Goal: Transaction & Acquisition: Purchase product/service

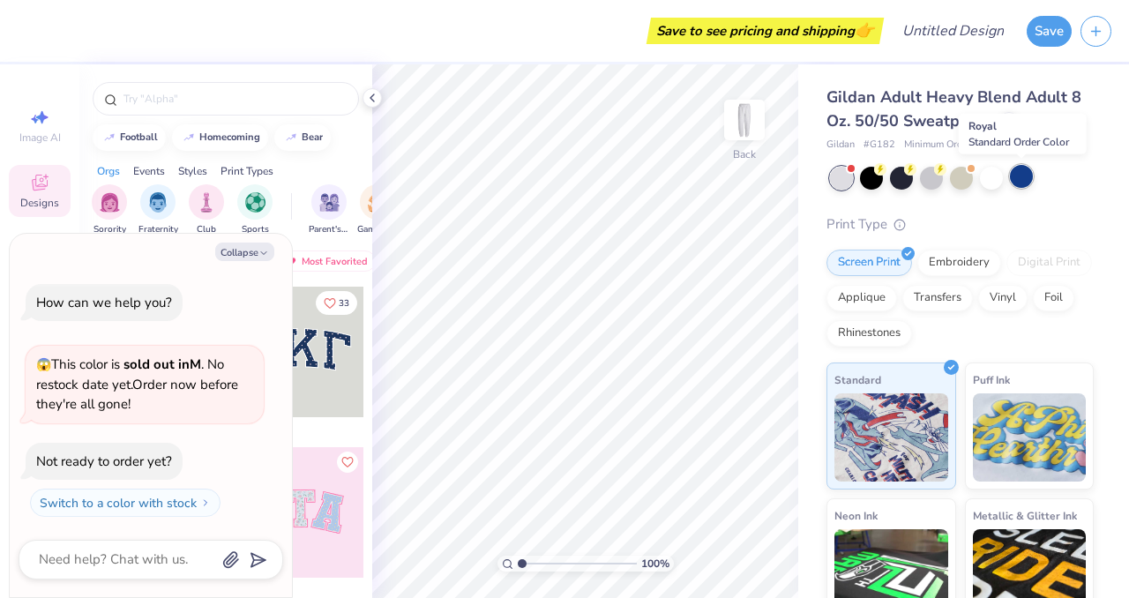
click at [1022, 180] on div at bounding box center [1021, 176] width 23 height 23
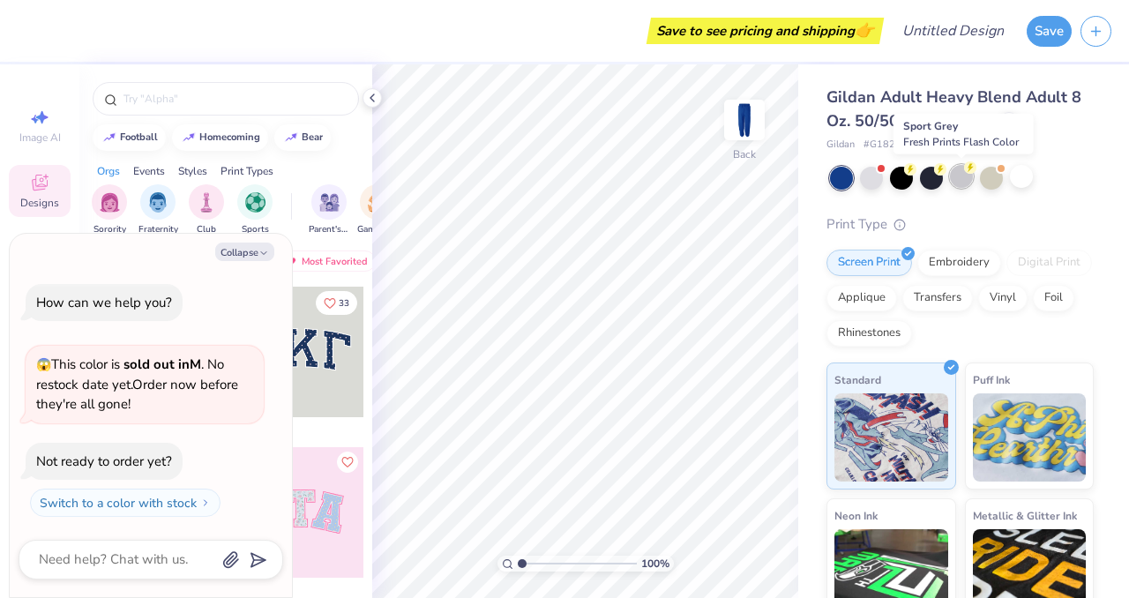
click at [964, 181] on div at bounding box center [961, 176] width 23 height 23
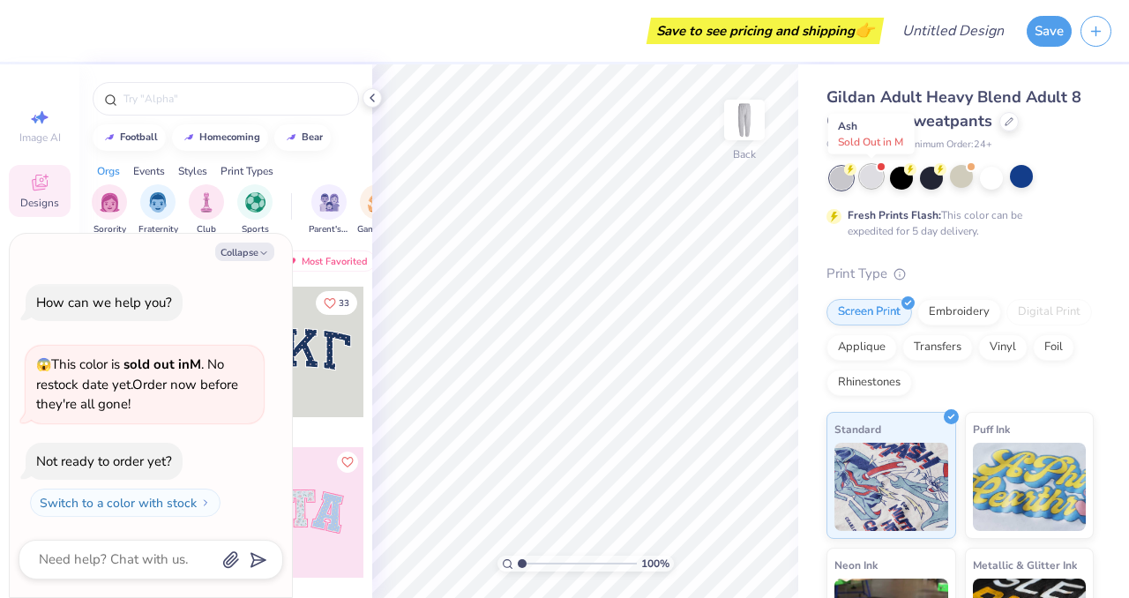
click at [874, 179] on div at bounding box center [871, 176] width 23 height 23
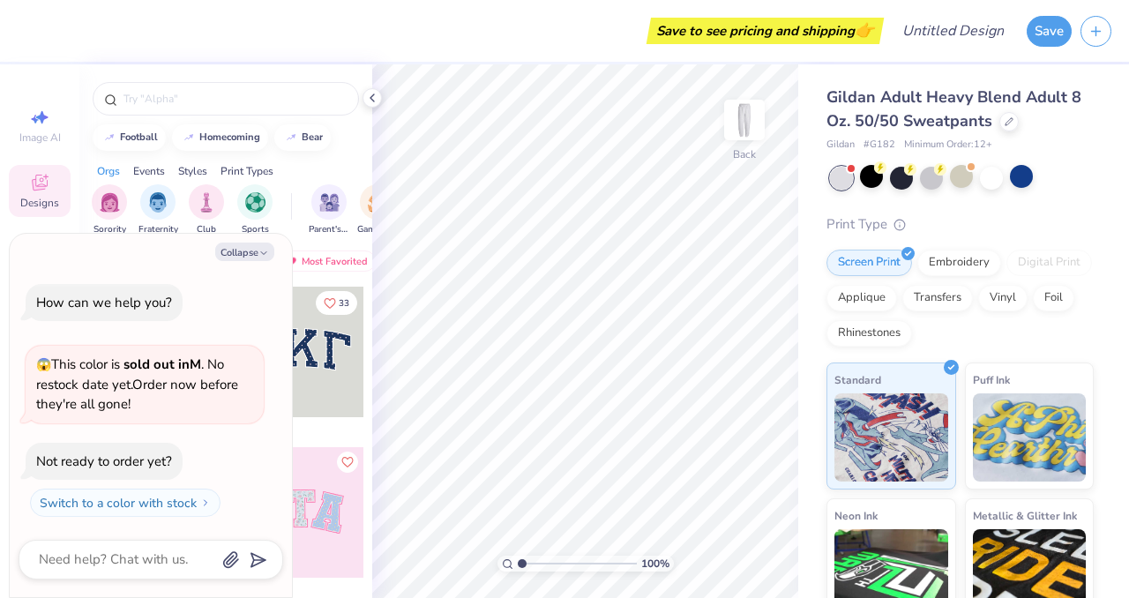
scroll to position [30, 0]
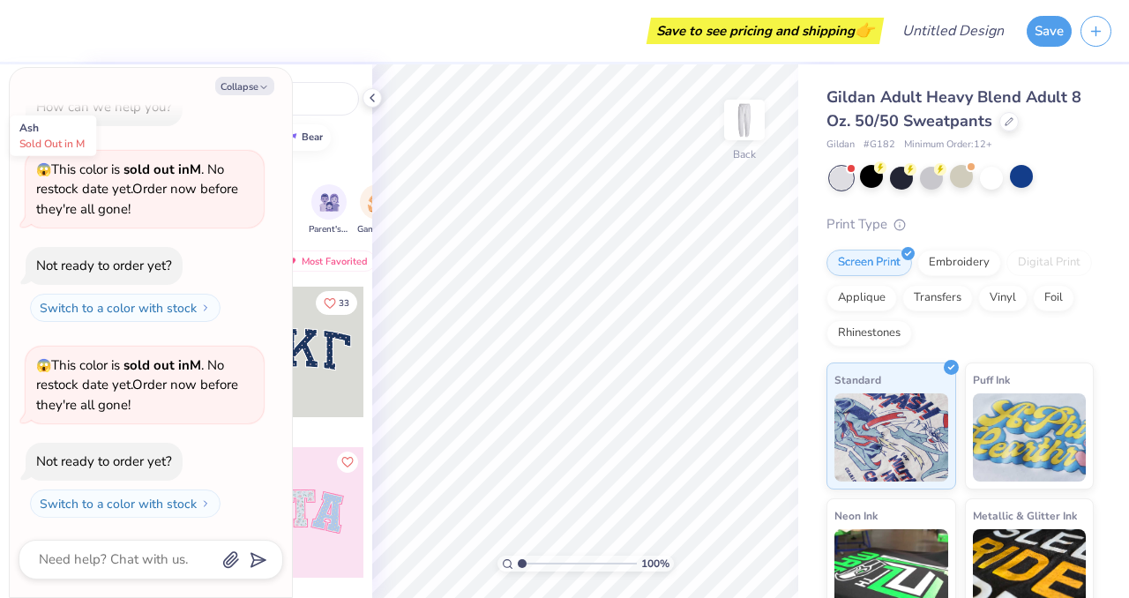
click at [843, 184] on div at bounding box center [841, 178] width 23 height 23
click at [878, 175] on div at bounding box center [871, 176] width 23 height 23
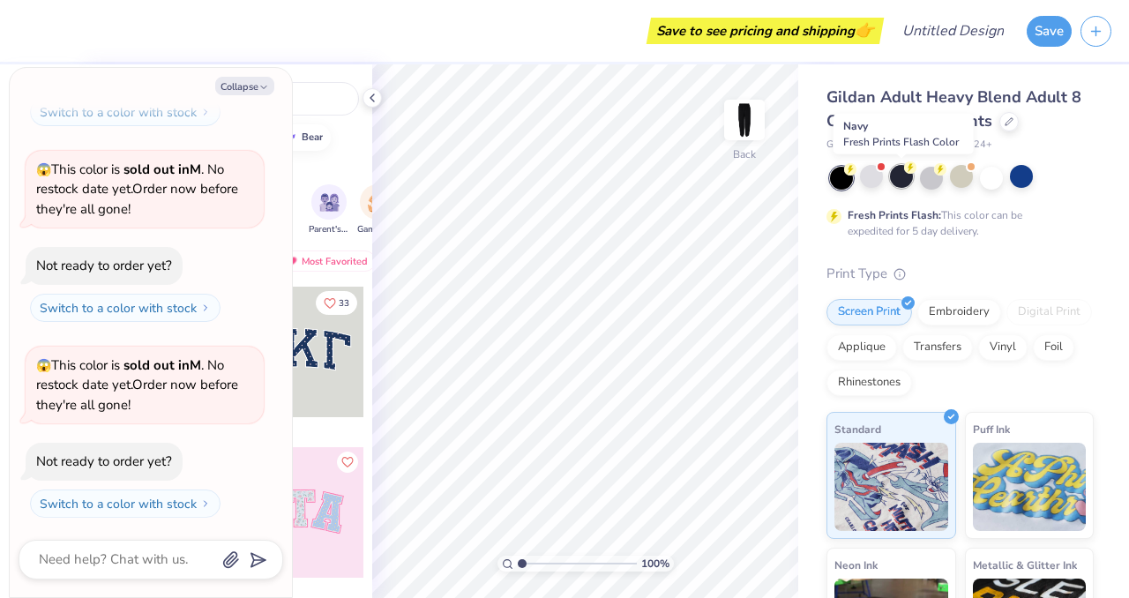
click at [901, 177] on div at bounding box center [901, 176] width 23 height 23
click at [256, 87] on button "Collapse" at bounding box center [244, 86] width 59 height 19
type textarea "x"
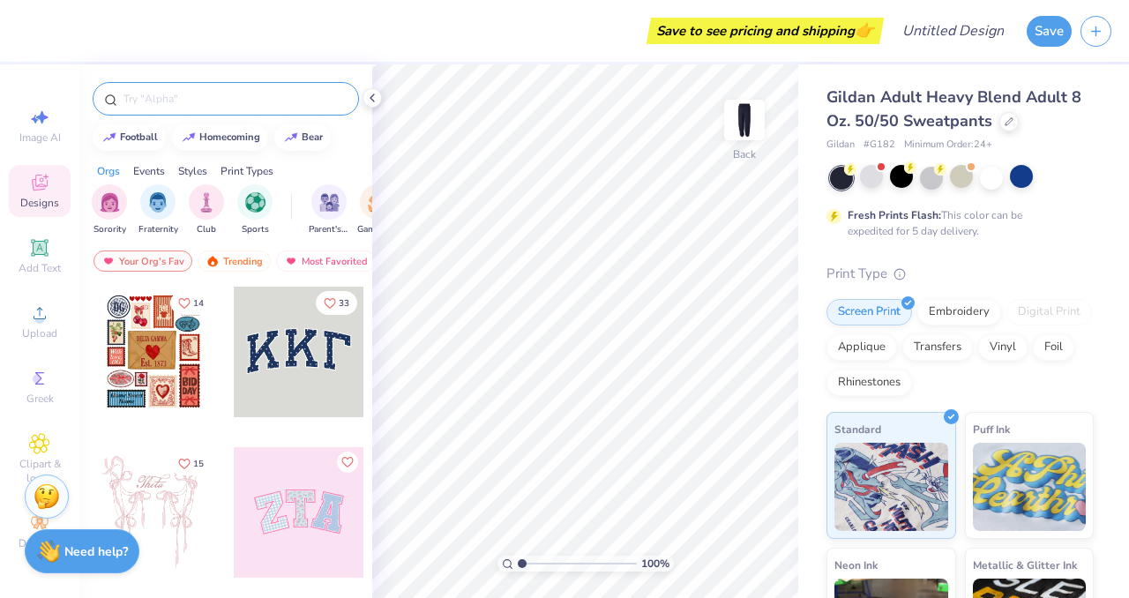
click at [182, 103] on input "text" at bounding box center [235, 99] width 226 height 18
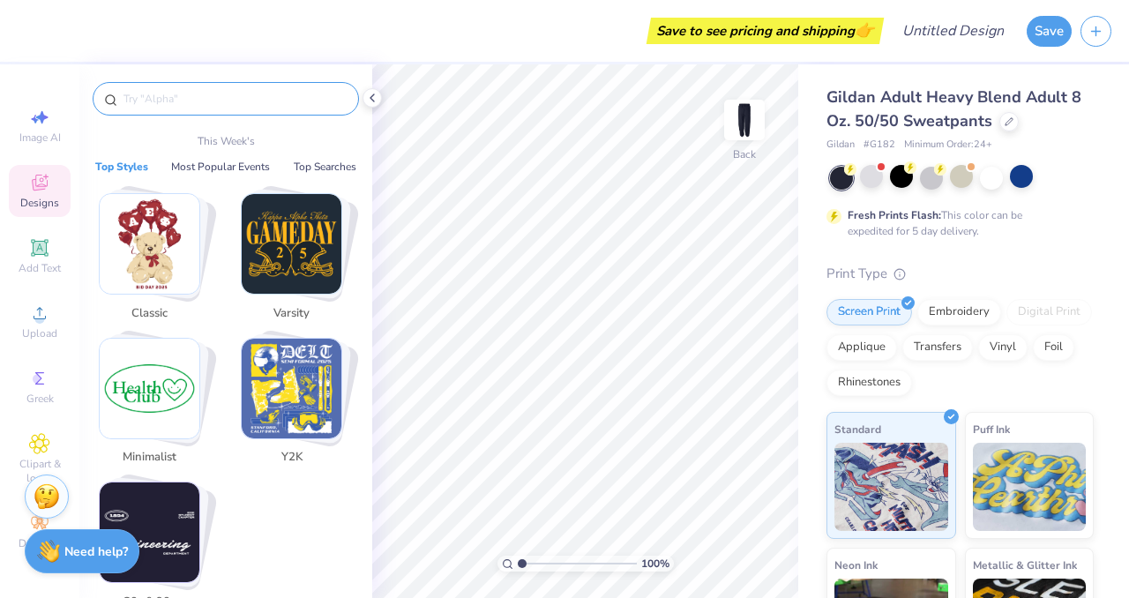
click at [267, 239] on img "Stack Card Button Varsity" at bounding box center [292, 244] width 100 height 100
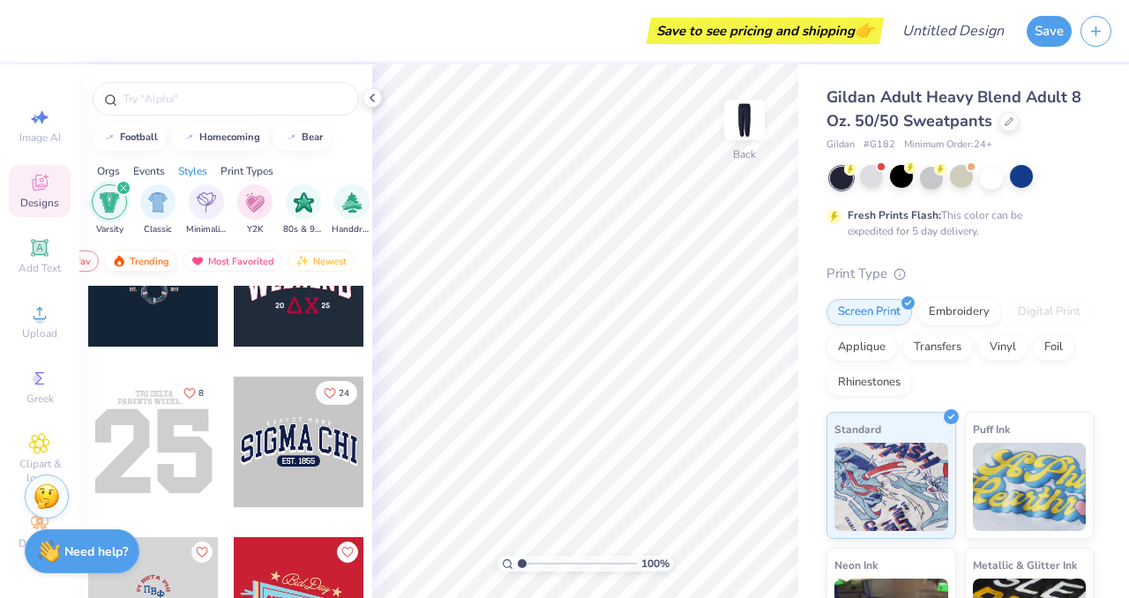
scroll to position [0, 101]
click at [138, 168] on div "Events" at bounding box center [149, 171] width 32 height 16
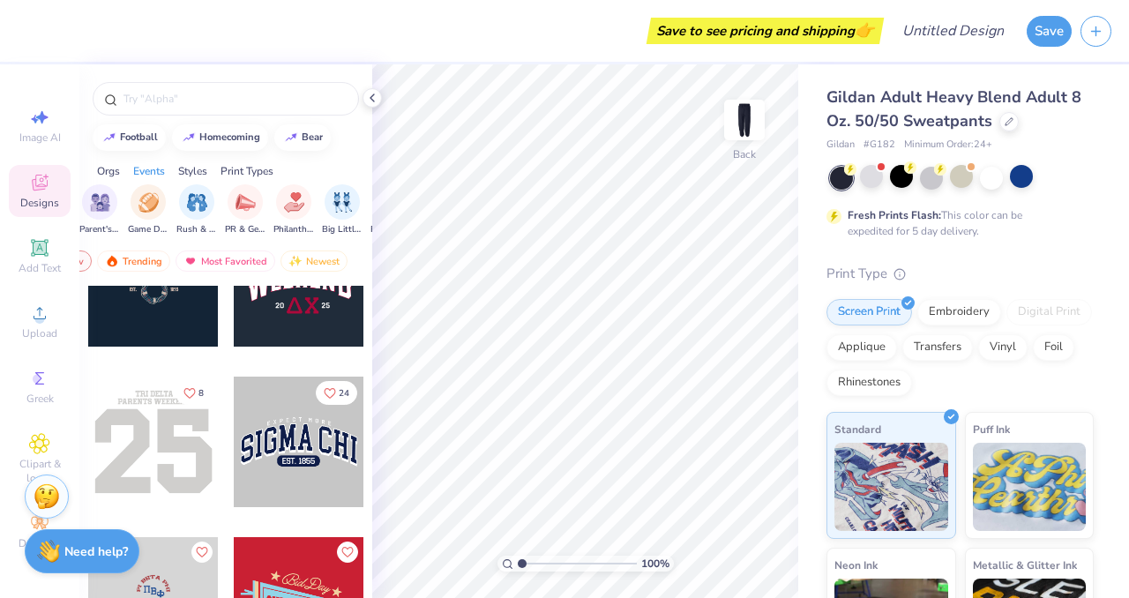
scroll to position [0, 220]
click at [158, 203] on img "filter for Game Day" at bounding box center [158, 200] width 20 height 20
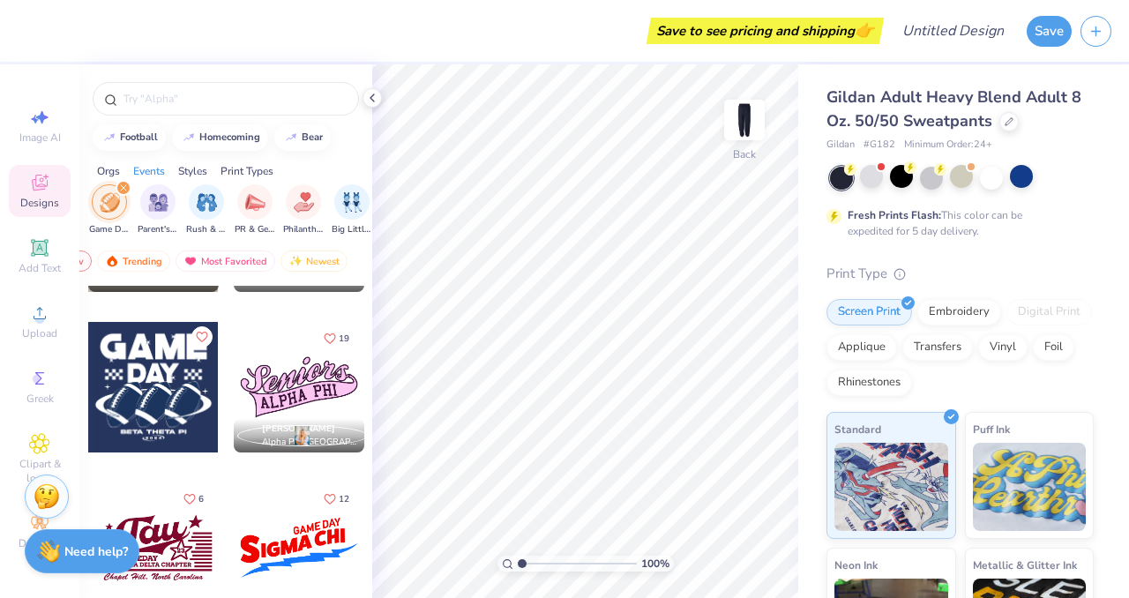
scroll to position [3983, 0]
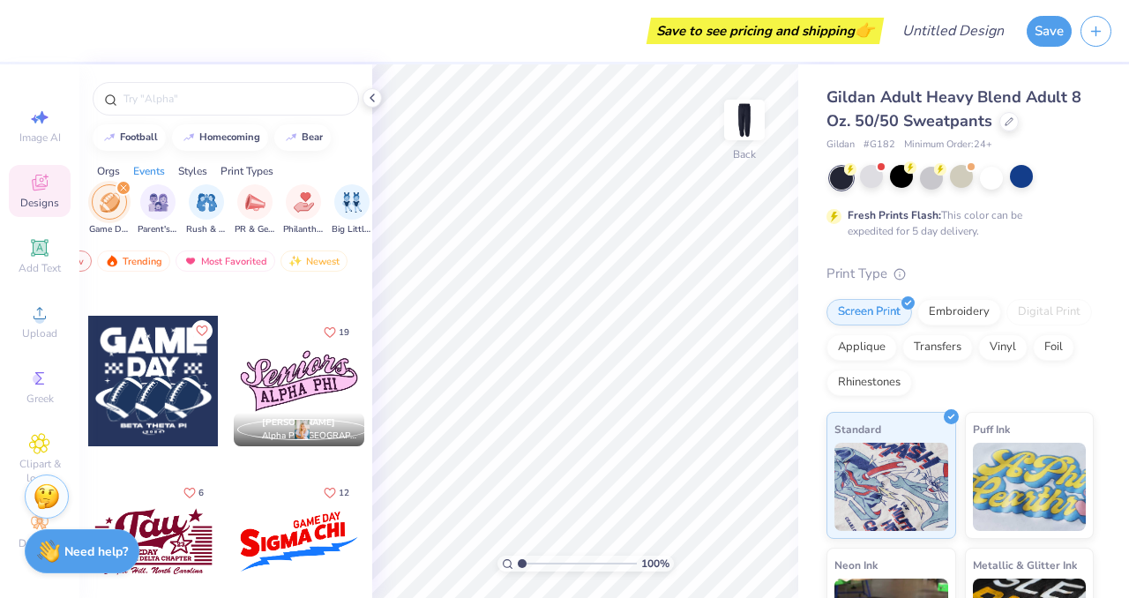
click at [125, 190] on icon "filter for Game Day" at bounding box center [123, 187] width 5 height 5
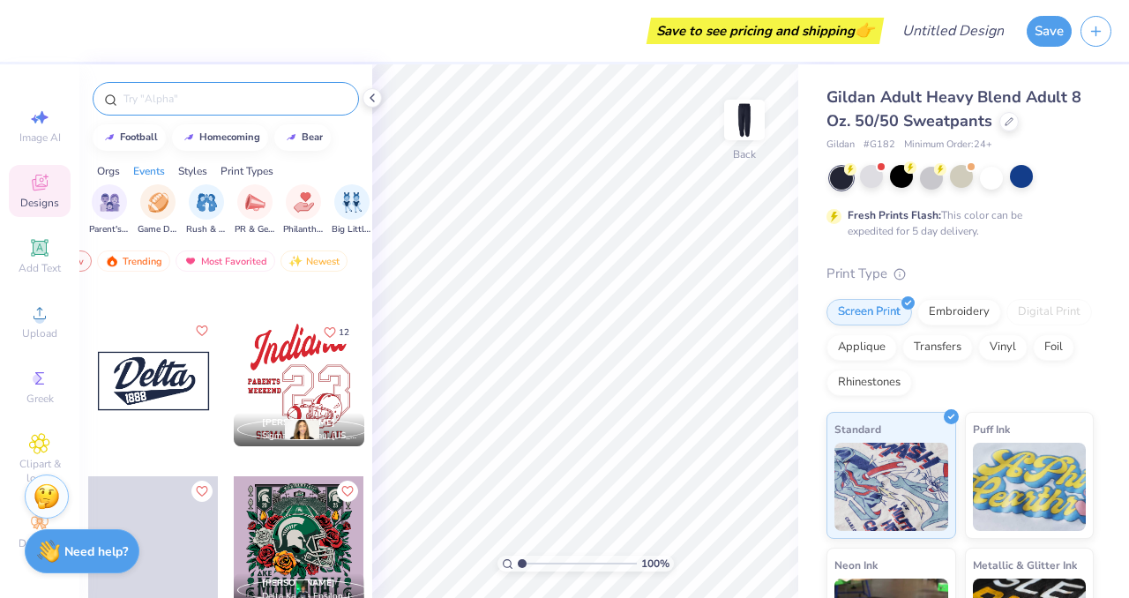
click at [169, 93] on input "text" at bounding box center [235, 99] width 226 height 18
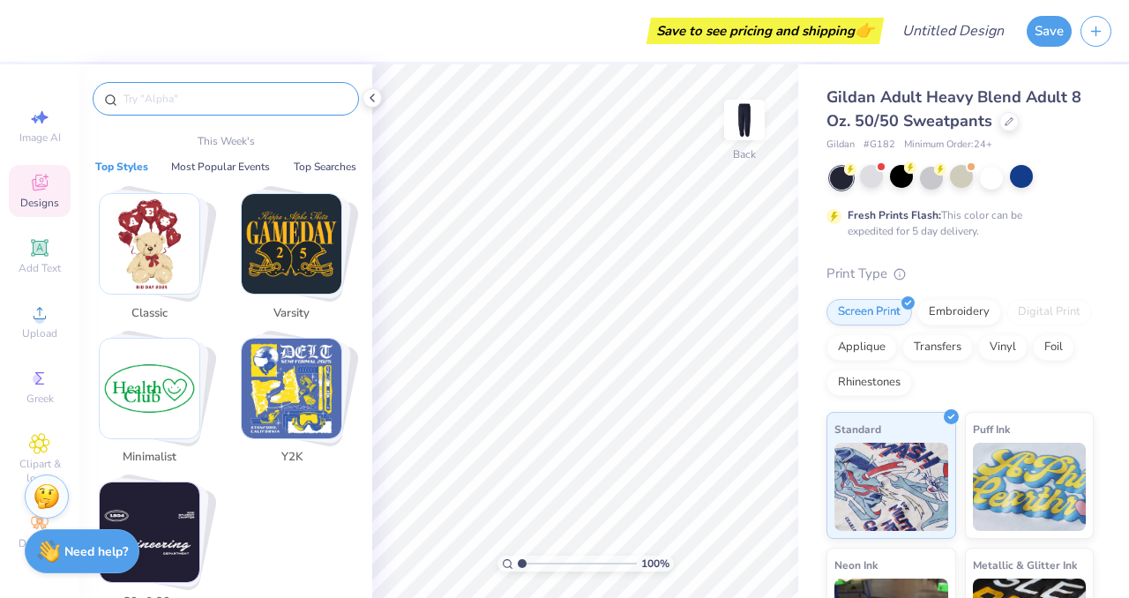
click at [290, 236] on img "Stack Card Button Varsity" at bounding box center [292, 244] width 100 height 100
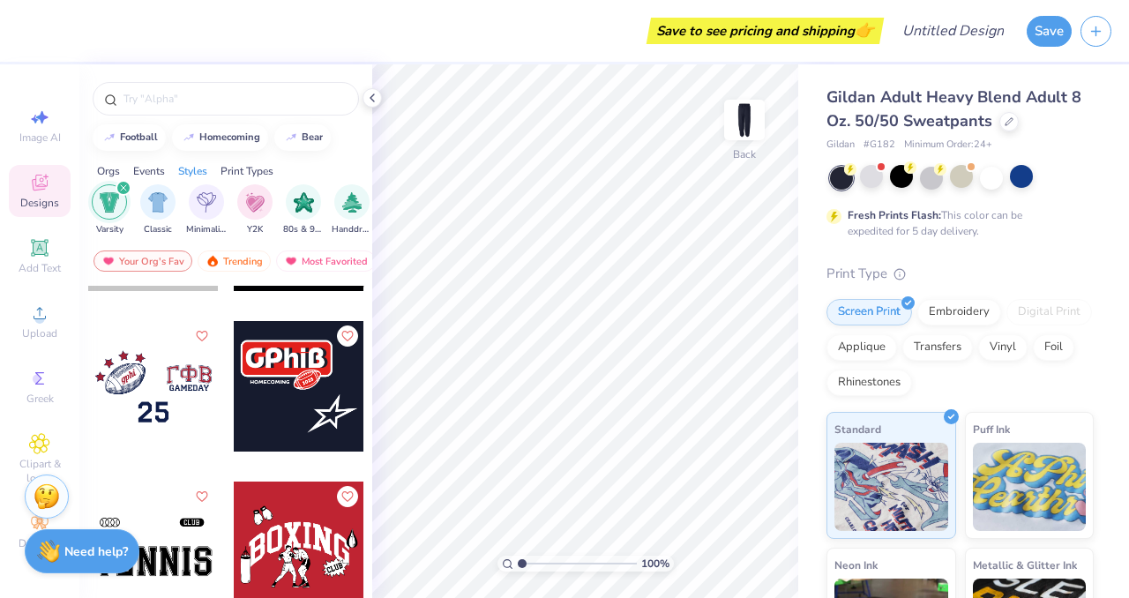
scroll to position [3194, 0]
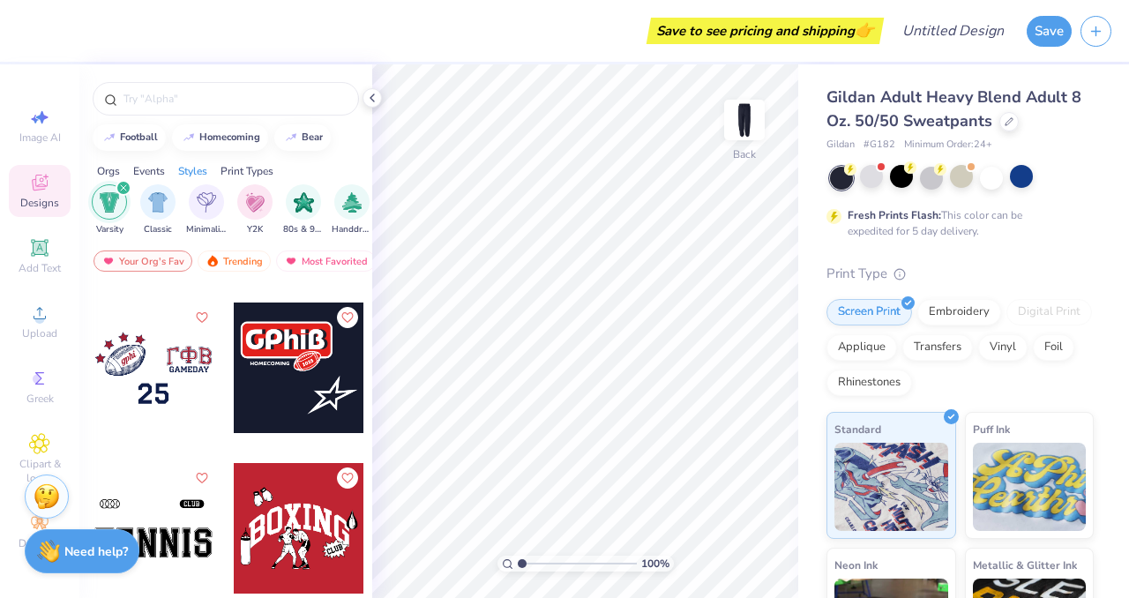
click at [305, 396] on div at bounding box center [299, 367] width 131 height 131
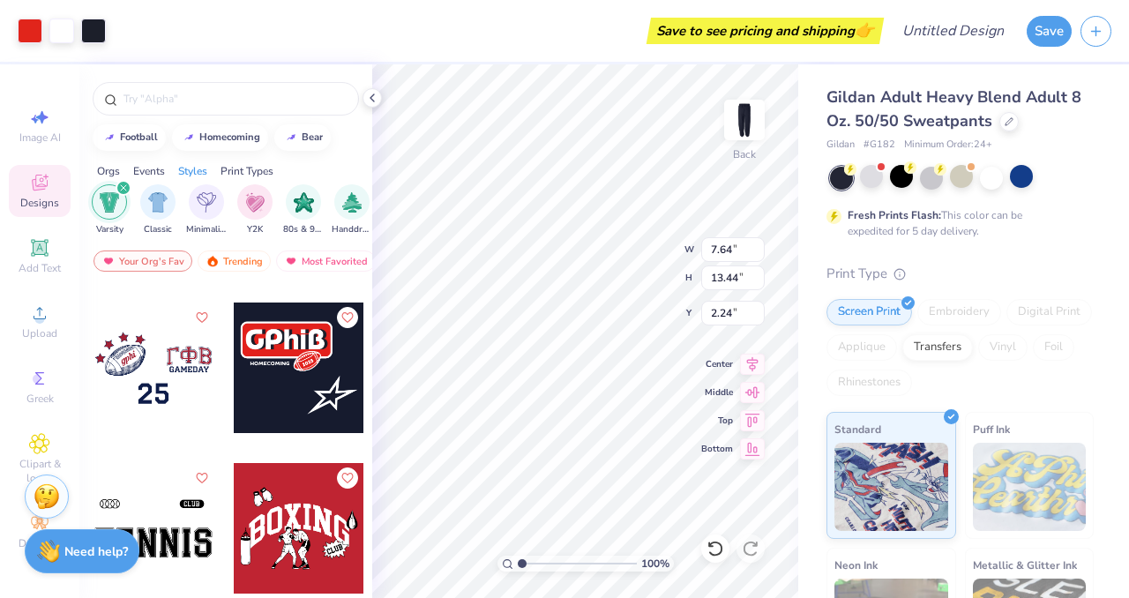
type input "2.24"
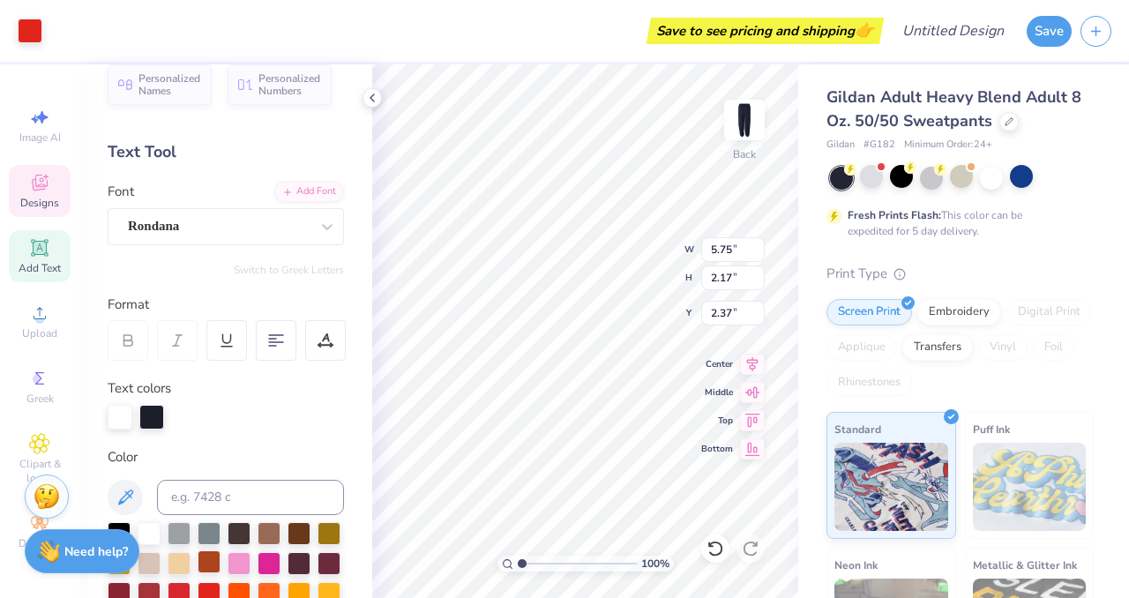
scroll to position [0, 0]
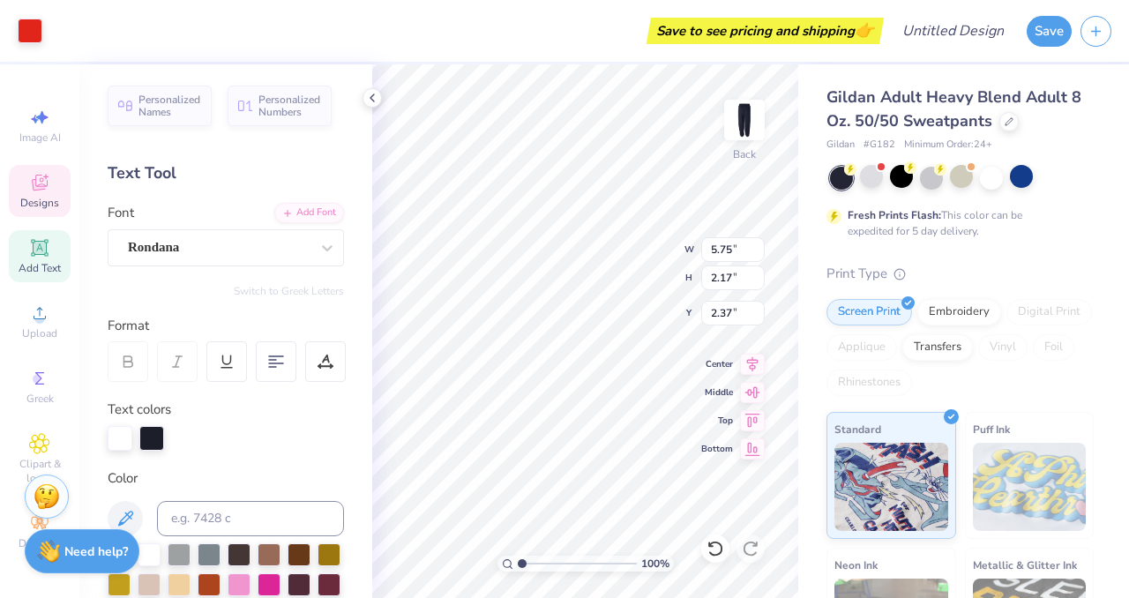
type input "1.08103889497363"
type textarea "x"
type input "1.08164102917959"
type textarea "x"
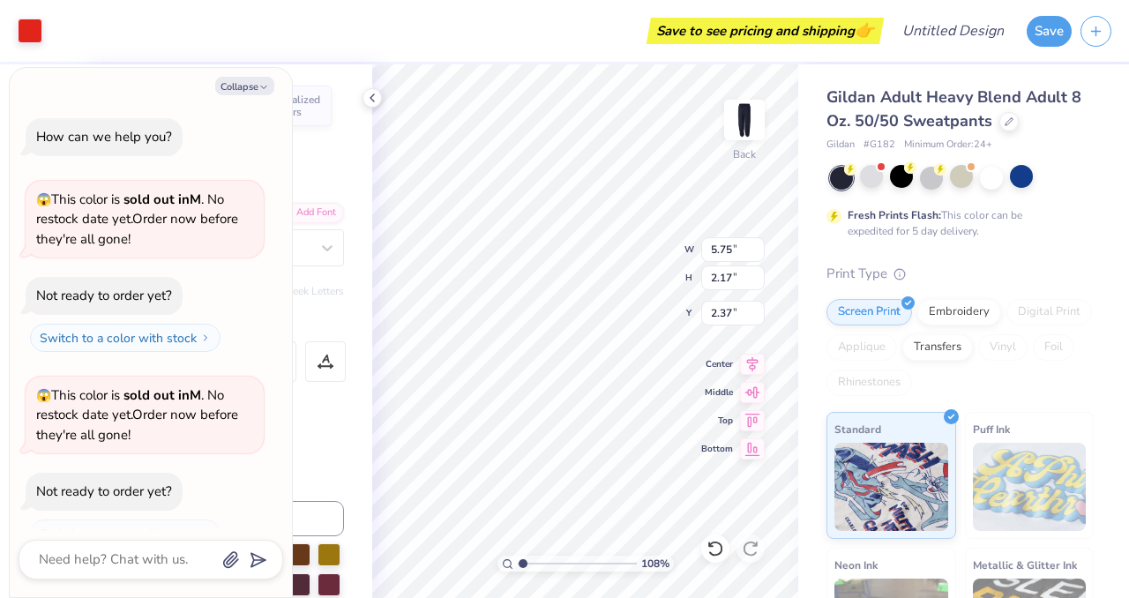
type input "1.08196023089683"
type textarea "x"
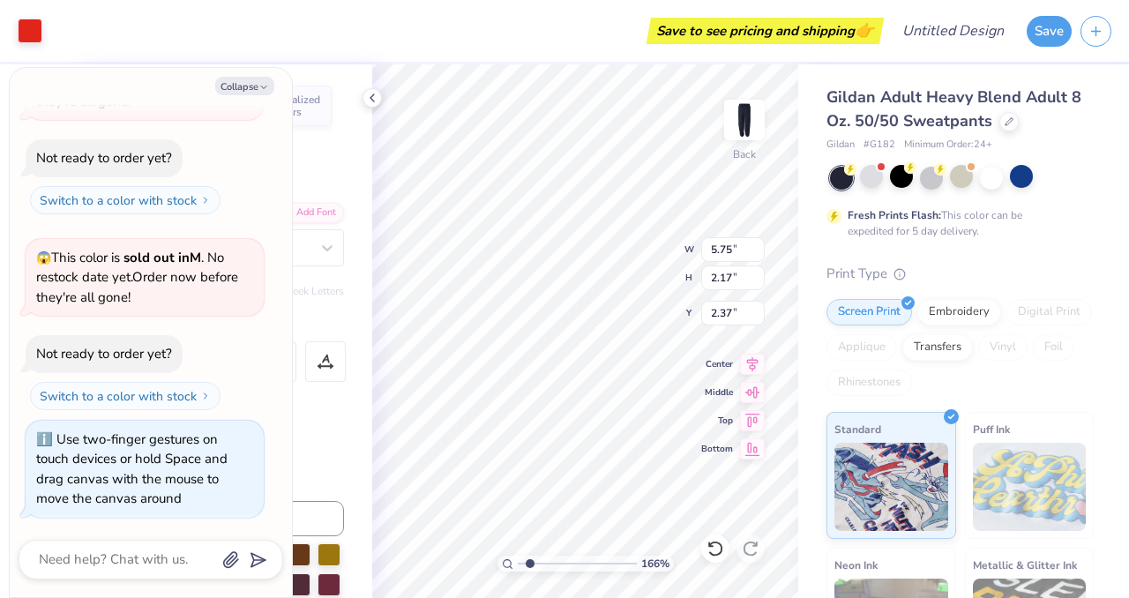
type input "1.65662968980565"
click at [251, 93] on button "Collapse" at bounding box center [244, 86] width 59 height 19
type textarea "x"
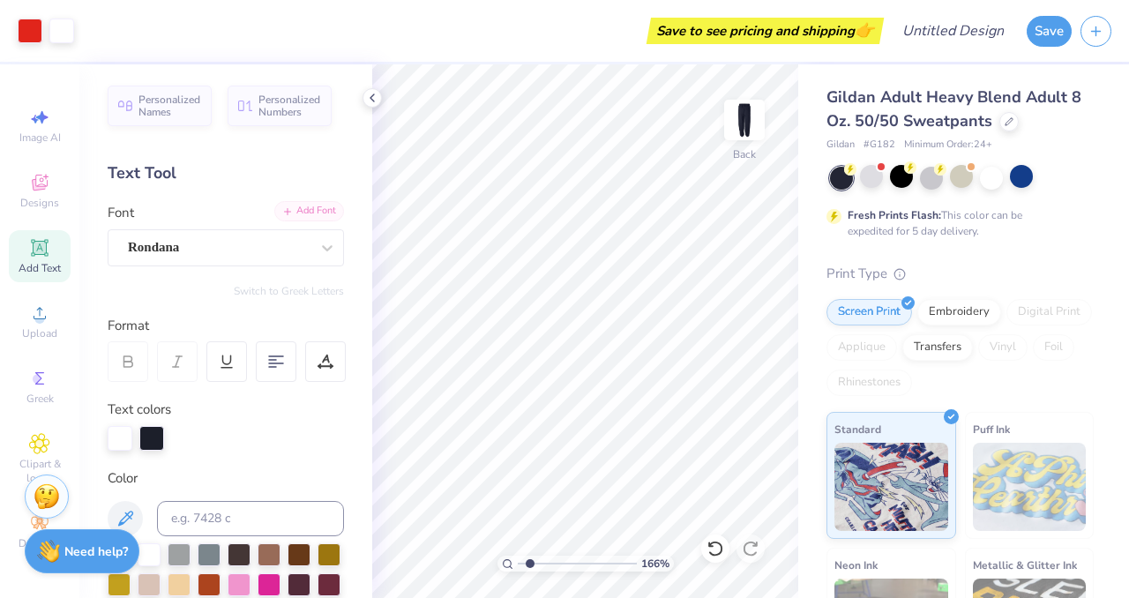
click at [302, 209] on div "Add Font" at bounding box center [309, 211] width 70 height 20
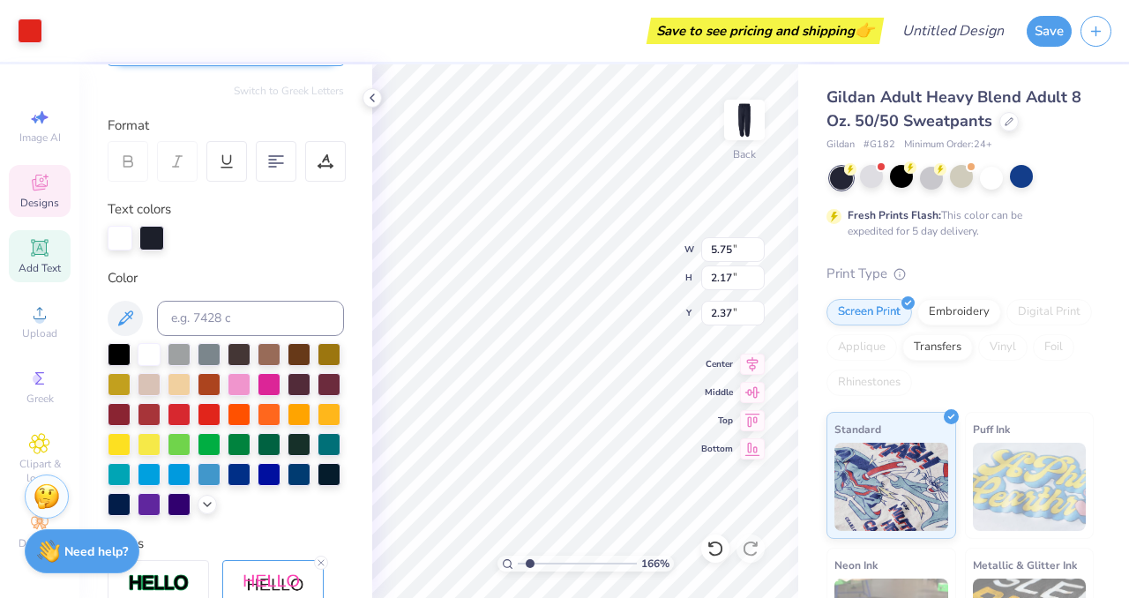
scroll to position [525, 0]
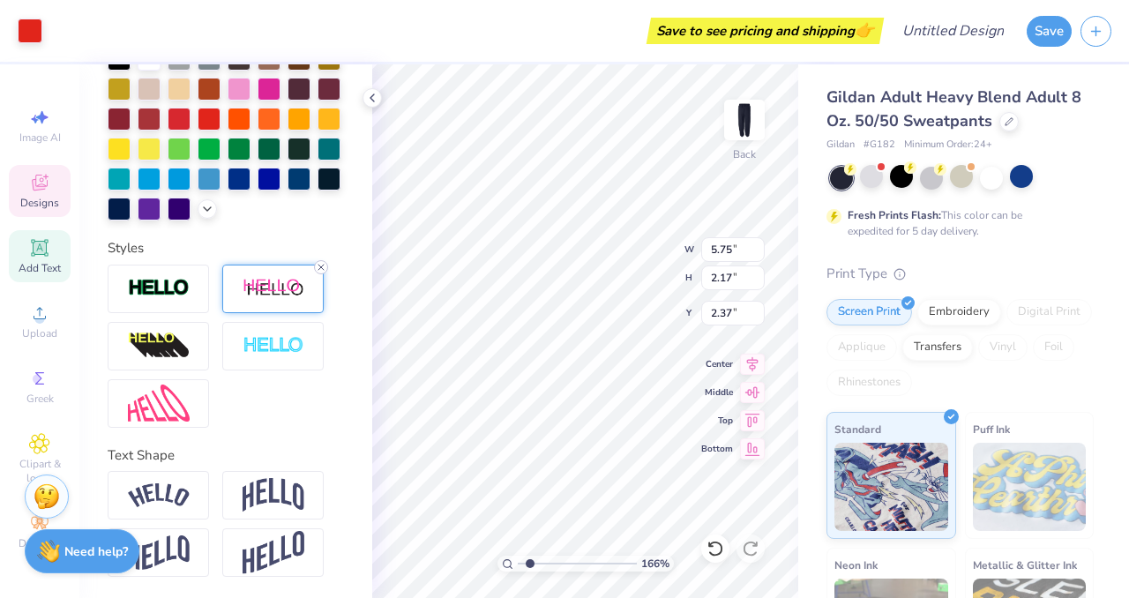
click at [319, 266] on icon at bounding box center [321, 267] width 11 height 11
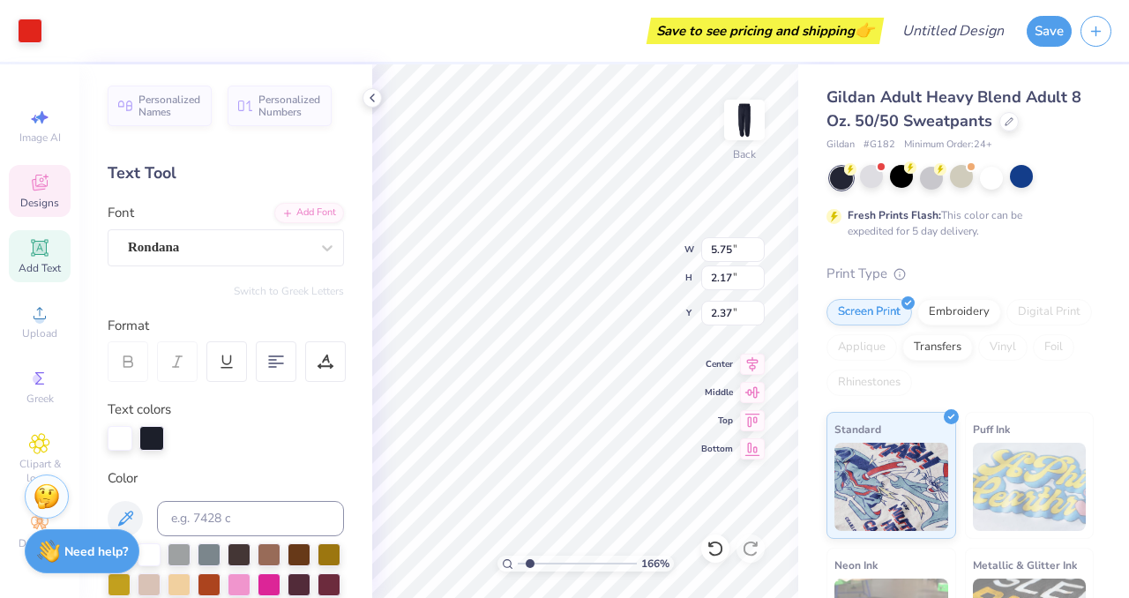
click at [32, 264] on span "Add Text" at bounding box center [40, 268] width 42 height 14
type input "1.65662968980565"
type input "7.73"
type input "2.24"
type input "19.88"
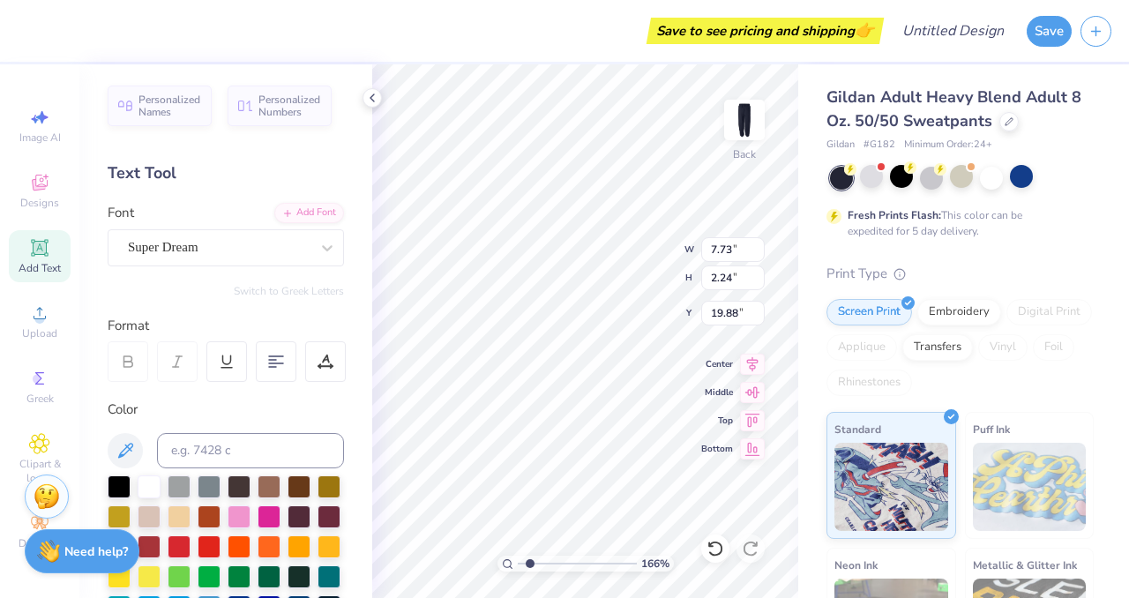
click at [34, 241] on icon at bounding box center [39, 247] width 17 height 17
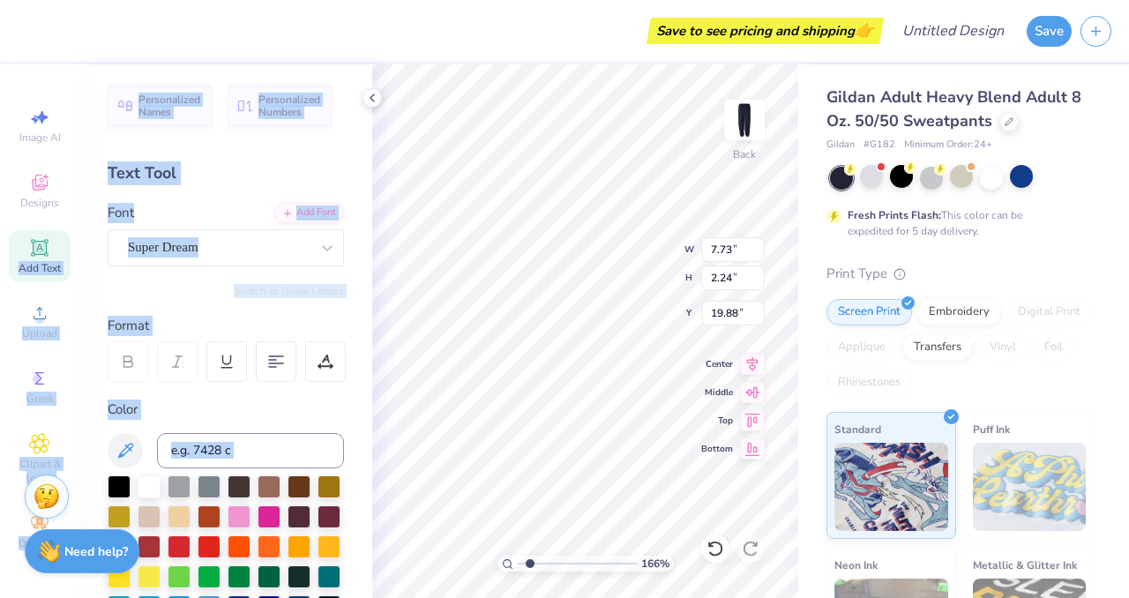
click at [376, 179] on div "Save to see pricing and shipping 👉 Design Title Save Image AI Designs Add Text …" at bounding box center [564, 299] width 1129 height 598
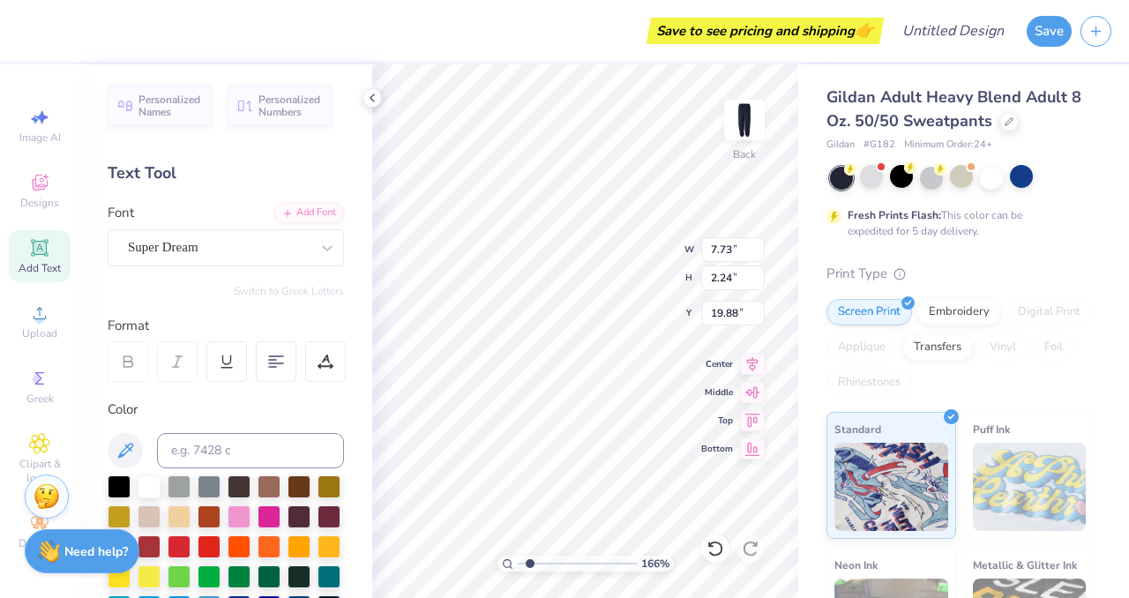
click at [48, 244] on icon at bounding box center [39, 247] width 21 height 21
type input "1.65662968980565"
type input "5.75"
type input "2.17"
type input "2.37"
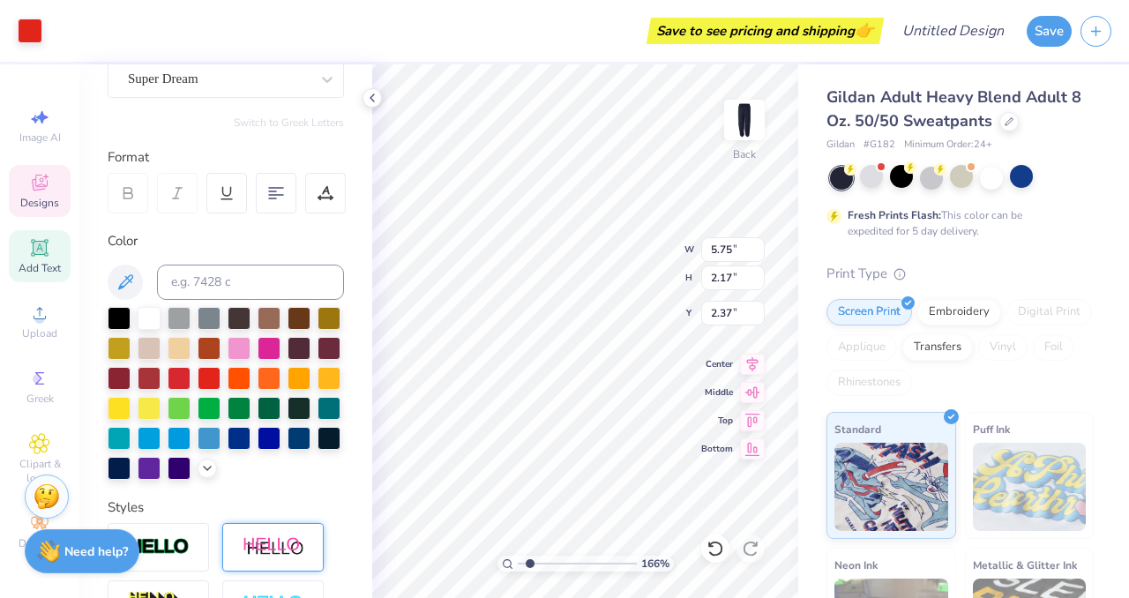
scroll to position [456, 0]
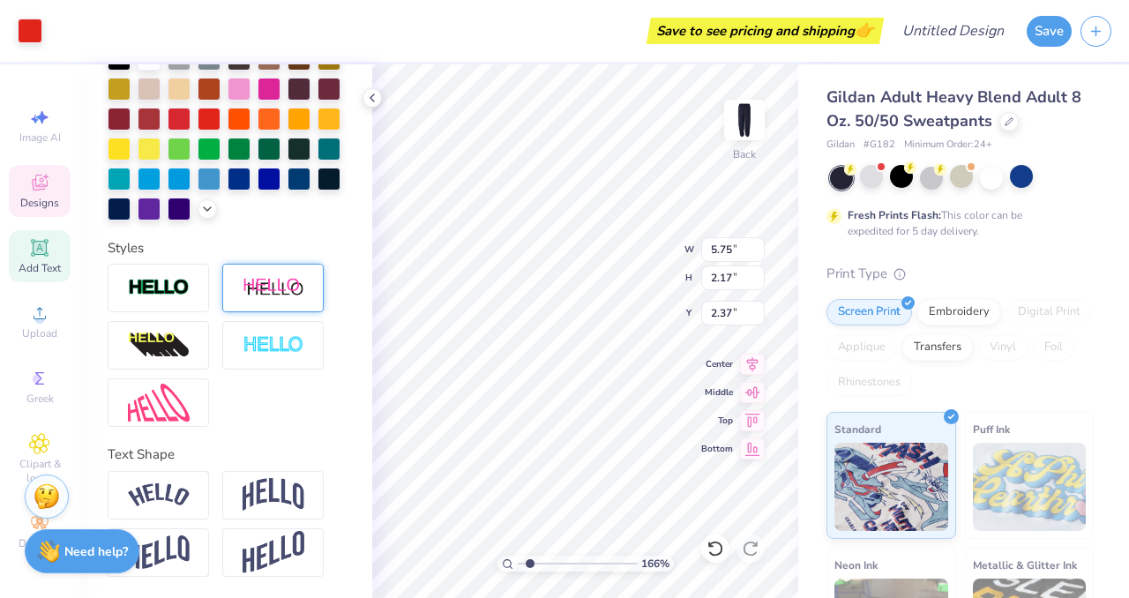
click at [34, 255] on icon at bounding box center [39, 247] width 17 height 17
type input "1.65662968980565"
type input "7.73"
type input "2.24"
type input "19.88"
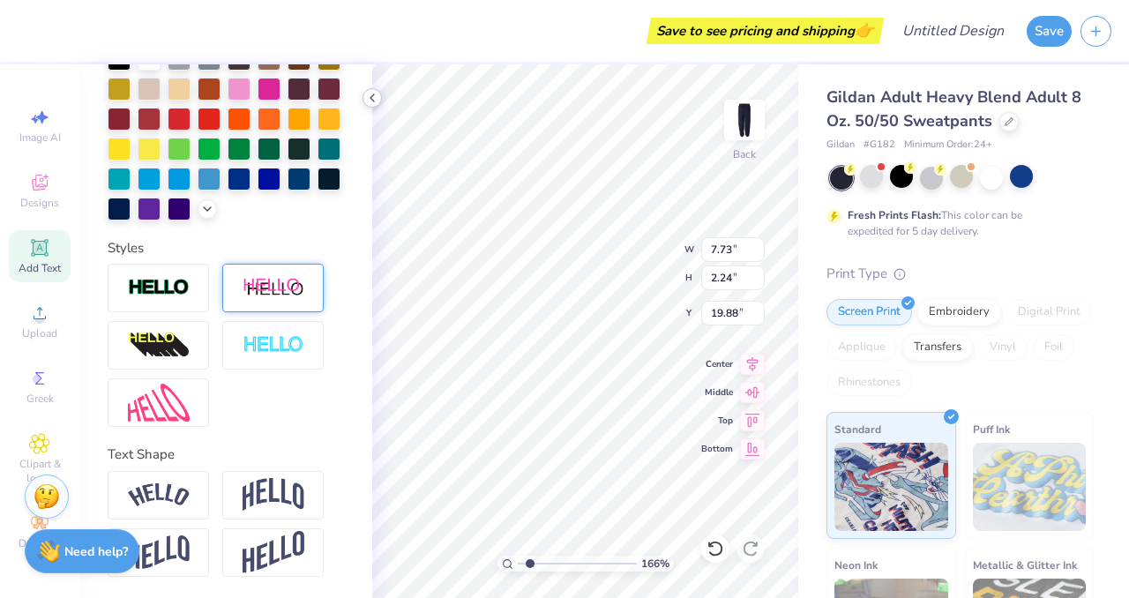
click at [371, 100] on icon at bounding box center [372, 98] width 14 height 14
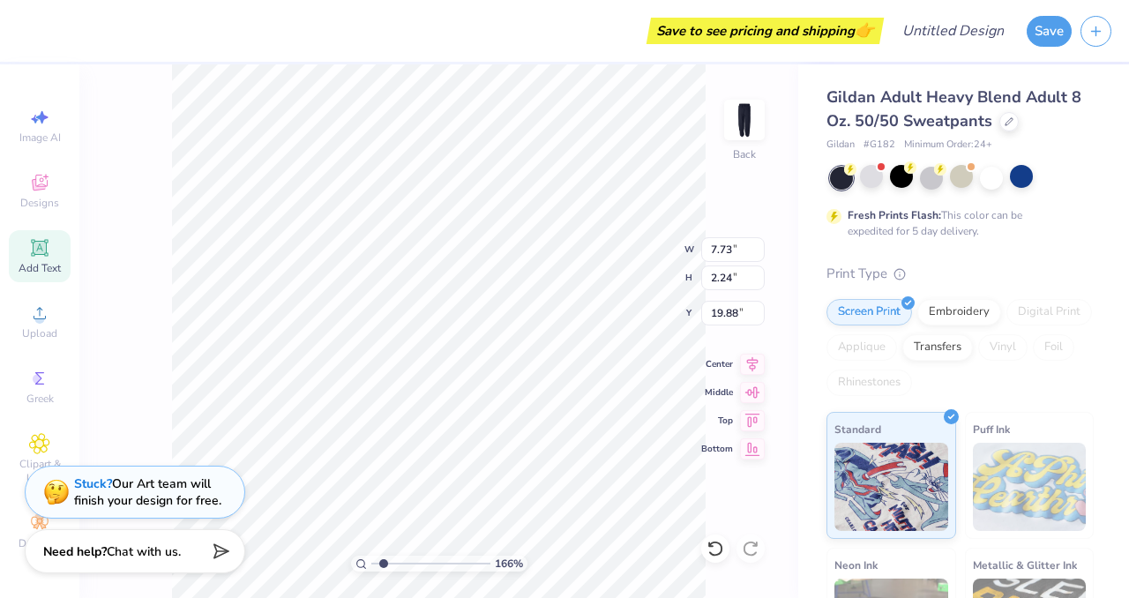
scroll to position [14, 4]
type input "1.65662968980565"
type textarea "M"
type input "1.65662968980565"
type textarea "MW"
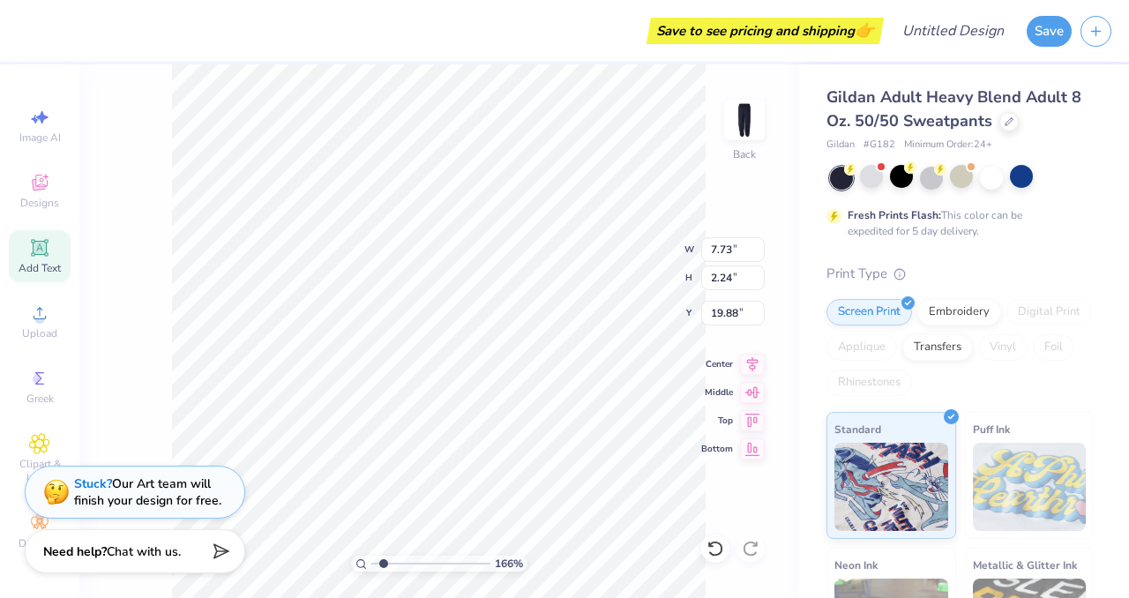
type input "1.65662968980565"
type textarea "MWE"
type input "1.65662968980565"
type textarea "TEXT"
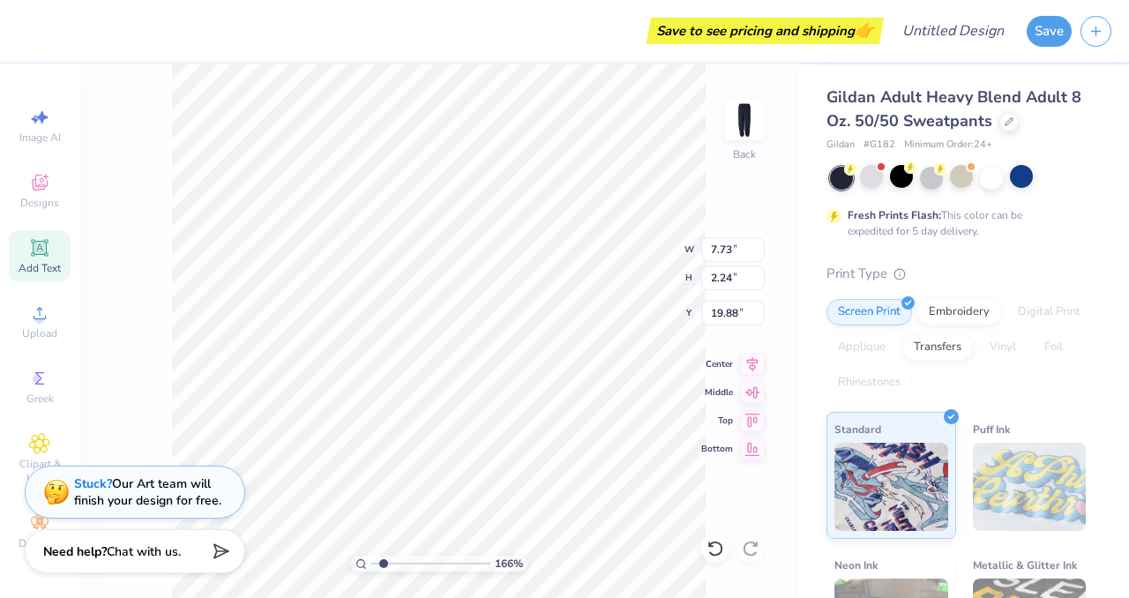
type input "1.65662968980565"
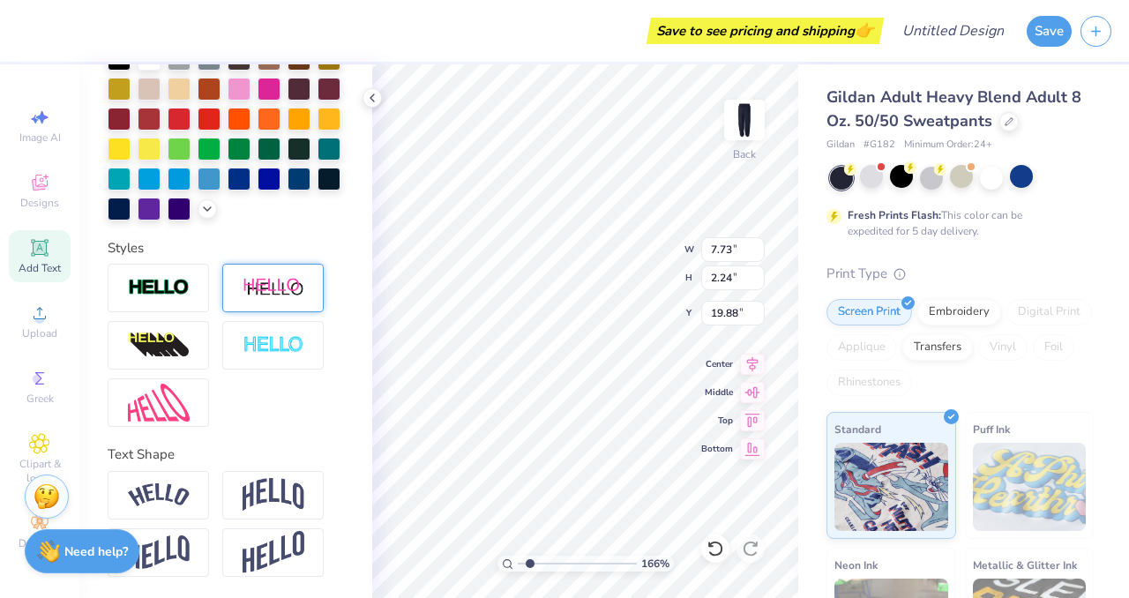
scroll to position [14, 4]
type input "1.65662968980565"
type textarea "TEX"
type input "1.65662968980565"
type textarea "TE"
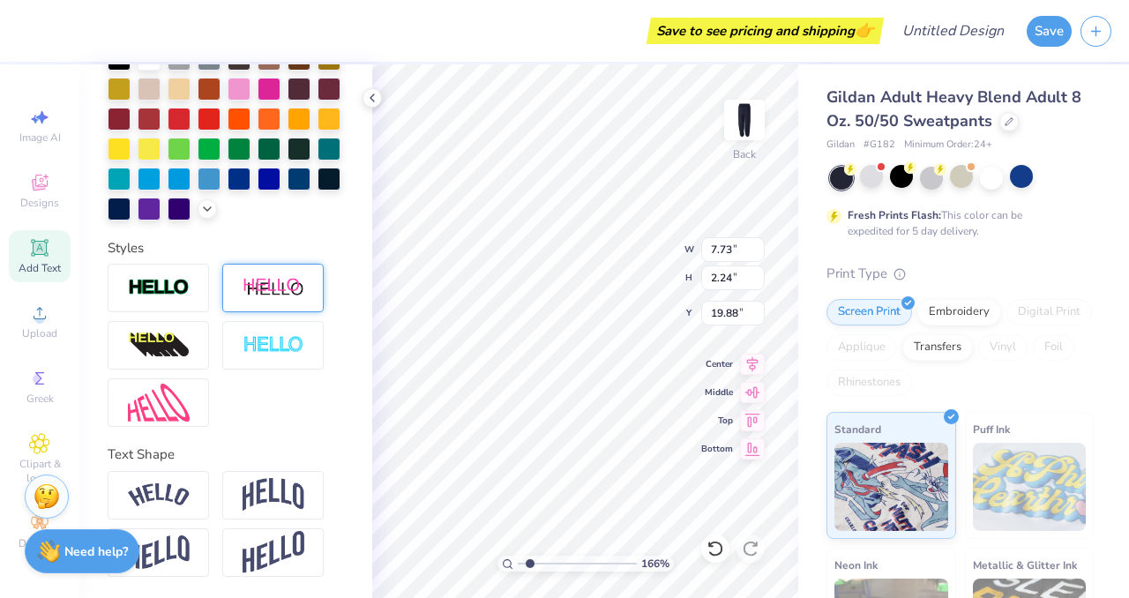
type input "1.65662968980565"
type textarea "T"
type input "1.65662968980565"
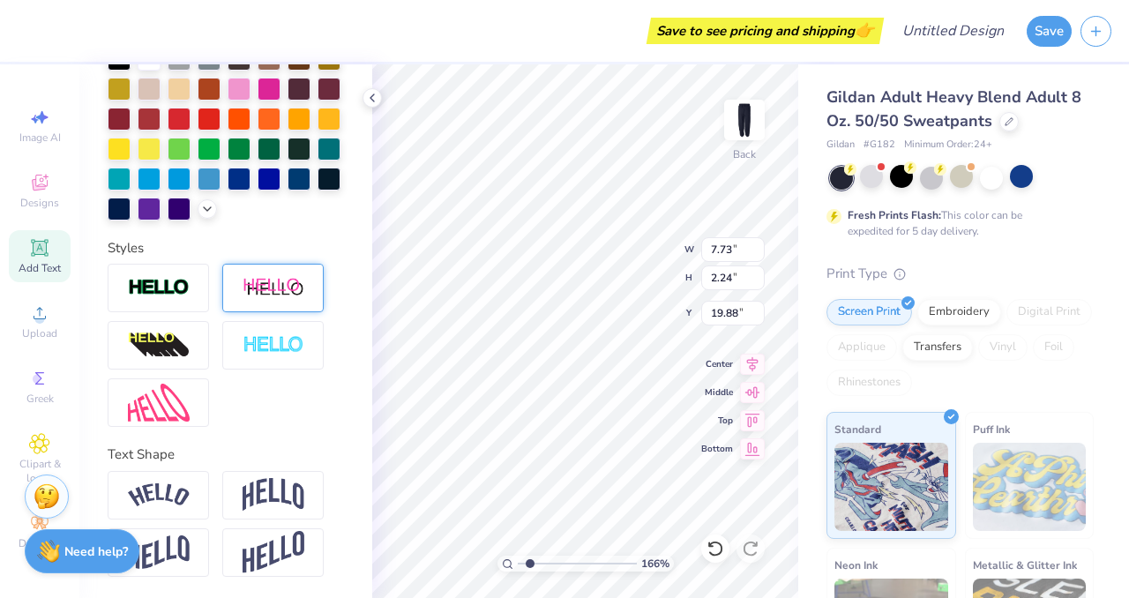
type input "1.65662968980565"
type input "3.82"
type input "1.65662968980565"
type input "19.88"
type input "1.65662968980565"
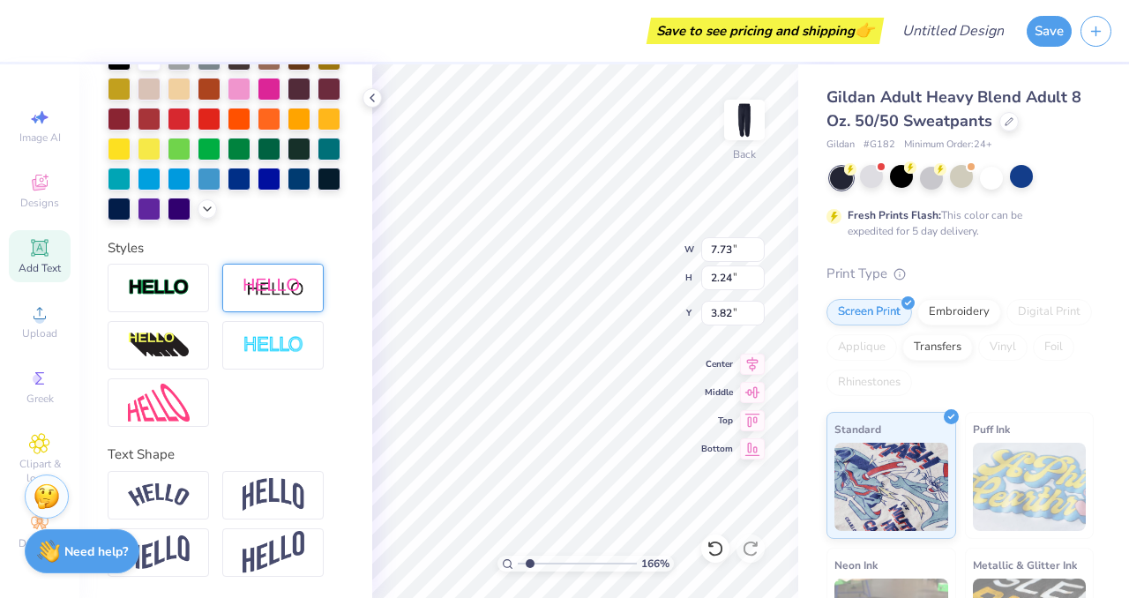
type input "4.98"
type input "1.44"
type input "1.65662968980565"
type input "2.73"
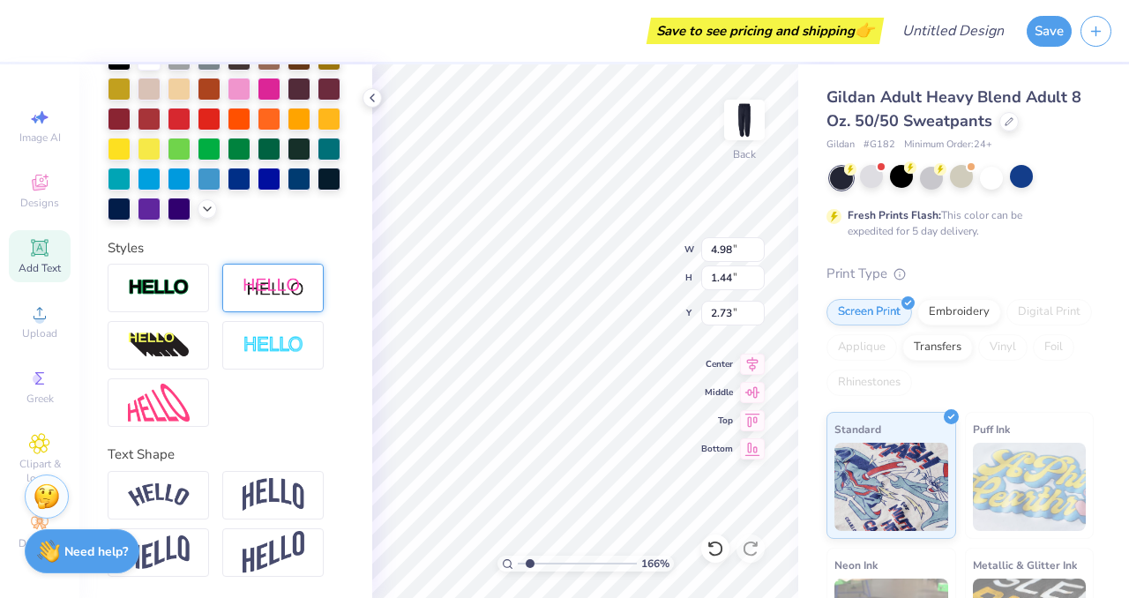
type input "1.65662968980565"
type textarea "M"
type input "1.65662968980565"
type textarea "MW"
type input "1.65662968980565"
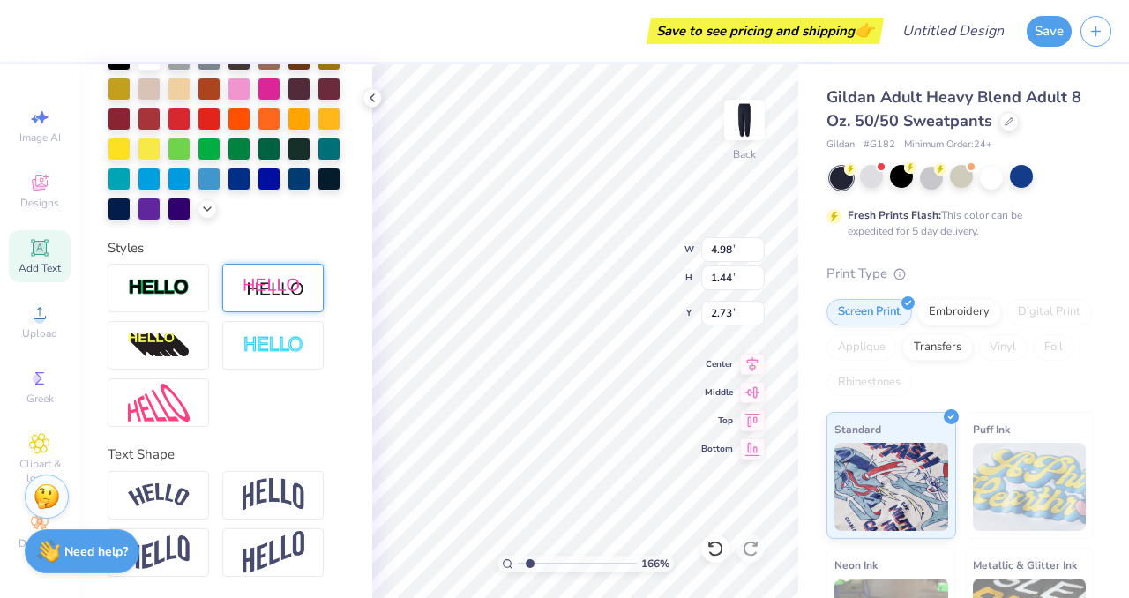
type textarea "MWE"
type input "1.65662968980565"
type textarea "MWES"
type input "1.65662968980565"
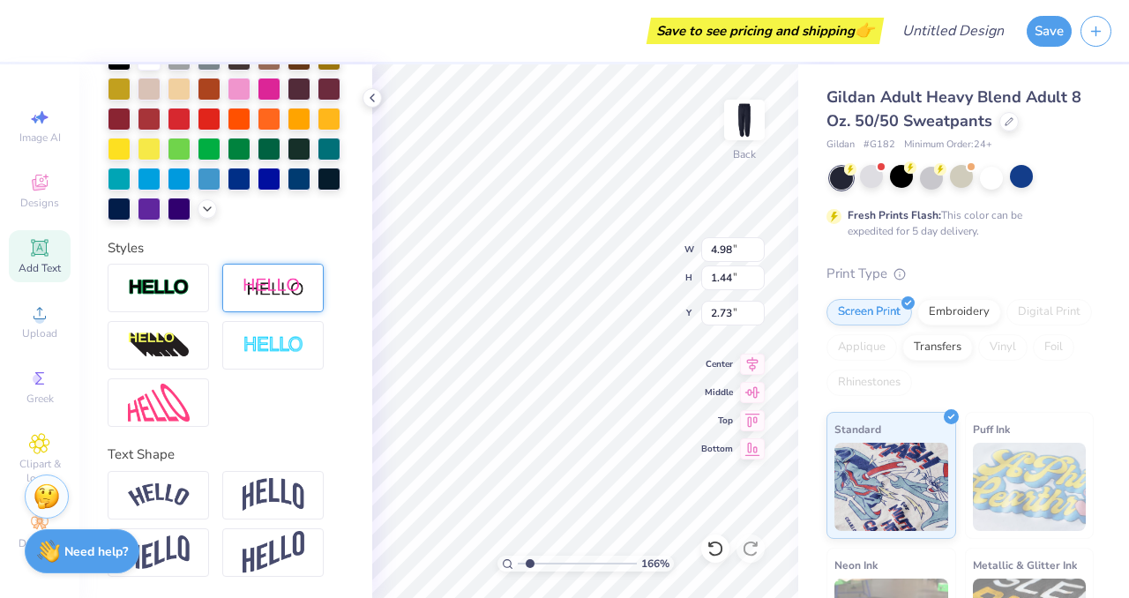
type textarea "MWESE"
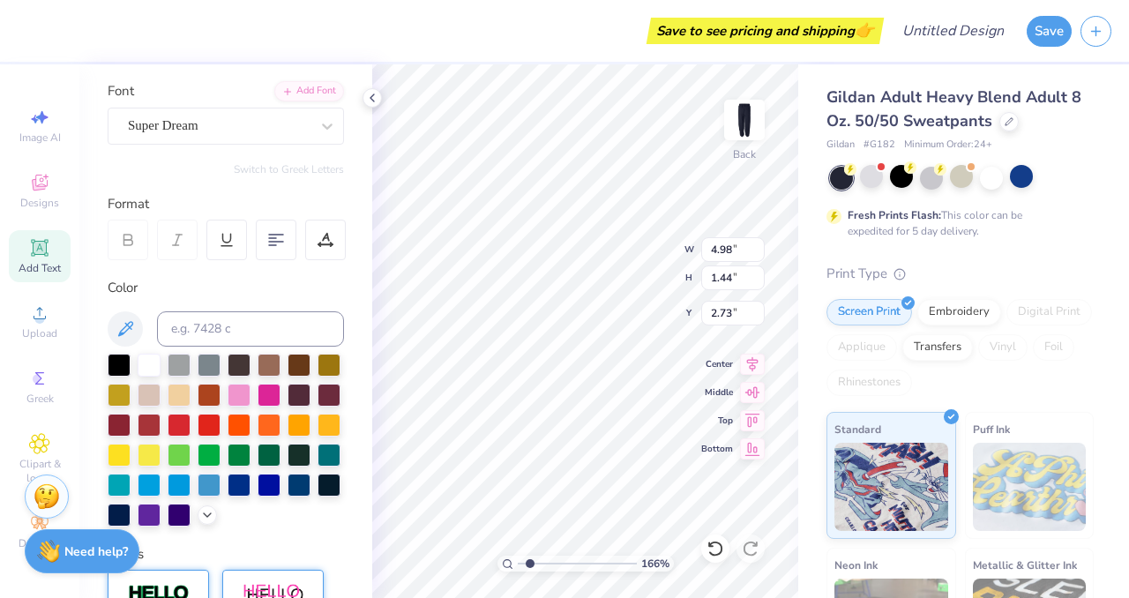
scroll to position [89, 0]
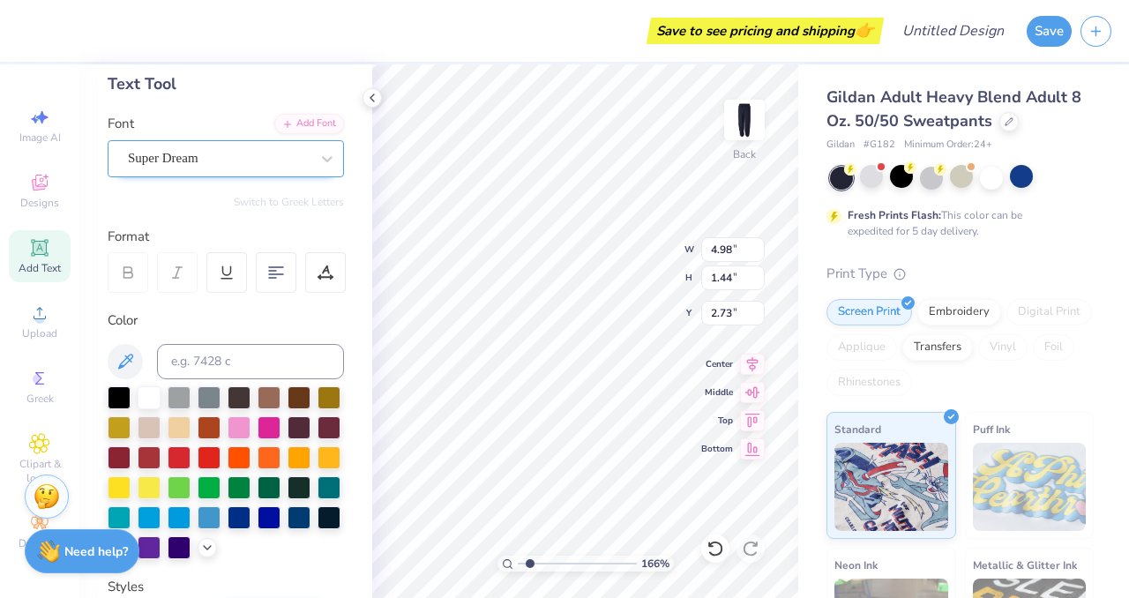
click at [200, 149] on div "Super Dream" at bounding box center [218, 158] width 185 height 27
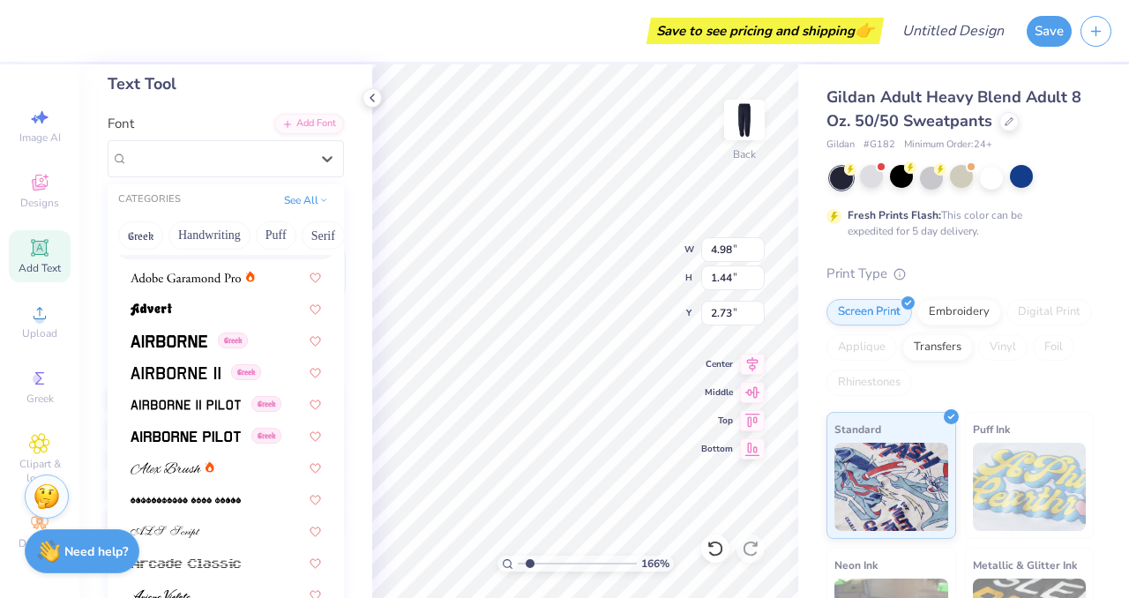
scroll to position [397, 0]
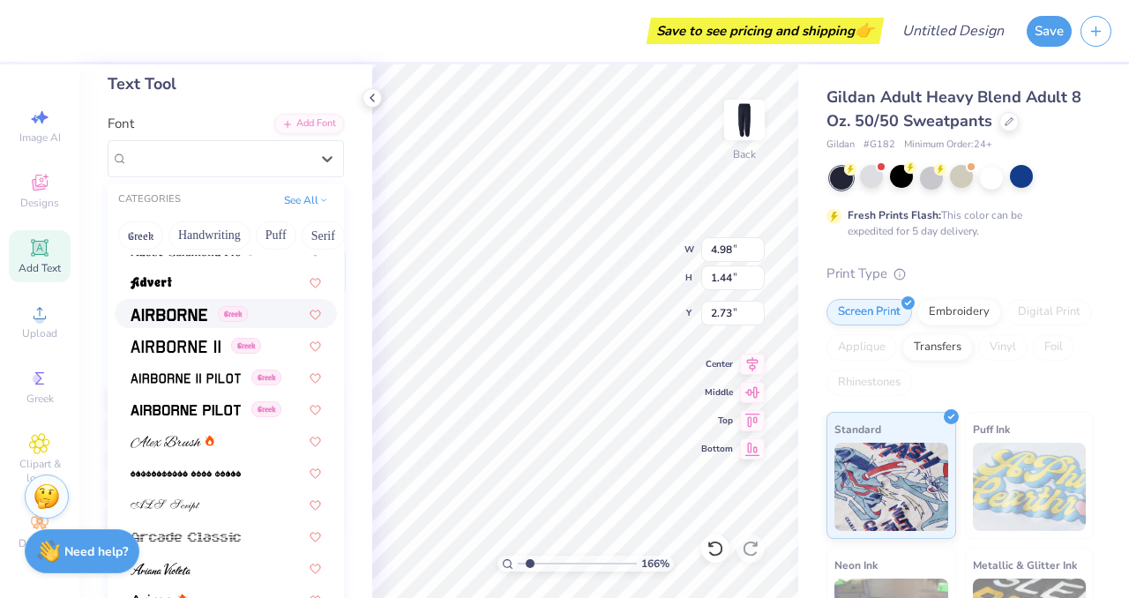
click at [169, 321] on span at bounding box center [169, 313] width 77 height 19
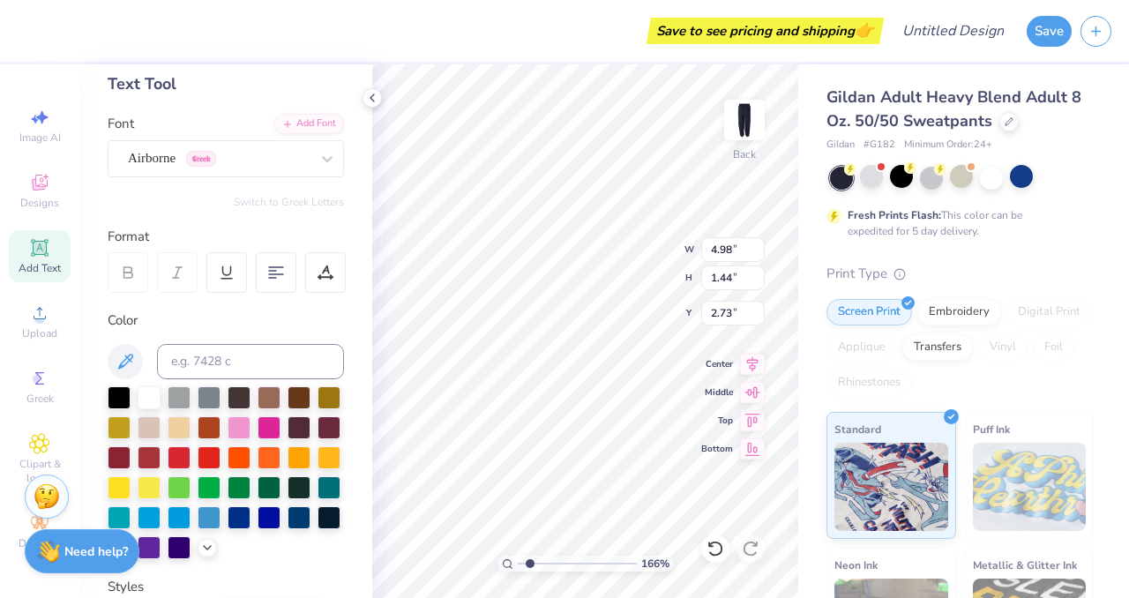
type input "1.65662968980565"
type input "5.75"
type input "2.17"
type input "2.37"
type input "1.65662968980565"
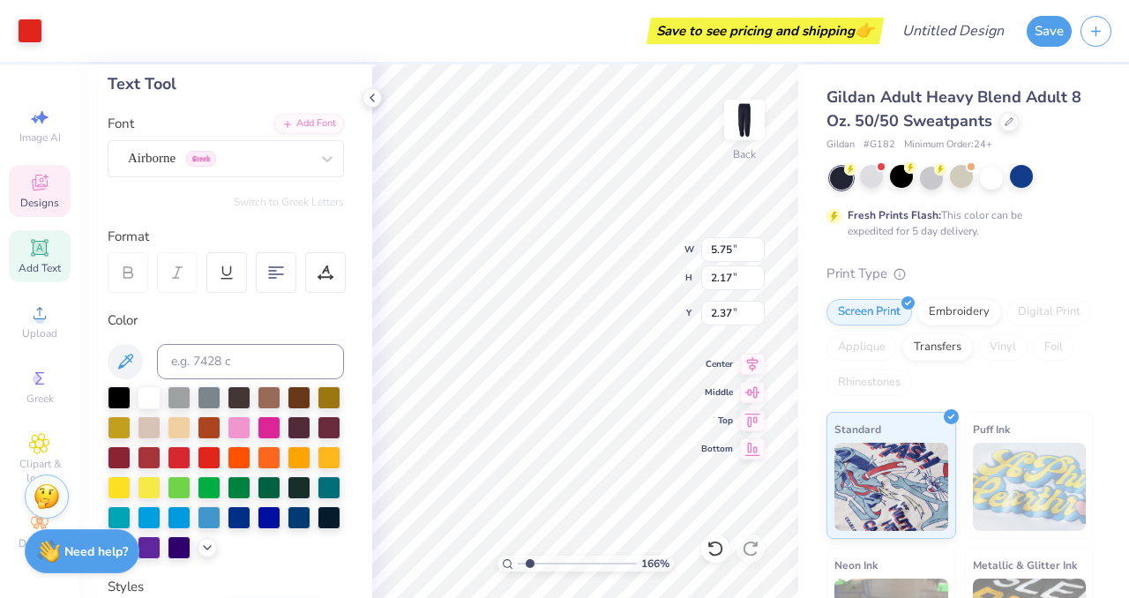
type input "7.07"
type input "1.51"
type input "2.70"
type input "1.65662968980565"
type input "5.55"
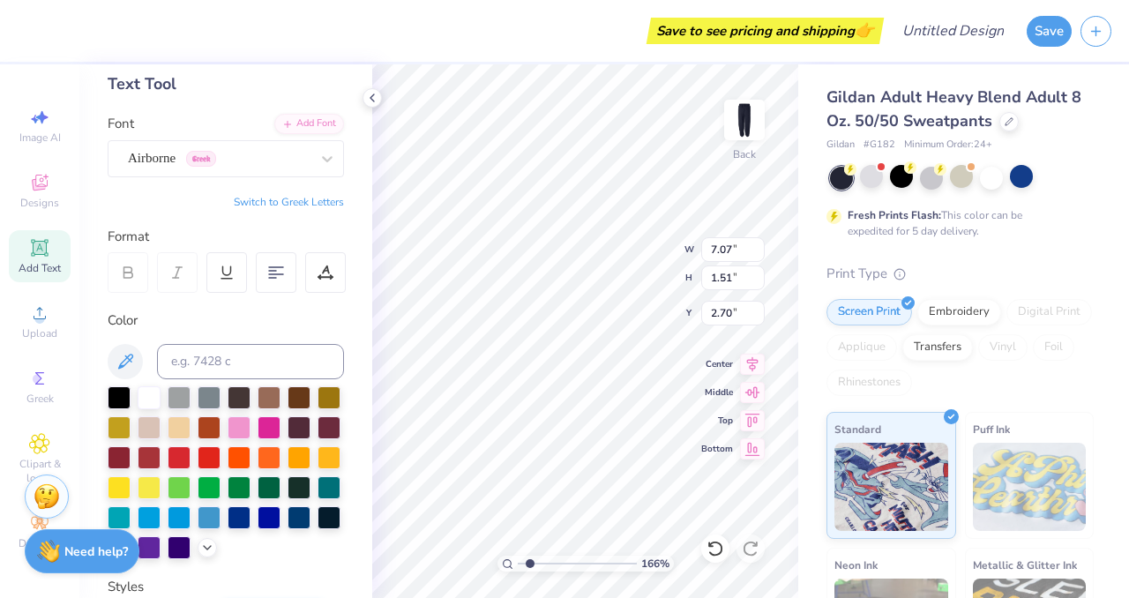
type input "1.19"
type input "1.65662968980565"
type input "2.86"
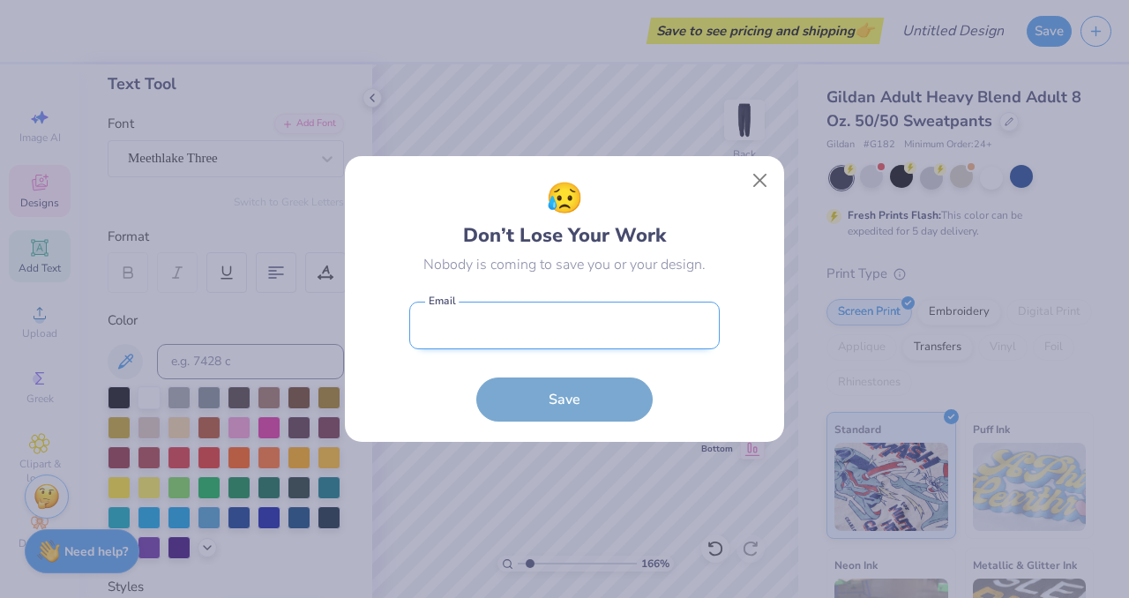
click at [564, 318] on input "email" at bounding box center [564, 326] width 310 height 48
type input "1.65662968980565"
drag, startPoint x: 564, startPoint y: 318, endPoint x: 556, endPoint y: 333, distance: 17.4
click at [556, 333] on input "email" at bounding box center [564, 326] width 310 height 48
type input "[EMAIL_ADDRESS][DOMAIN_NAME]"
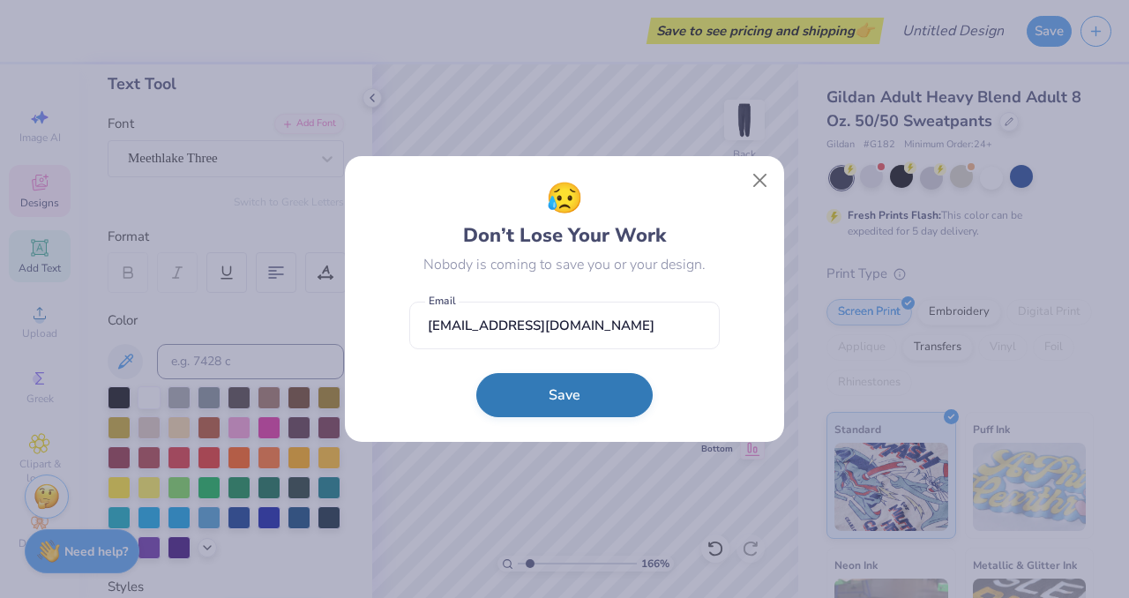
click at [554, 391] on button "Save" at bounding box center [564, 395] width 176 height 44
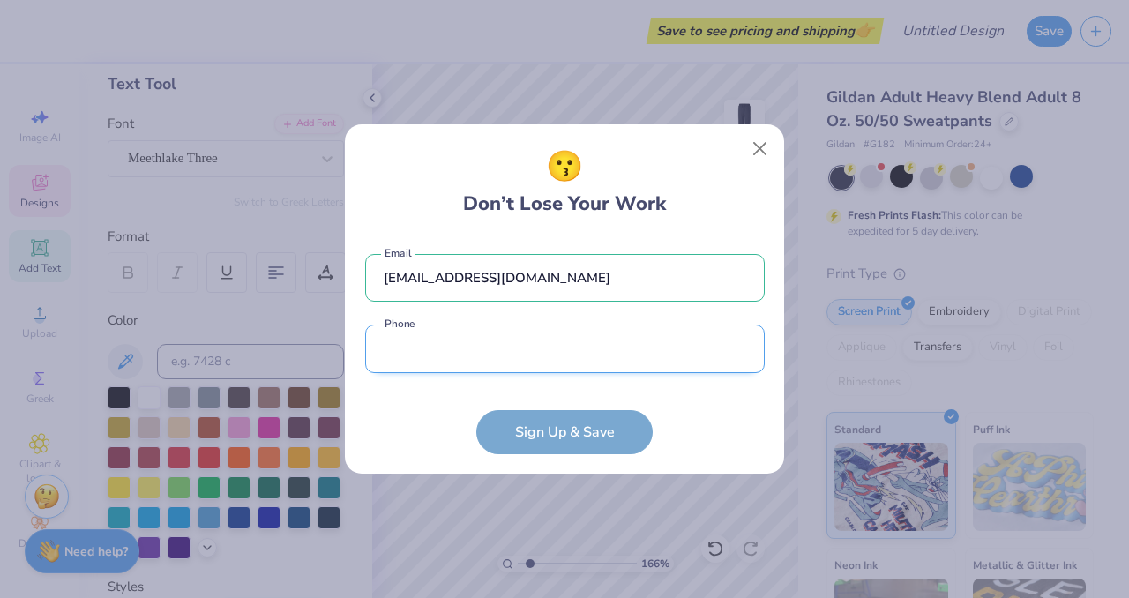
click at [505, 333] on input "tel" at bounding box center [564, 348] width 399 height 48
type input "[PHONE_NUMBER]"
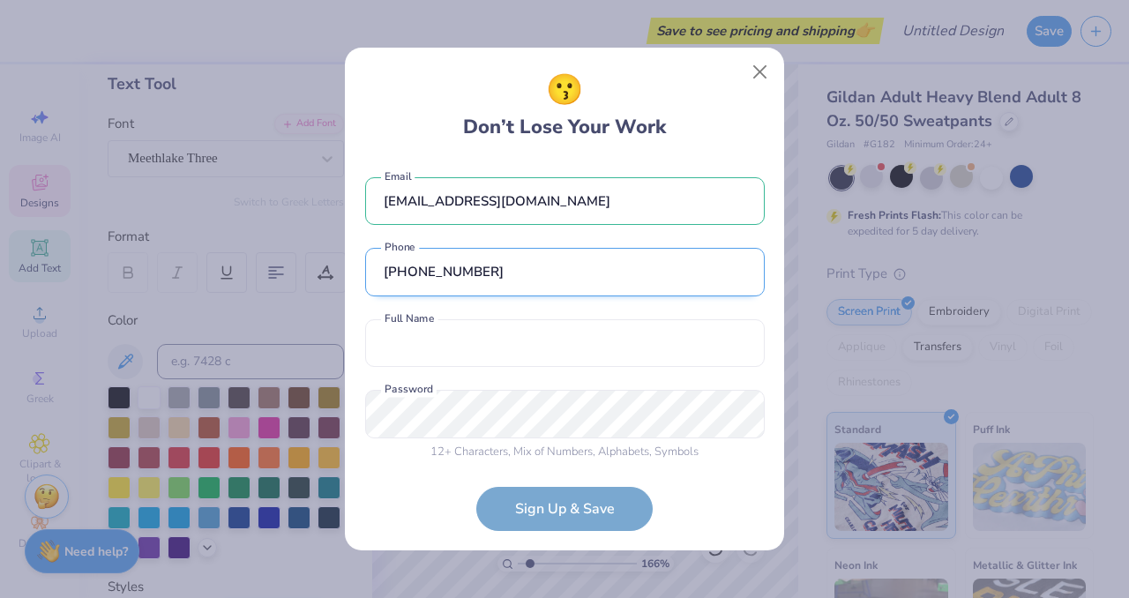
scroll to position [11, 0]
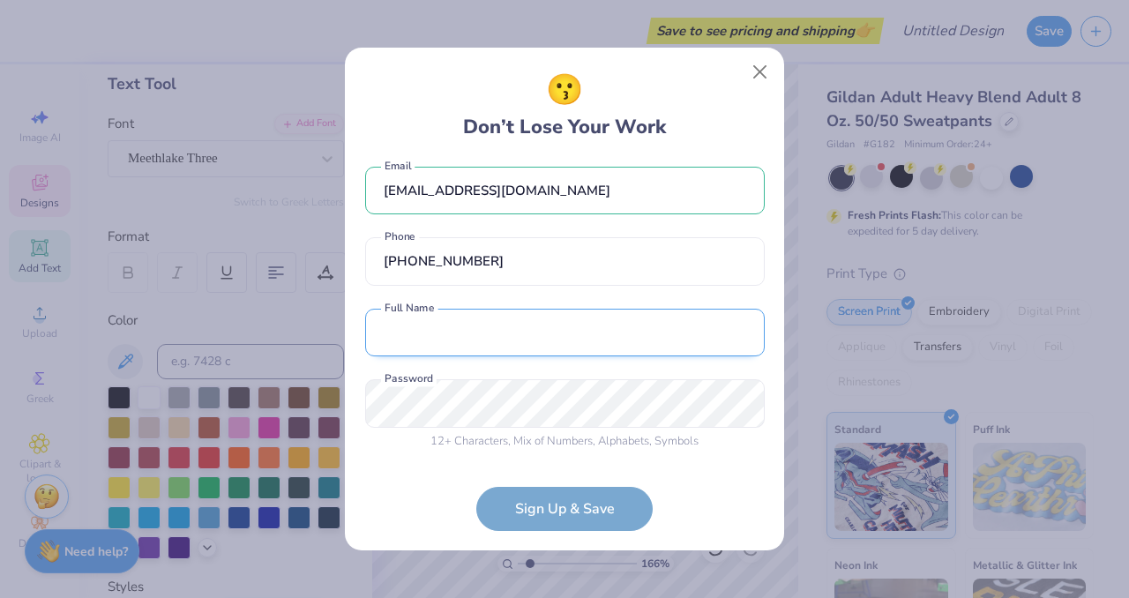
click at [496, 347] on input "text" at bounding box center [564, 333] width 399 height 48
type input "[PERSON_NAME]"
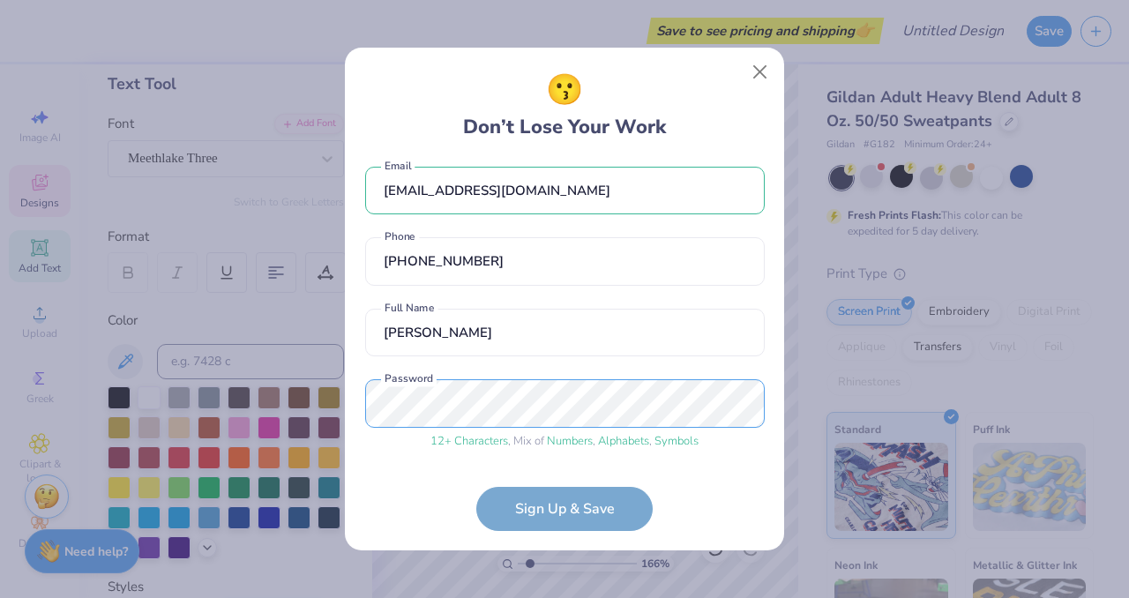
scroll to position [78, 0]
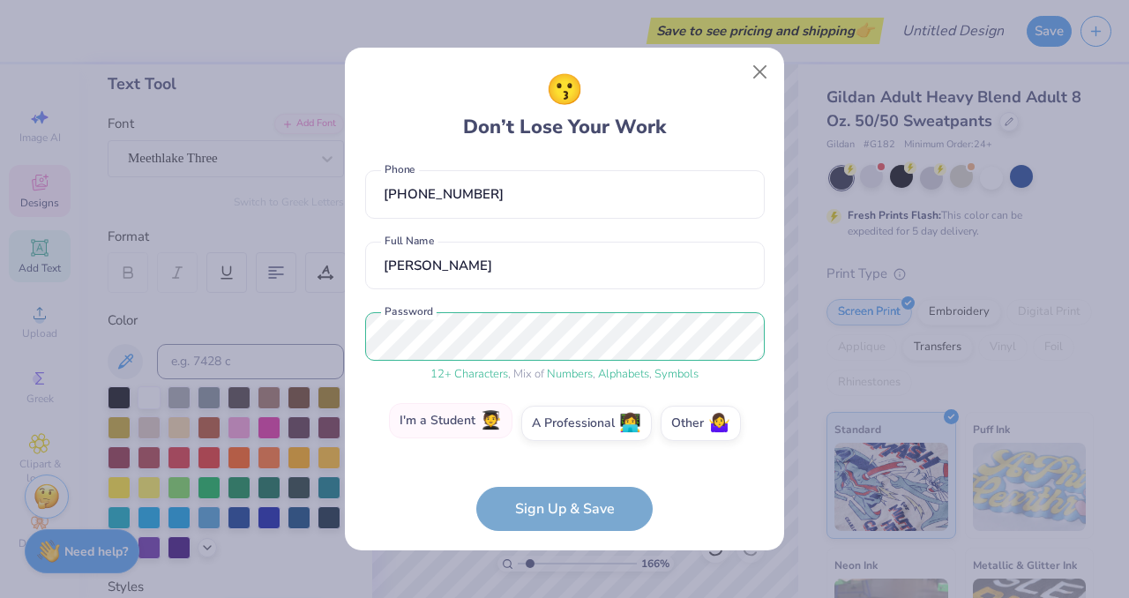
click at [463, 428] on label "I'm a Student 🧑‍🎓" at bounding box center [450, 420] width 123 height 35
click at [559, 500] on input "I'm a Student 🧑‍🎓" at bounding box center [564, 505] width 11 height 11
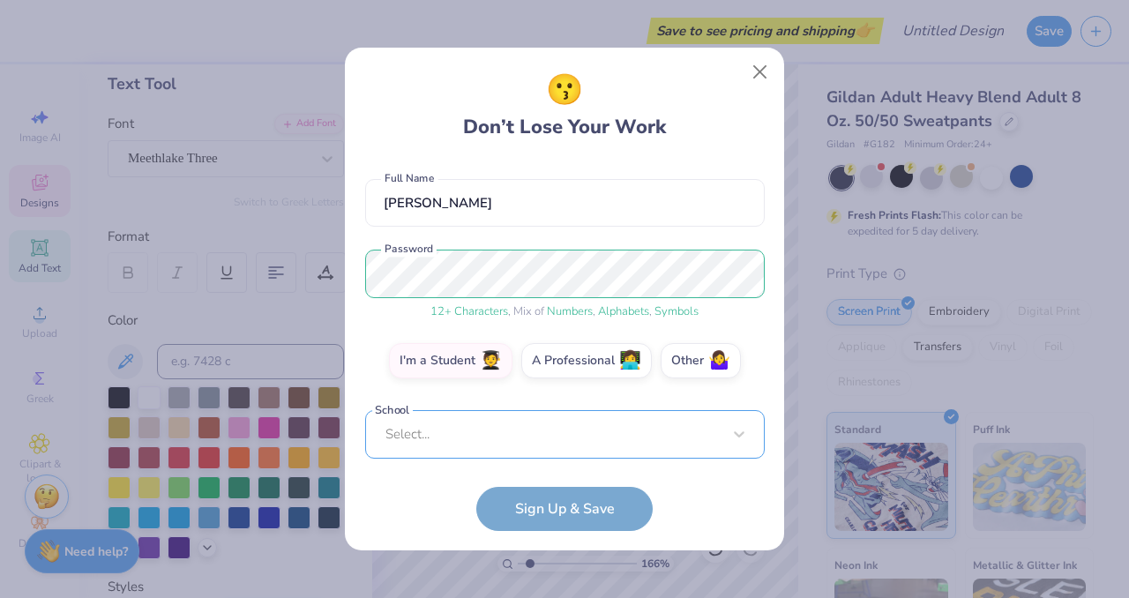
click at [499, 431] on div "Select..." at bounding box center [564, 434] width 399 height 48
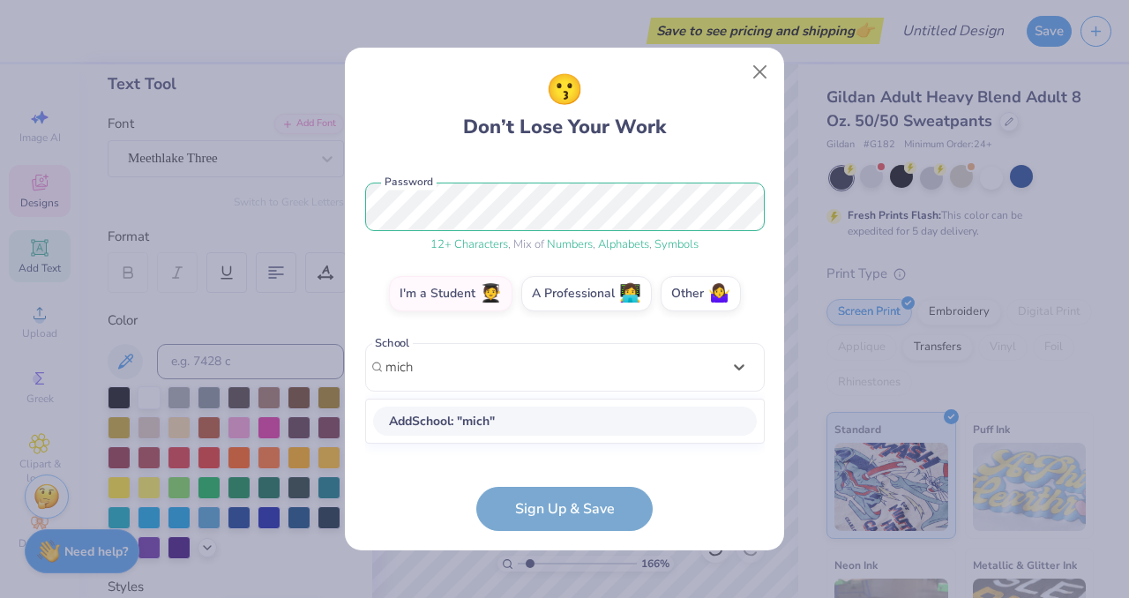
scroll to position [191, 0]
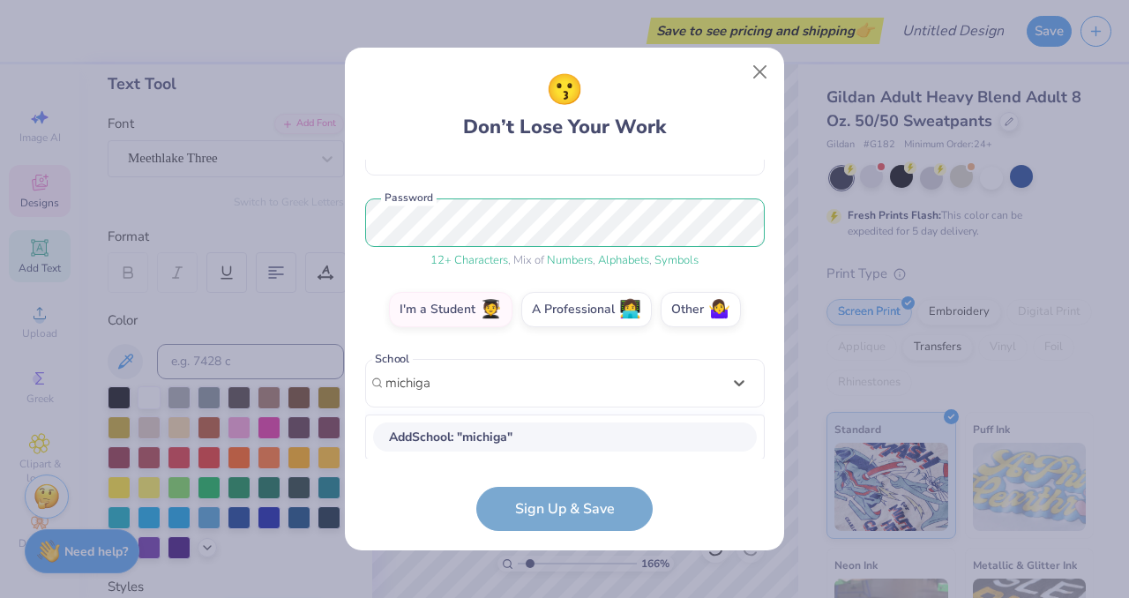
type input "[US_STATE]"
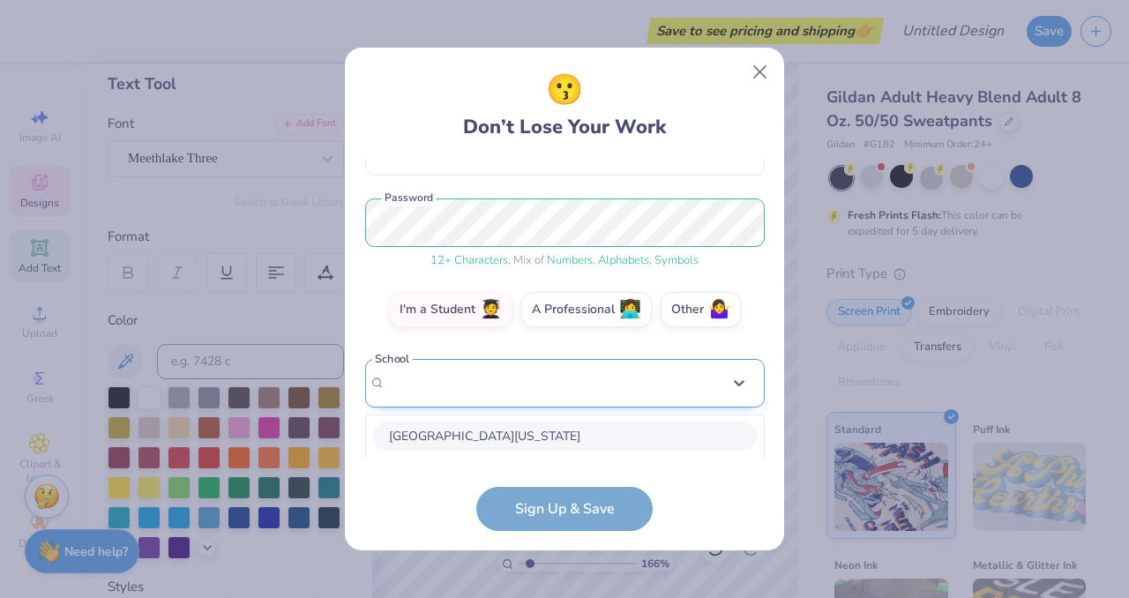
scroll to position [148, 0]
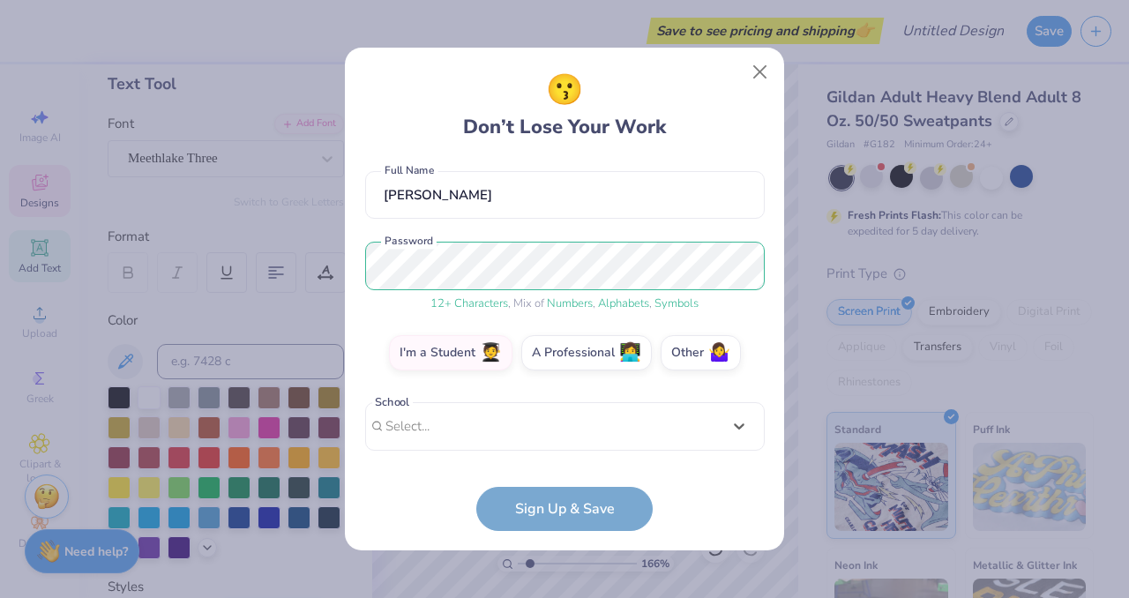
drag, startPoint x: 456, startPoint y: 375, endPoint x: 394, endPoint y: 378, distance: 61.8
click at [394, 378] on div "[EMAIL_ADDRESS][DOMAIN_NAME] Email [PHONE_NUMBER] Phone [PERSON_NAME] Full Name…" at bounding box center [564, 309] width 399 height 299
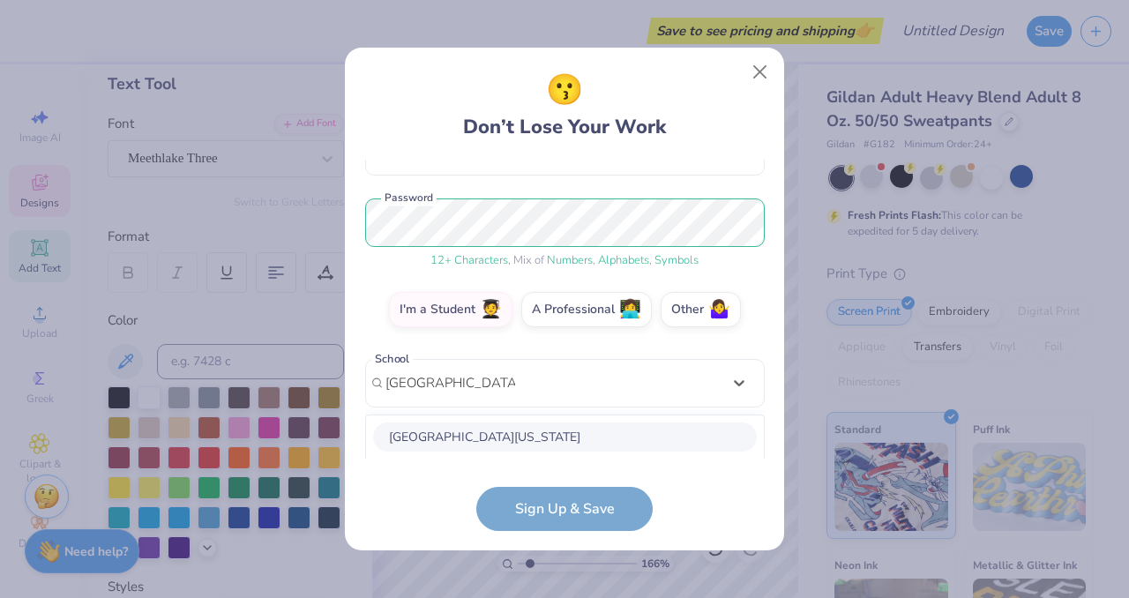
click at [474, 426] on div "[GEOGRAPHIC_DATA][US_STATE]" at bounding box center [565, 436] width 384 height 29
type input "[GEOGRAPHIC_DATA][US_STATE]"
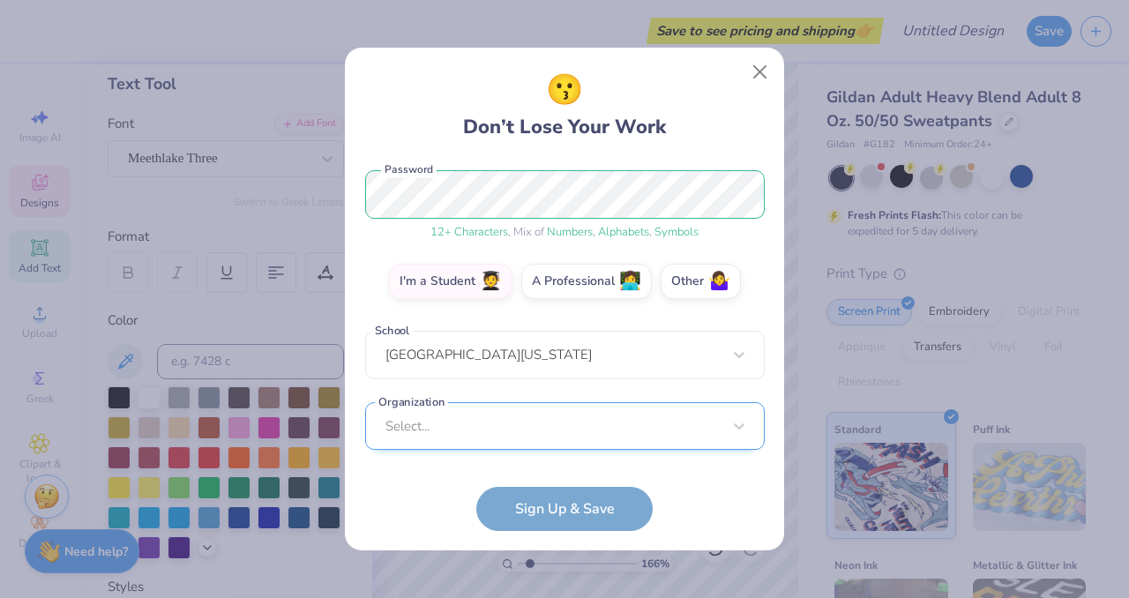
click at [481, 414] on div "Select..." at bounding box center [564, 426] width 399 height 48
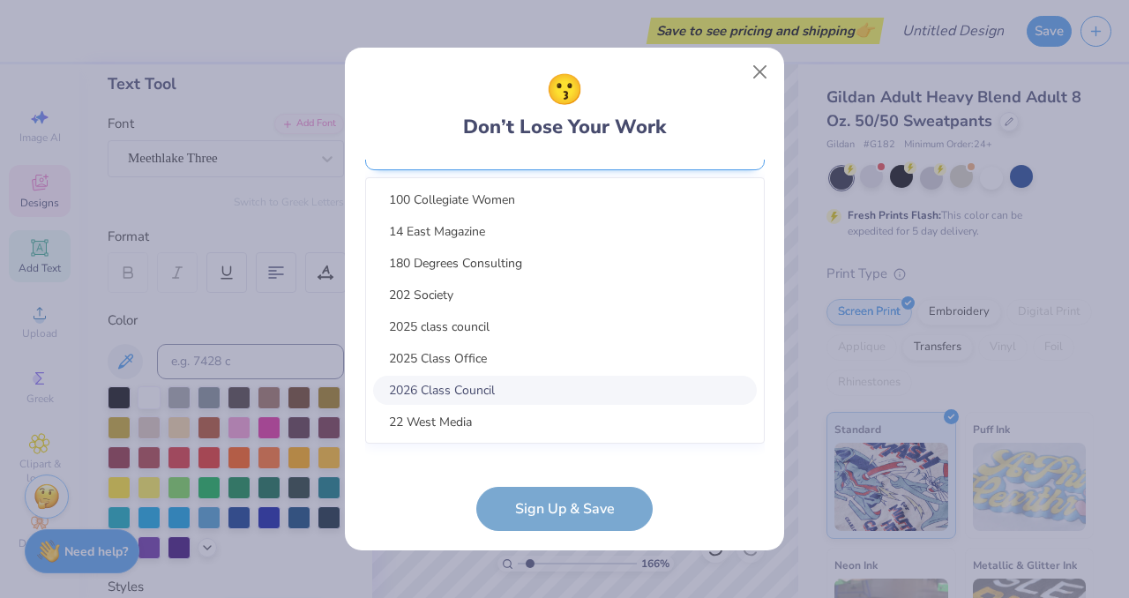
scroll to position [483, 0]
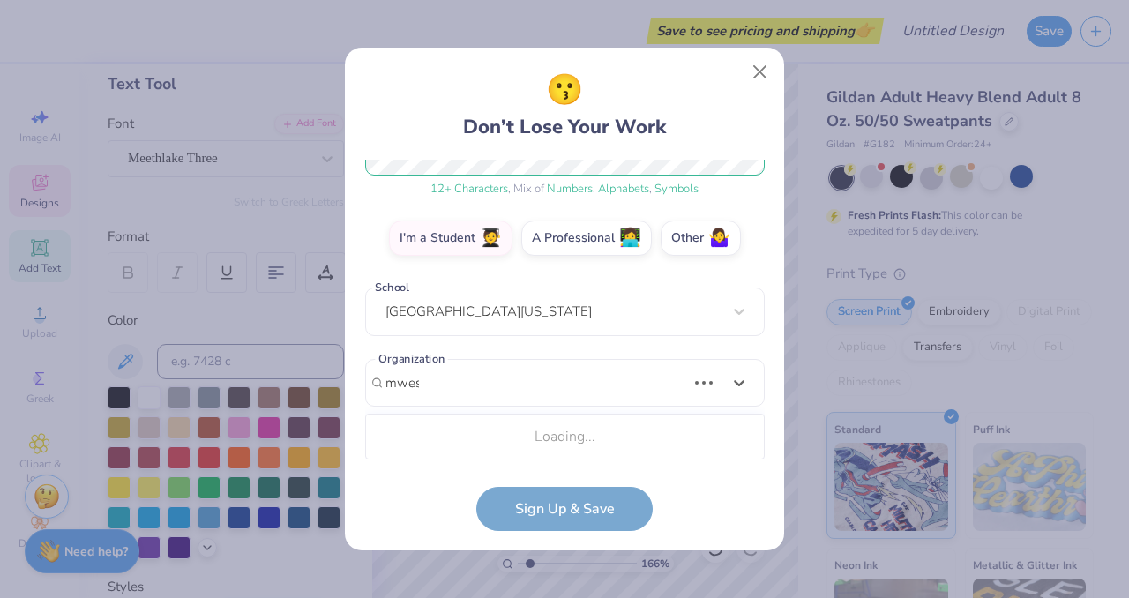
type input "mwese"
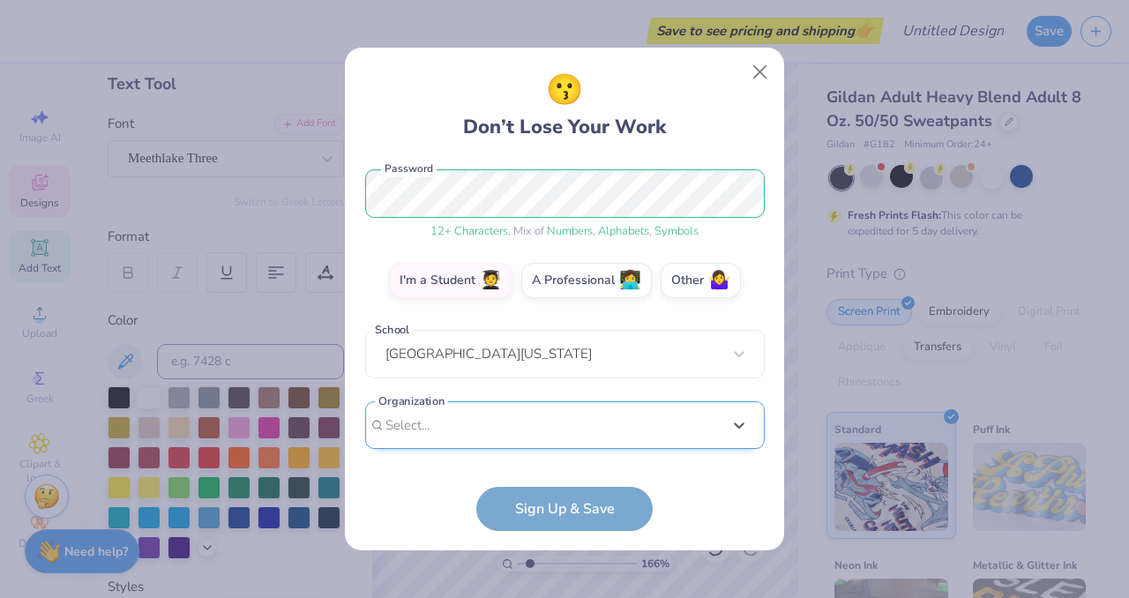
scroll to position [220, 0]
click at [453, 165] on div "[EMAIL_ADDRESS][DOMAIN_NAME] Email [PHONE_NUMBER] Phone [PERSON_NAME] Full Name…" at bounding box center [564, 309] width 399 height 299
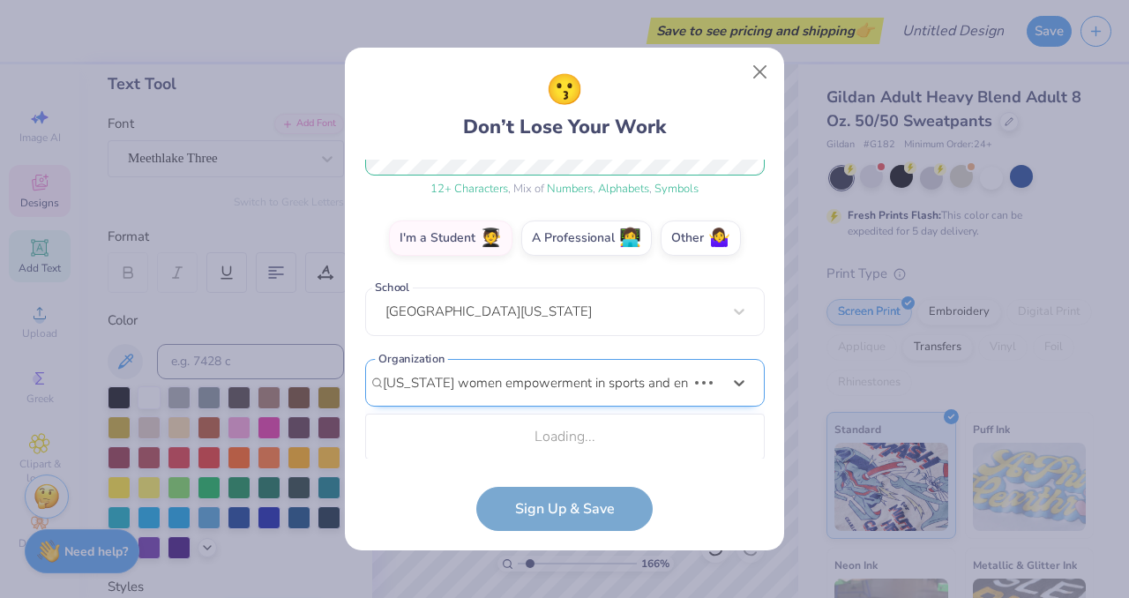
scroll to position [263, 0]
type input "[US_STATE] women empowerment in sports and entertainment"
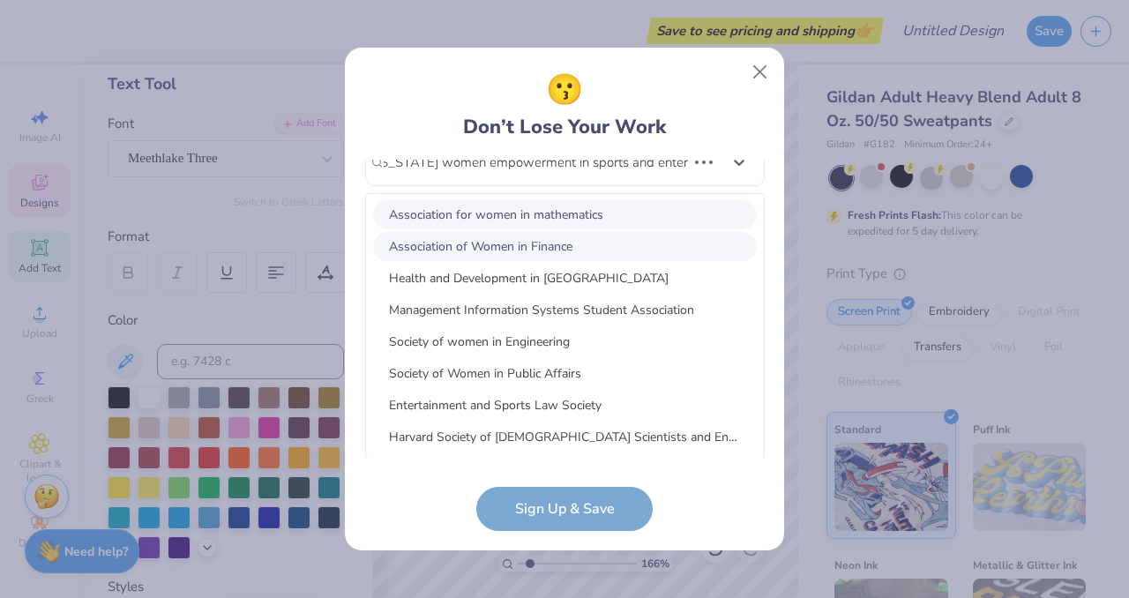
scroll to position [1207, 0]
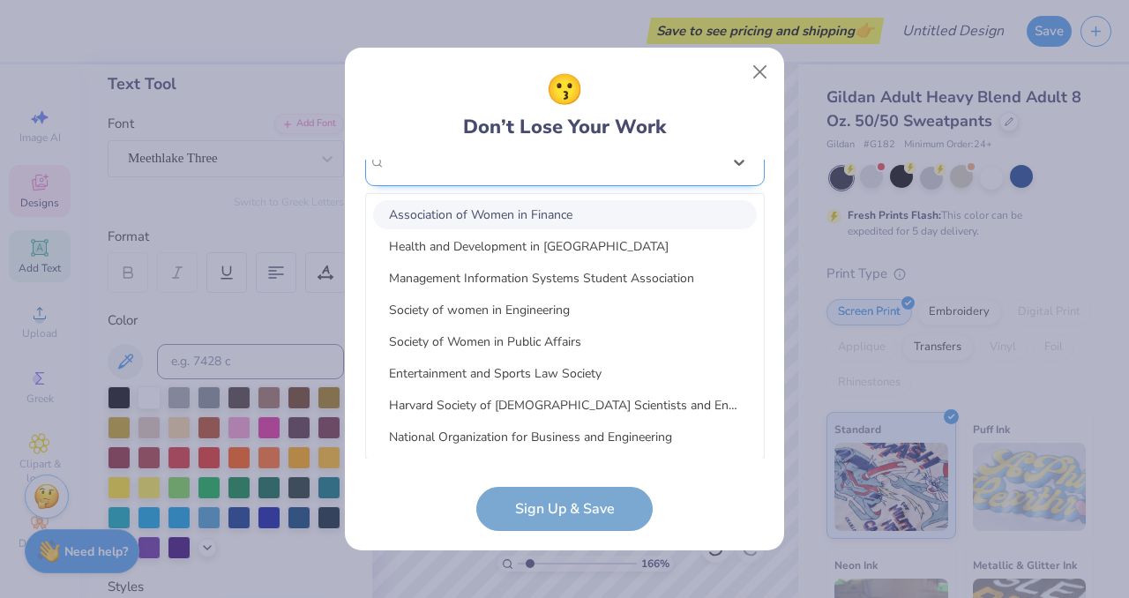
click at [662, 172] on div "[EMAIL_ADDRESS][DOMAIN_NAME] Email [PHONE_NUMBER] Phone [PERSON_NAME] Full Name…" at bounding box center [564, 309] width 399 height 299
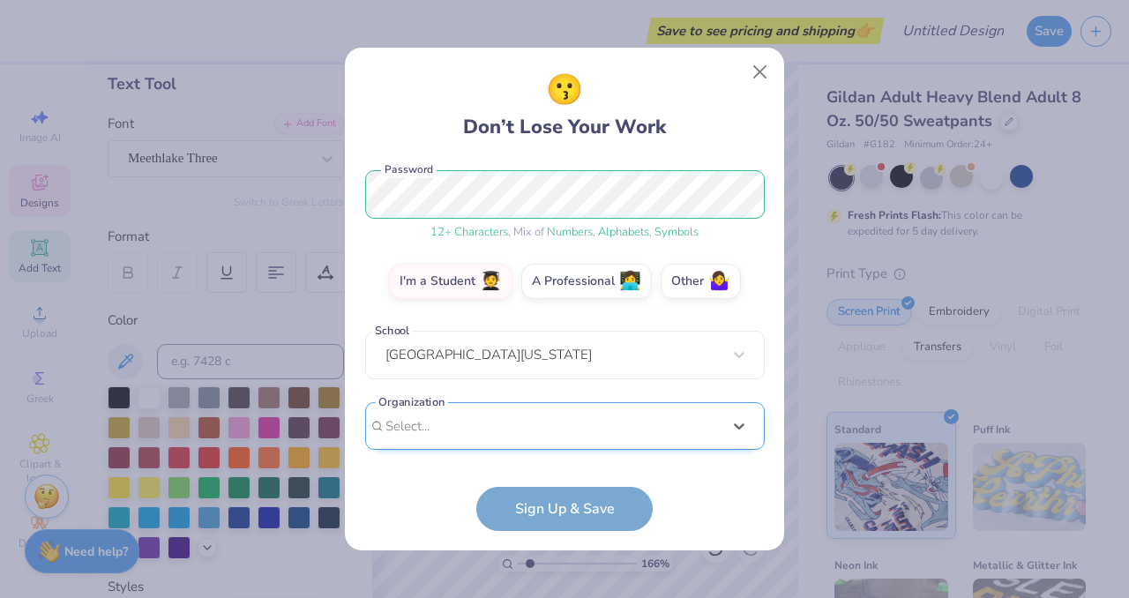
click at [573, 427] on div "Select is focused ,type to refine list, press Down to open the menu, Select..." at bounding box center [564, 426] width 399 height 48
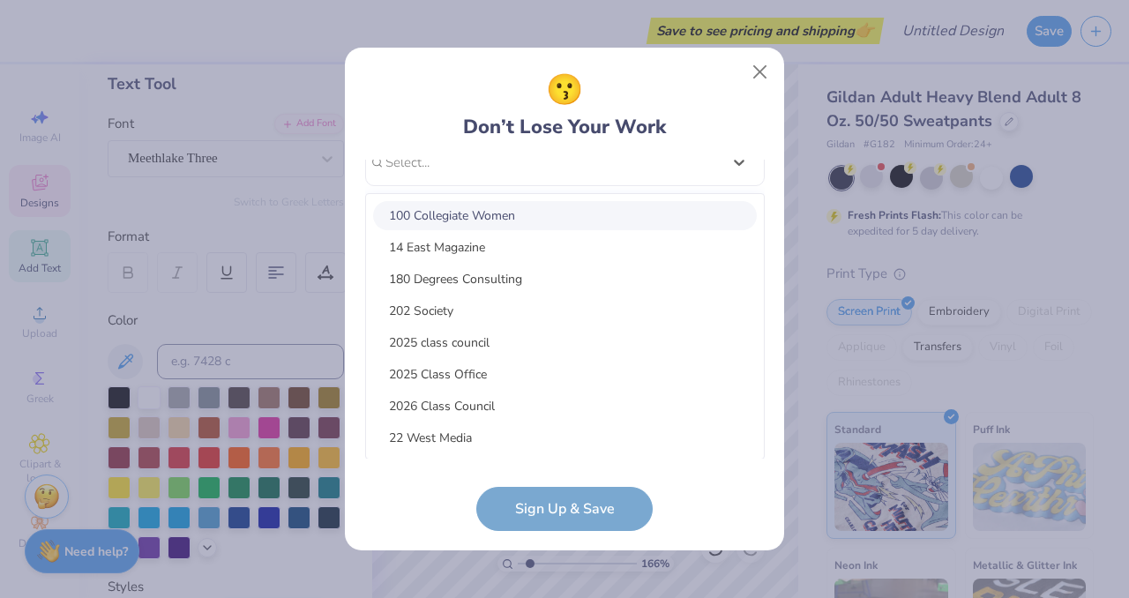
click at [486, 223] on div "100 Collegiate Women" at bounding box center [565, 215] width 384 height 29
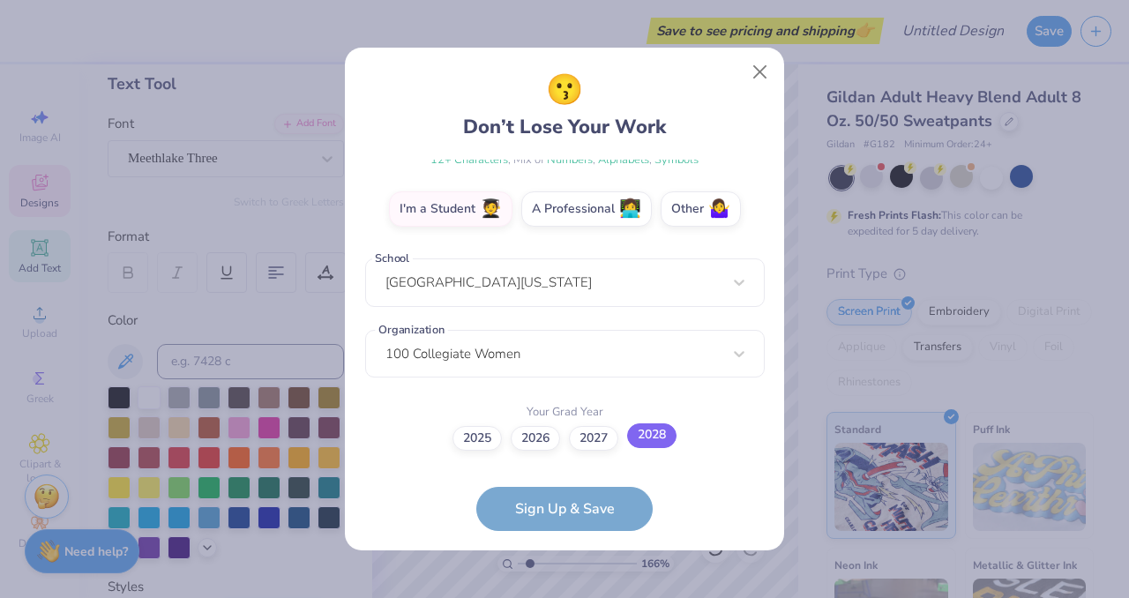
click at [648, 438] on label "2028" at bounding box center [651, 435] width 49 height 25
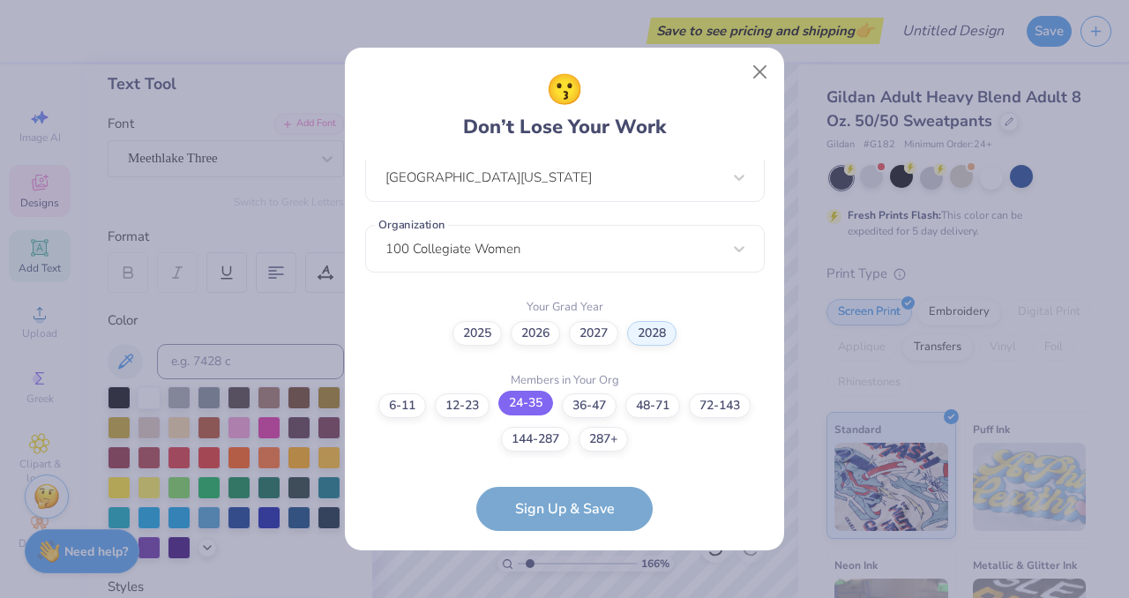
click at [506, 401] on label "24-35" at bounding box center [525, 403] width 55 height 25
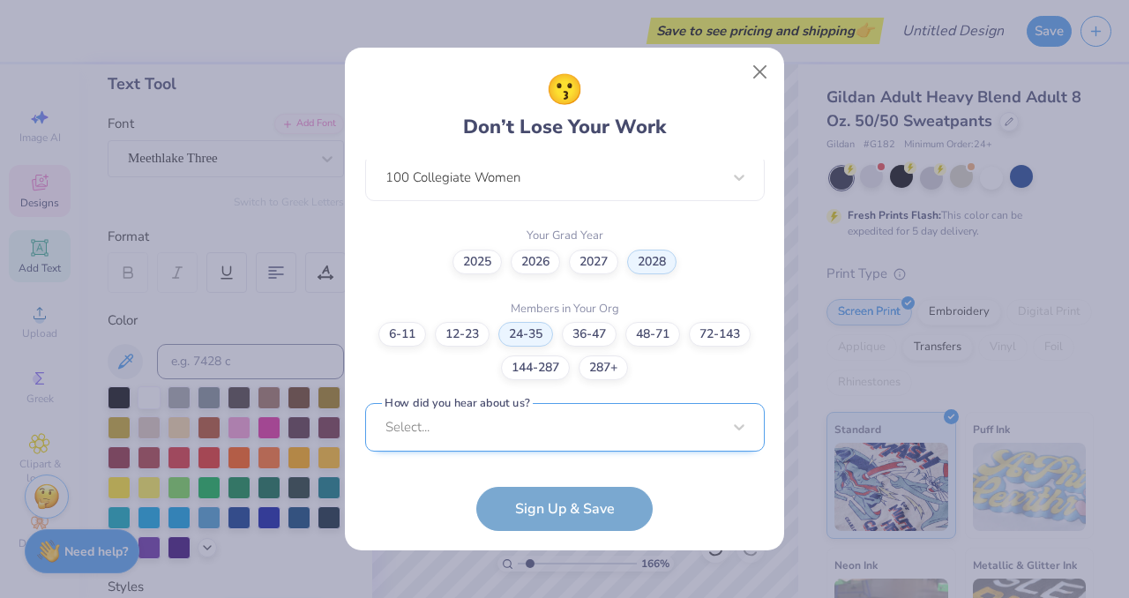
click at [492, 426] on div "Select..." at bounding box center [564, 427] width 399 height 48
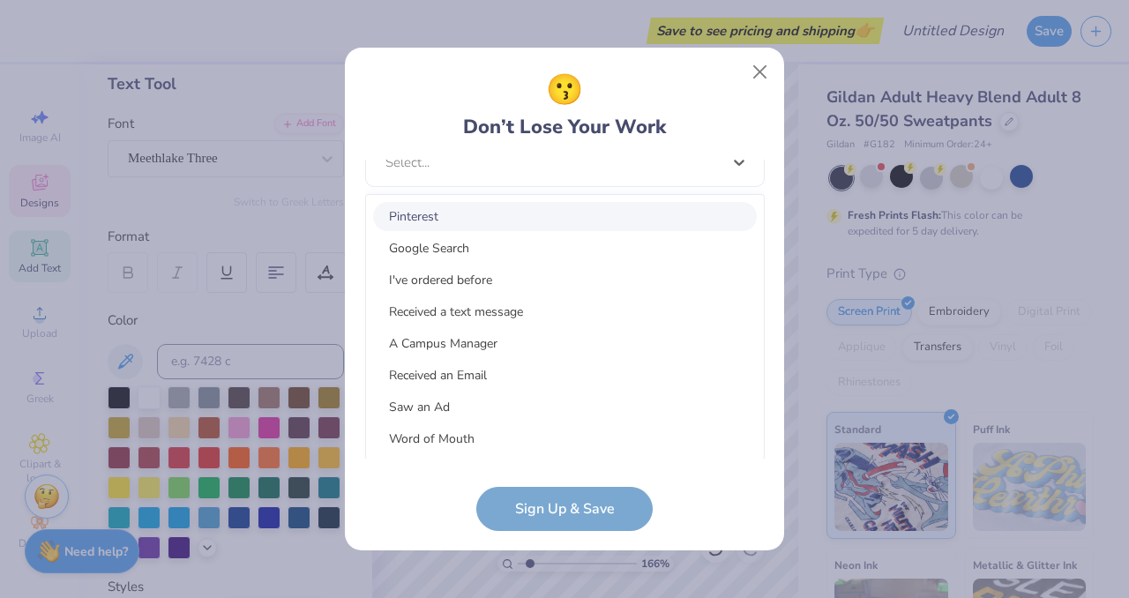
click at [426, 213] on div "Pinterest" at bounding box center [565, 216] width 384 height 29
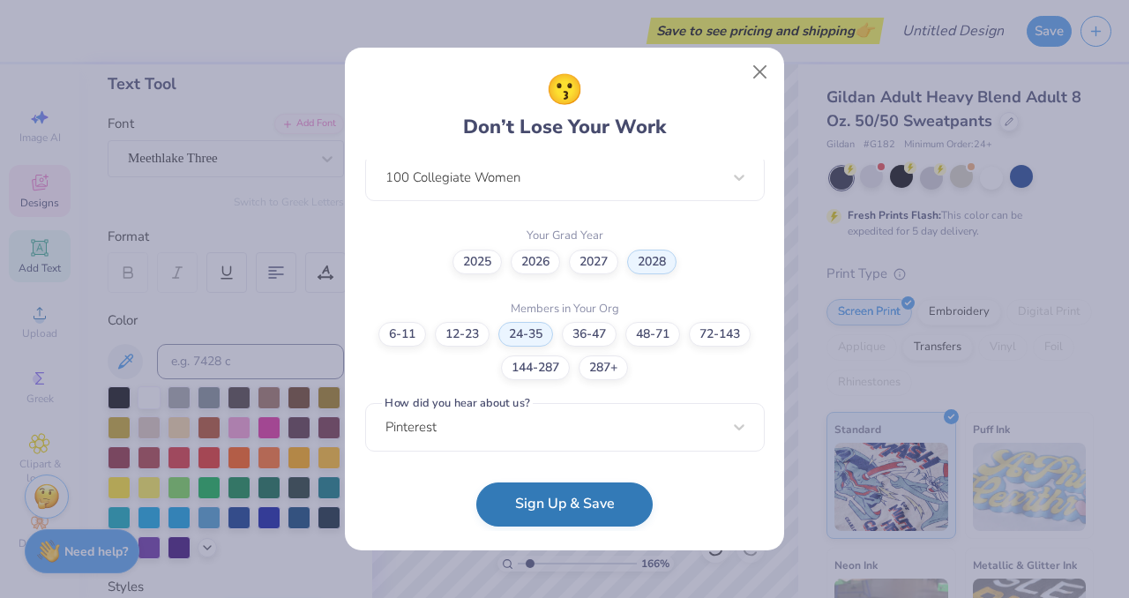
click at [529, 511] on button "Sign Up & Save" at bounding box center [564, 504] width 176 height 44
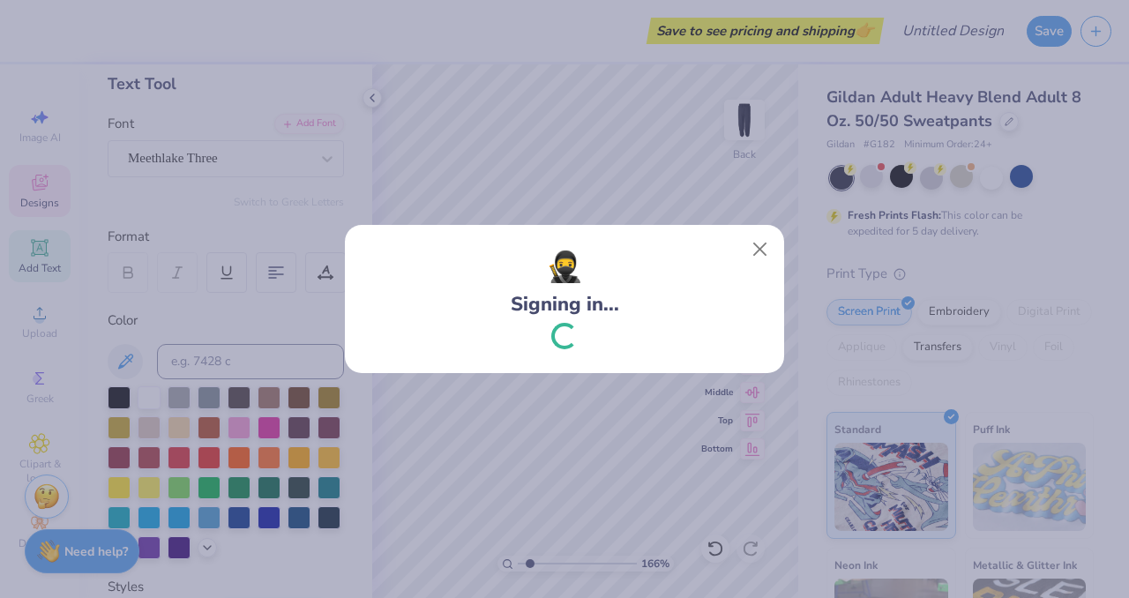
type input "1.65662968980565"
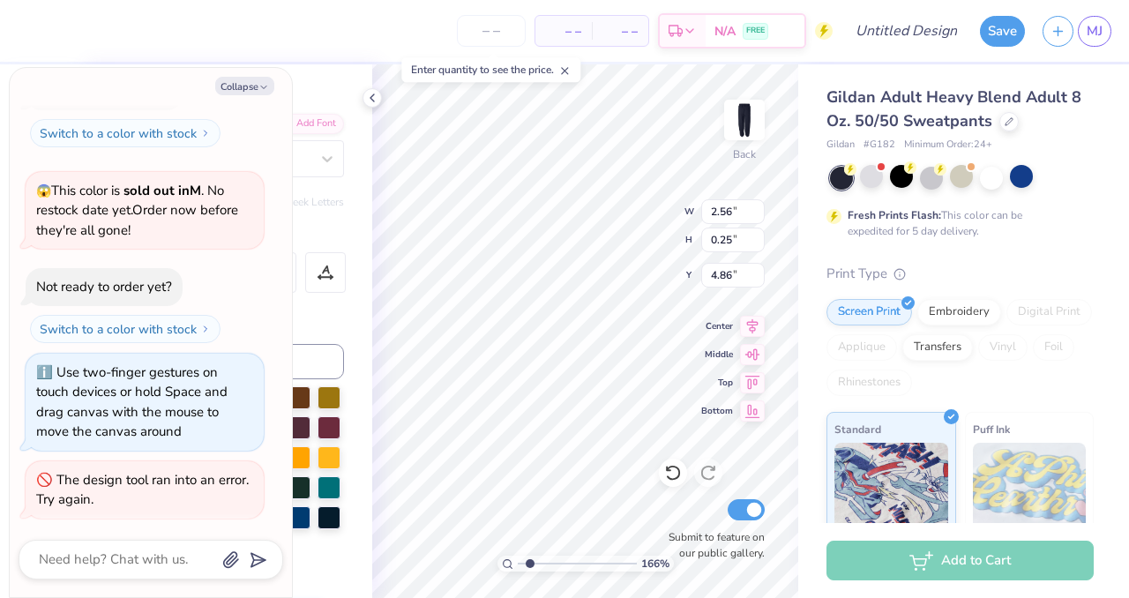
type textarea "x"
type input "1.65662968980565"
type textarea "x"
type input "1.65662968980565"
type textarea "x"
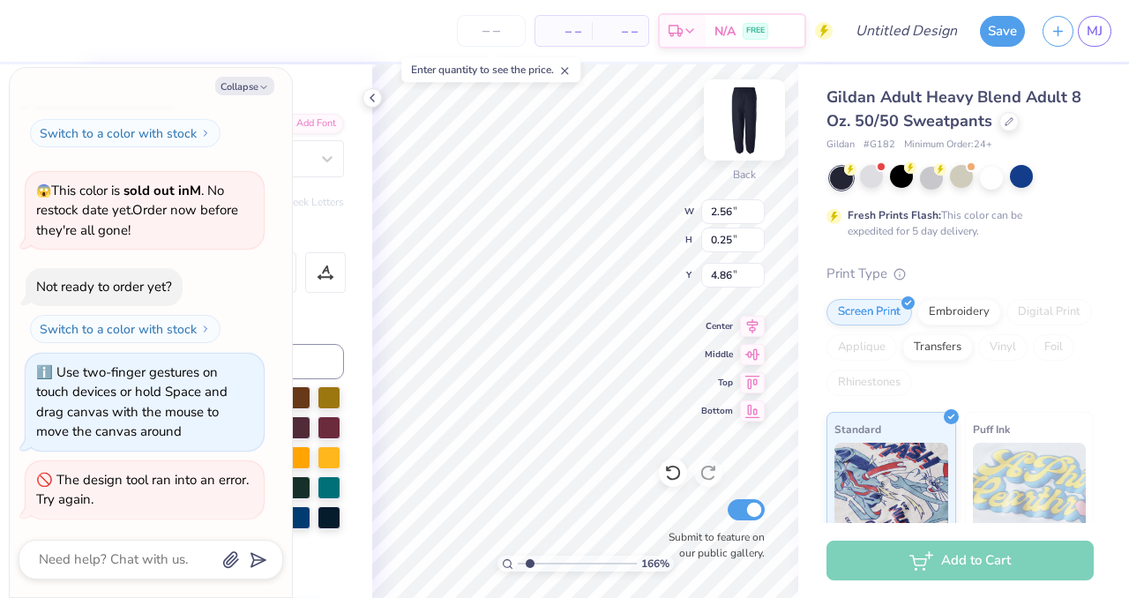
type input "1.65662968980565"
type textarea "x"
type textarea "homecg"
type input "1.65662968980565"
type textarea "x"
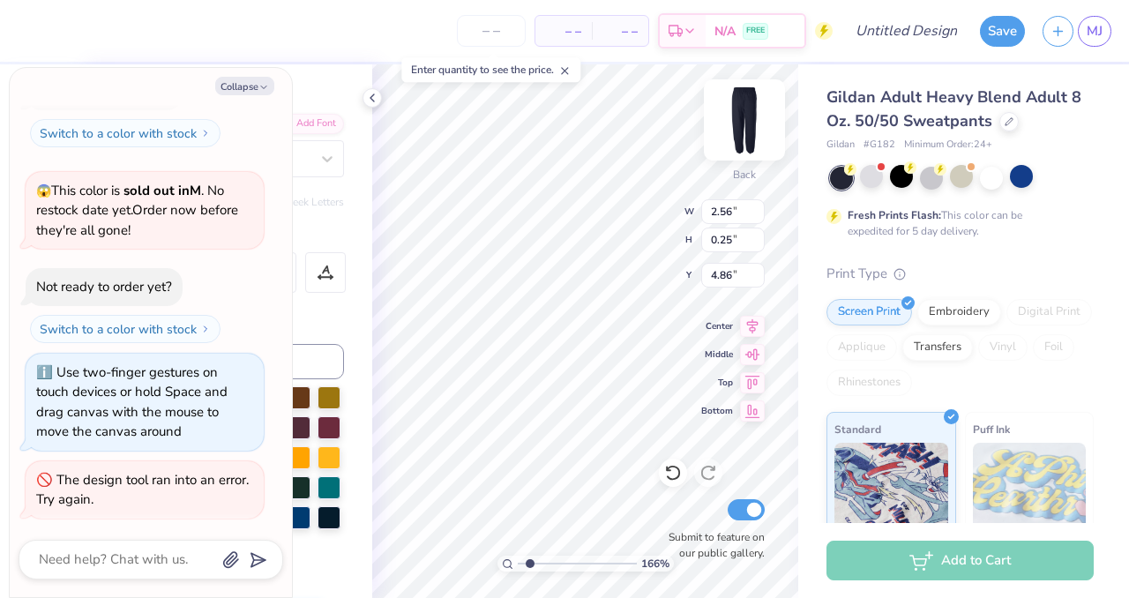
type textarea "homeg"
type input "1.65662968980565"
type textarea "x"
type textarea "home"
type input "1.65662968980565"
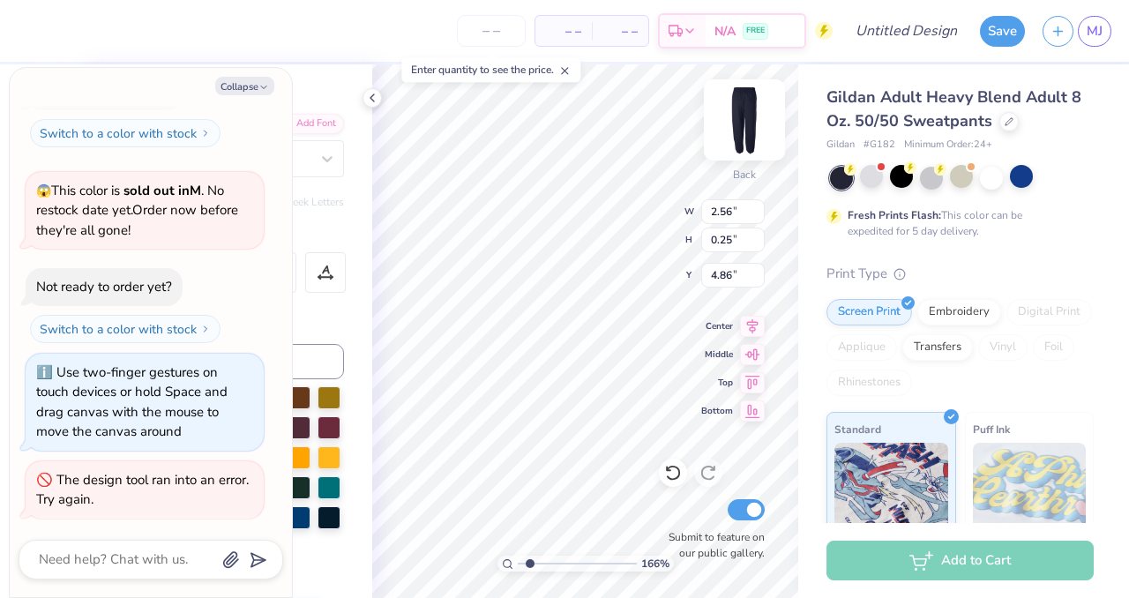
type textarea "x"
type textarea "hom"
type input "1.65662968980565"
type textarea "x"
type textarea "ho"
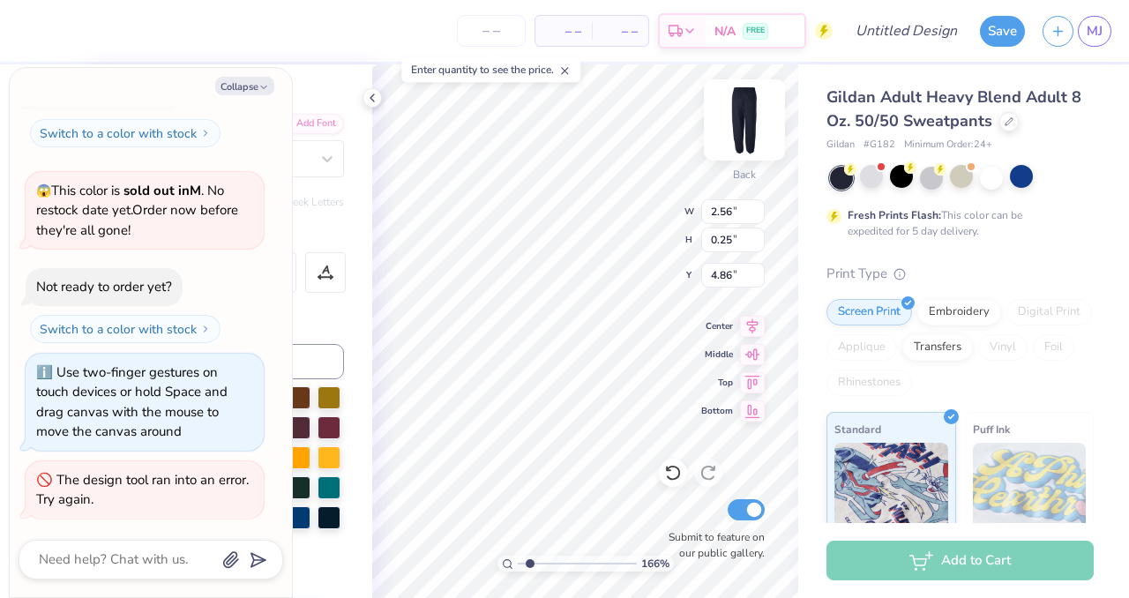
type input "1.65662968980565"
type textarea "x"
type textarea "h"
type input "1.65662968980565"
type textarea "x"
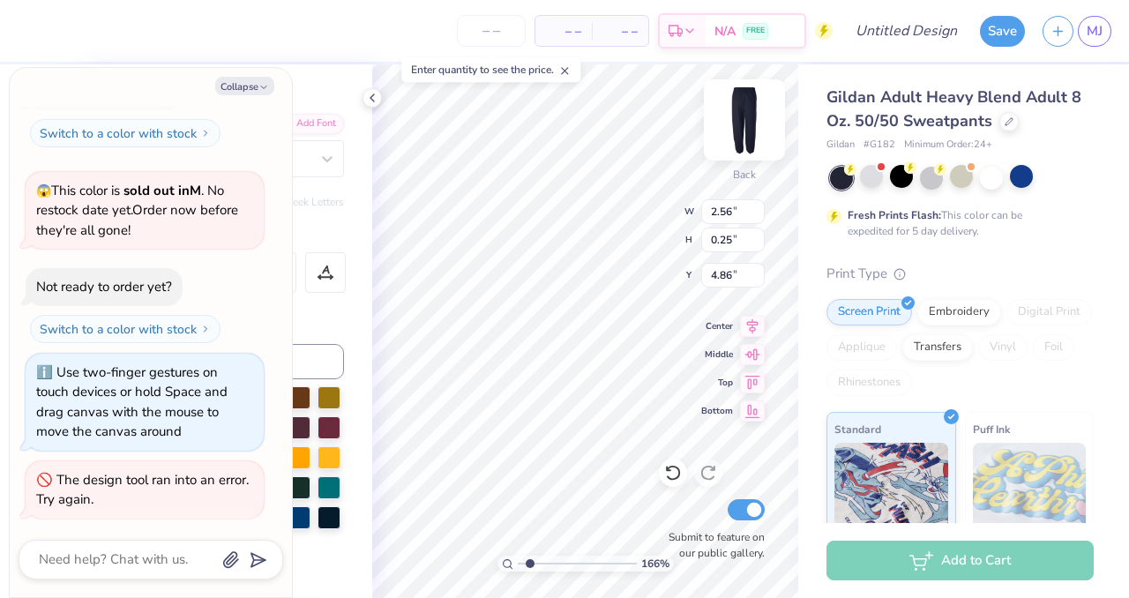
type input "1.65662968980565"
type textarea "x"
type input "5.55"
type input "1.19"
type input "2.86"
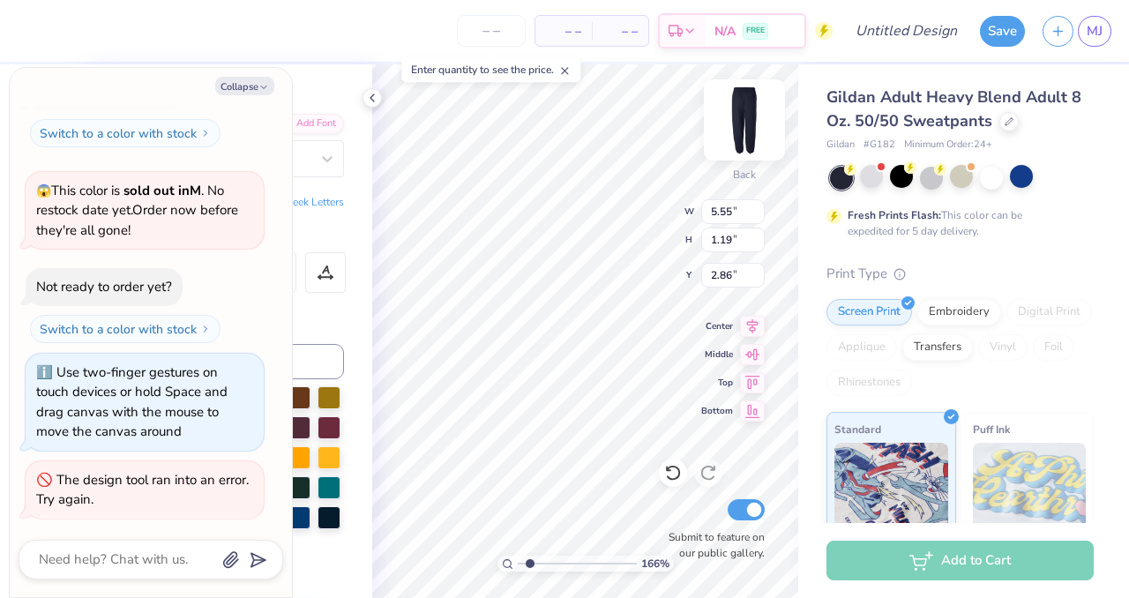
type input "1.65662968980565"
type textarea "x"
type input "1.65662968980565"
type textarea "x"
type input "1.65662968980565"
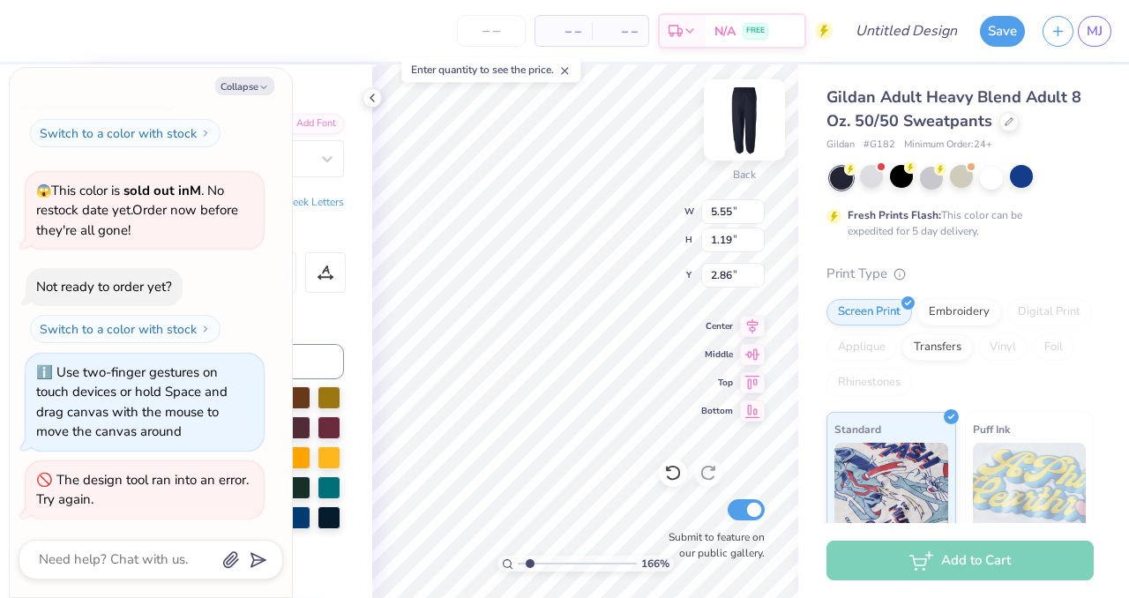
type textarea "x"
click at [229, 89] on button "Collapse" at bounding box center [244, 86] width 59 height 19
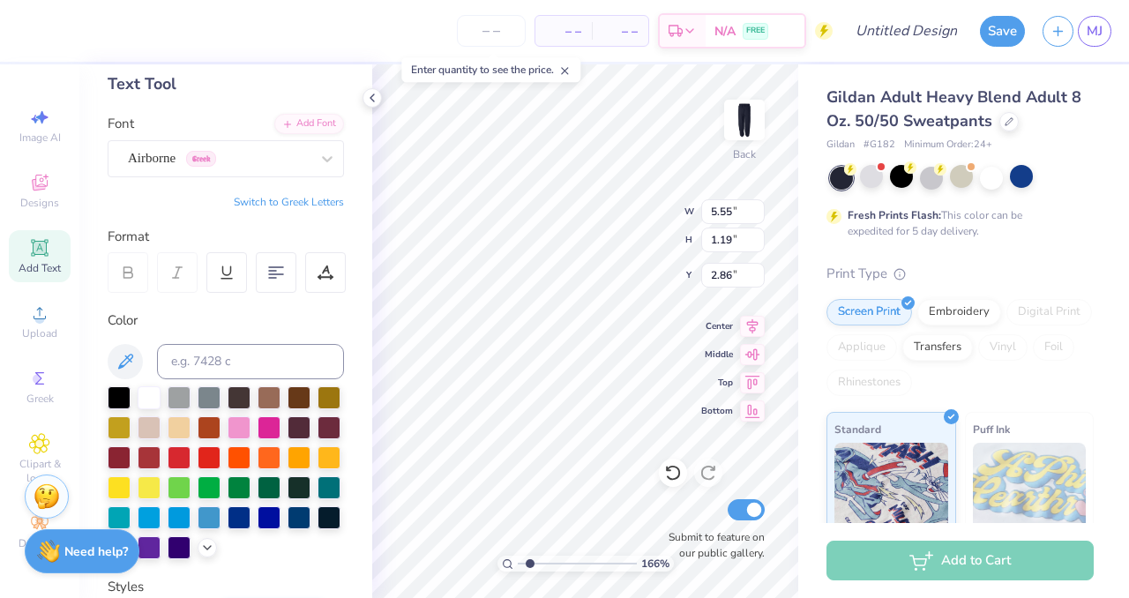
type input "1.65662968980565"
type textarea "x"
click at [284, 160] on div "Airborne Greek" at bounding box center [218, 158] width 185 height 27
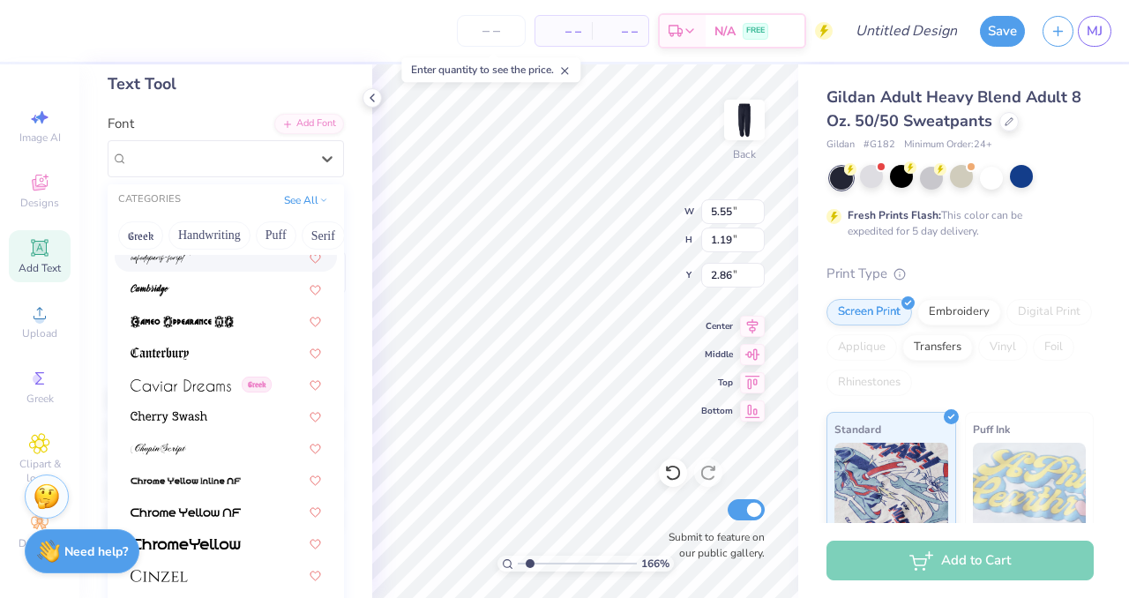
scroll to position [1955, 0]
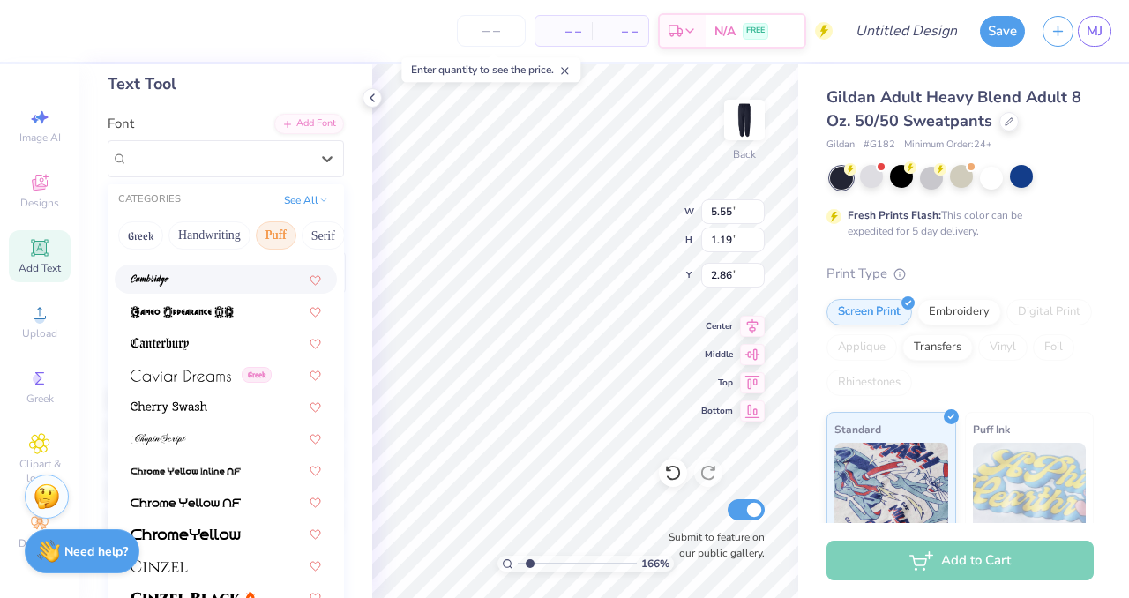
click at [276, 238] on button "Puff" at bounding box center [276, 235] width 41 height 28
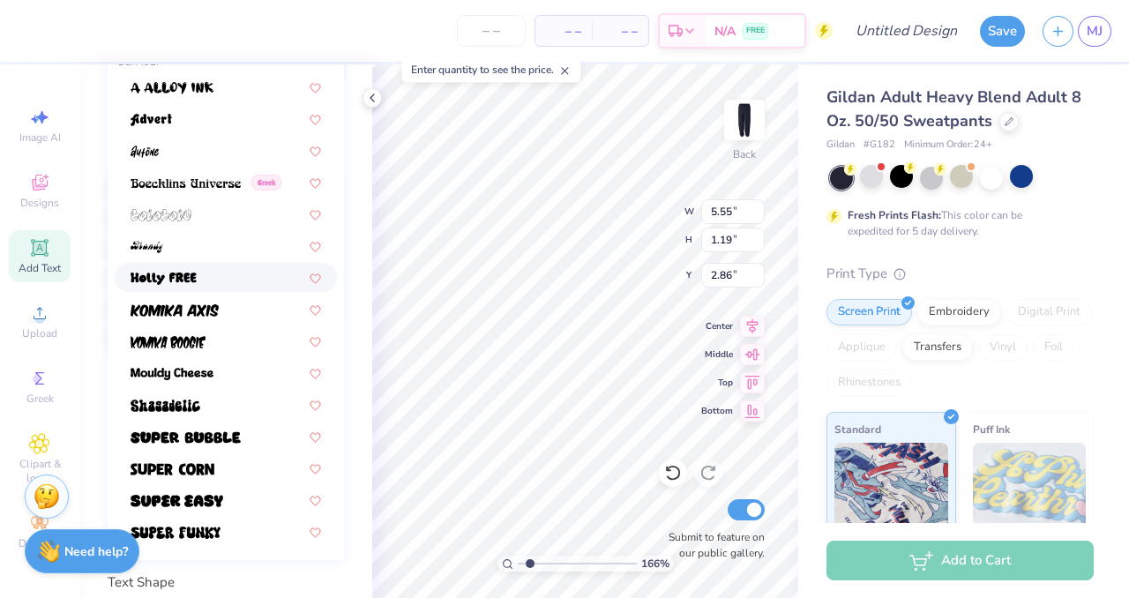
scroll to position [336, 0]
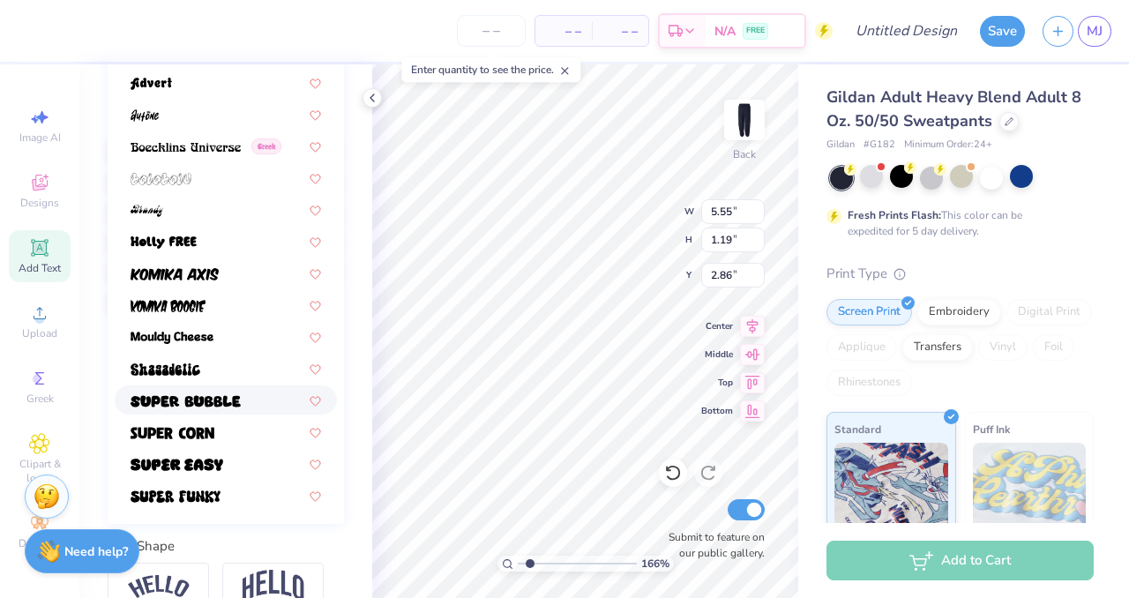
click at [219, 392] on span at bounding box center [186, 400] width 110 height 19
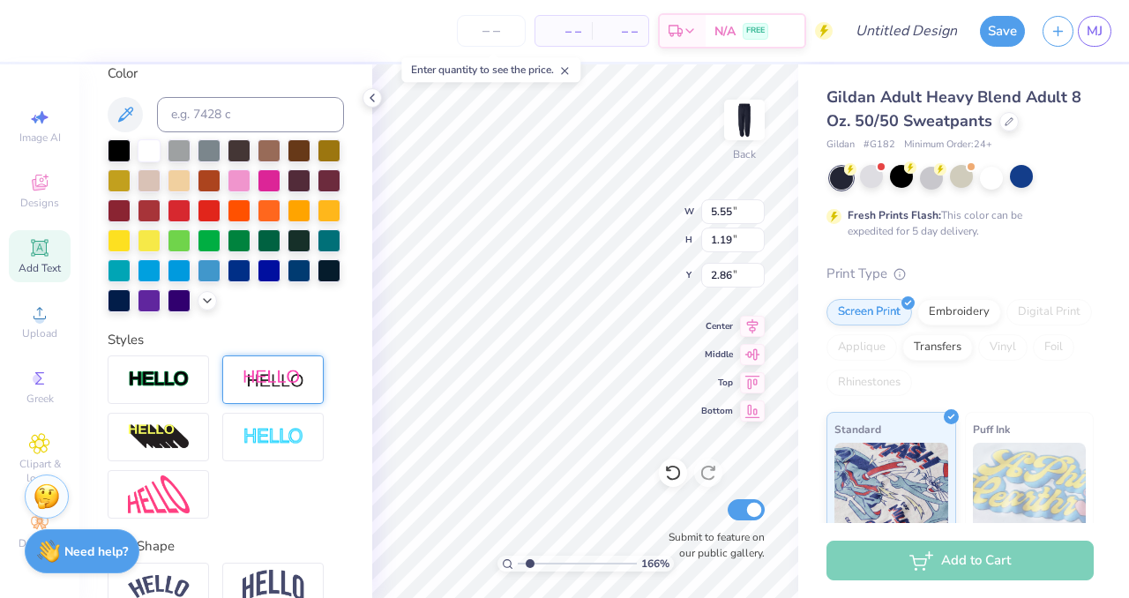
type input "1.65662968980565"
type input "6.62"
type input "1.39"
type input "2.76"
type input "1.65662968980565"
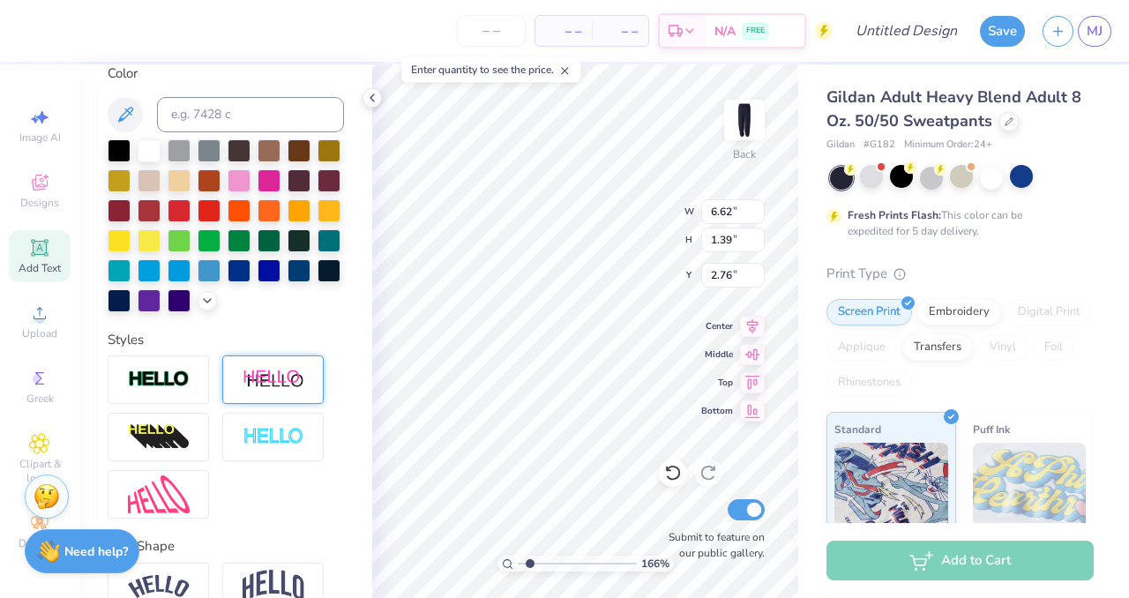
type input "5.76"
type input "1.20"
type input "1.65662968980565"
type input "2.85"
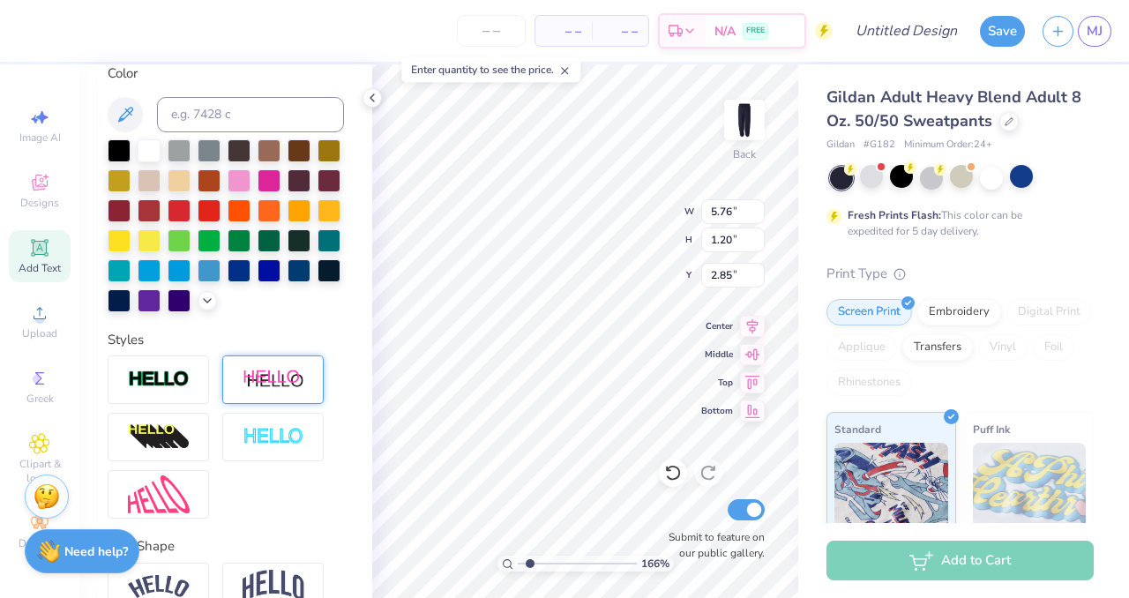
type input "1.65662968980565"
type input "5.51"
type input "1.15"
type input "1.65662968980565"
type input "5.75"
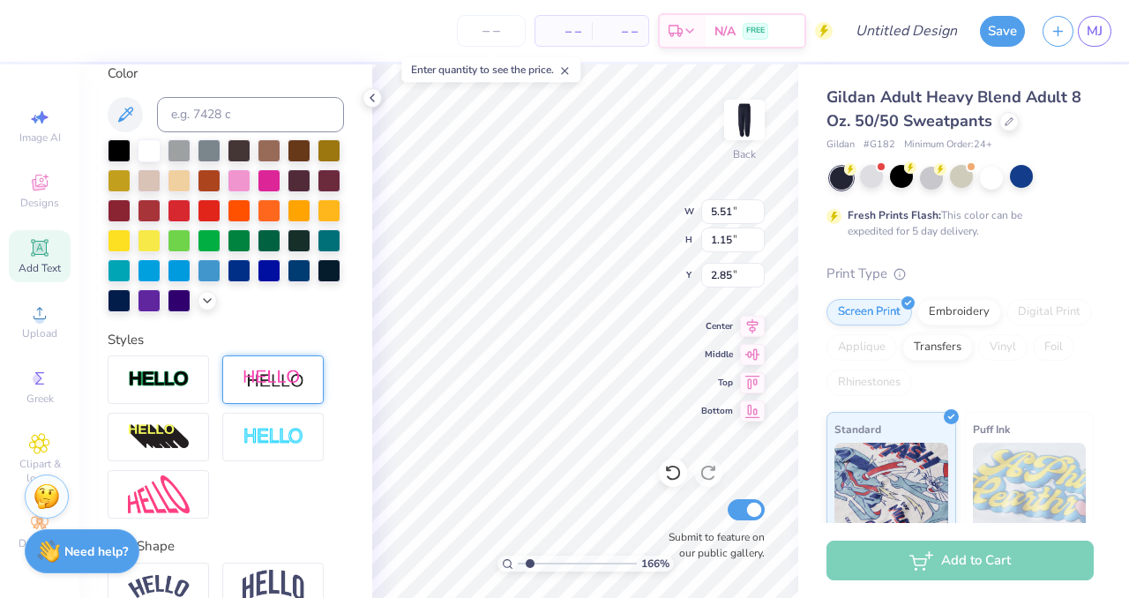
type input "2.17"
type input "2.37"
type input "1.65662968980565"
type input "2.34"
type input "1.65662968980565"
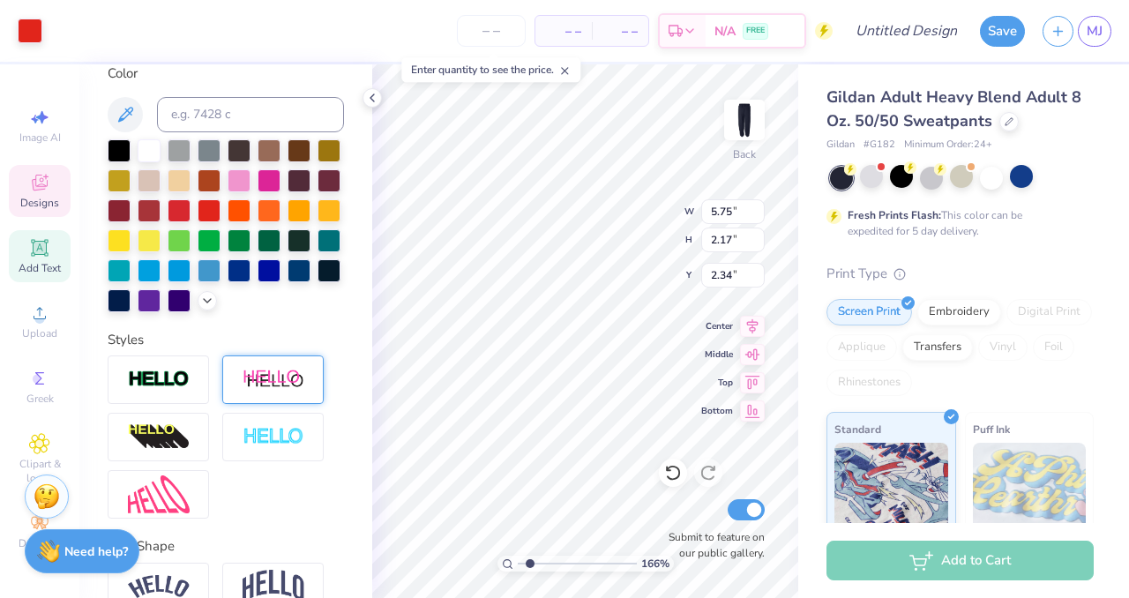
type input "2.37"
type input "1.65662968980565"
type input "5.51"
type input "1.15"
type input "2.85"
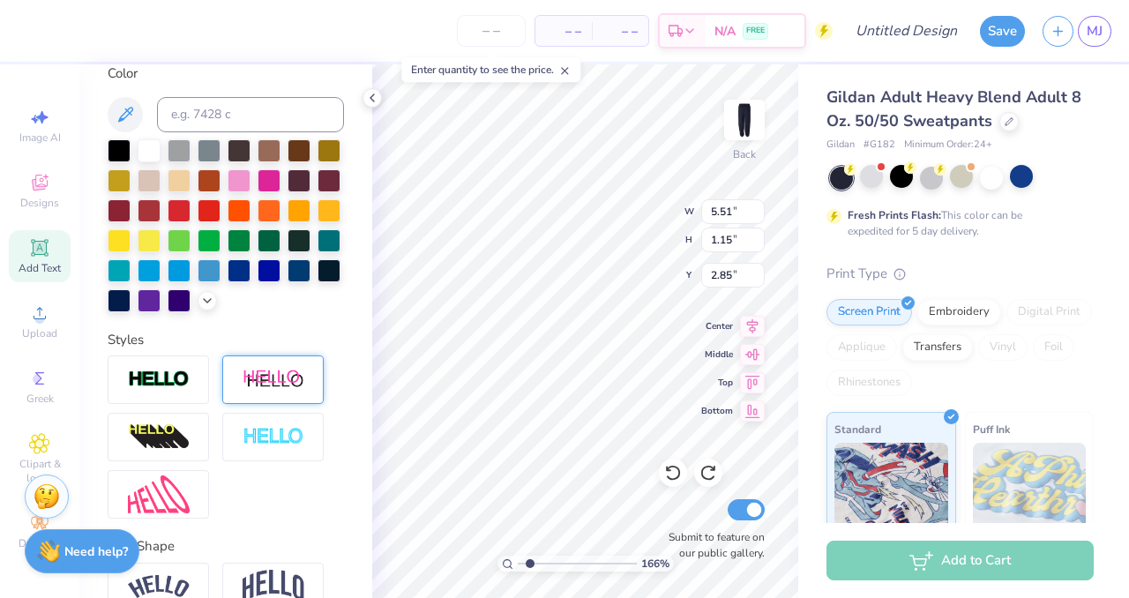
type input "1.65662968980565"
type input "5.75"
type input "2.17"
type input "2.37"
type input "1.65662968980565"
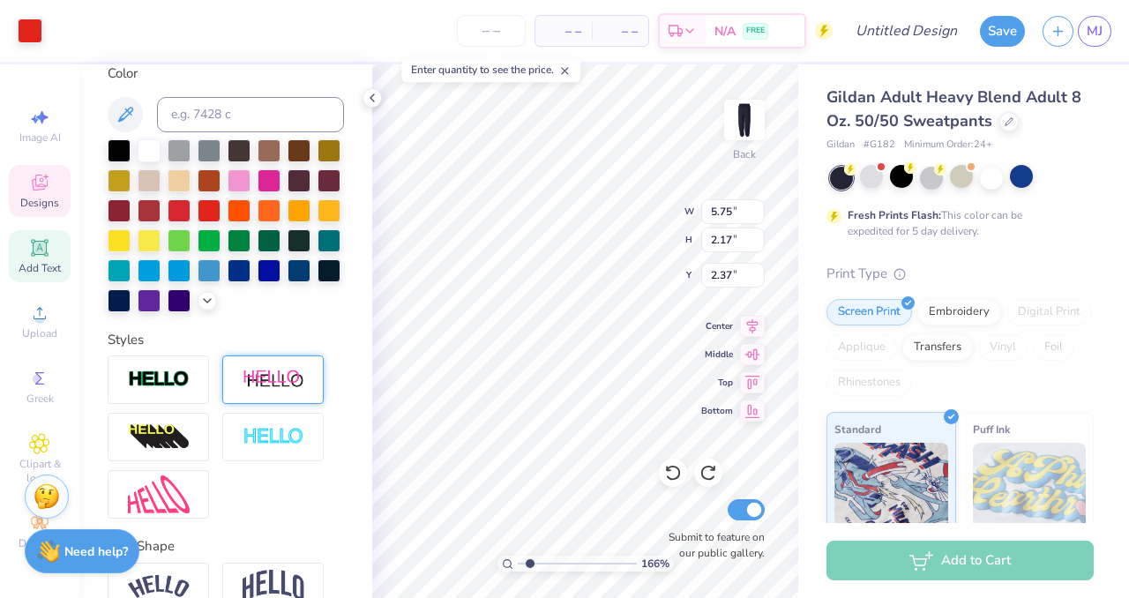
type input "2.34"
type input "1.65662968980565"
type input "2.37"
type input "1.65662968980565"
type input "5.51"
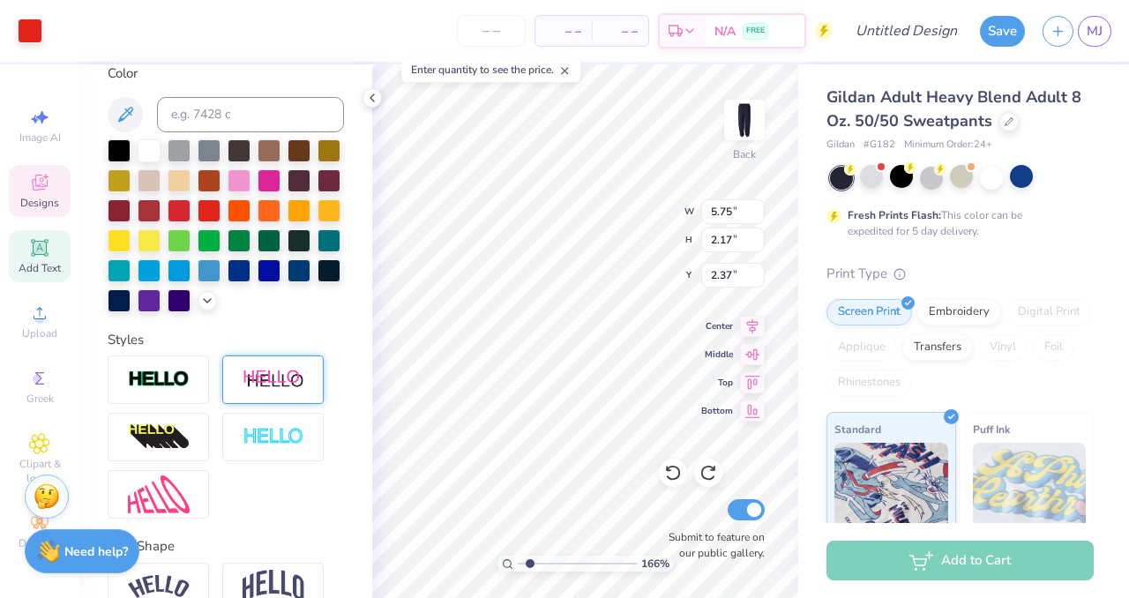
type input "1.15"
type input "2.85"
type input "1.65662968980565"
type input "2.87"
click at [741, 153] on div "166 % Back W 7.64 7.64 " H 13.44 13.44 " Y 2.24 2.24 " Center Middle Top Bottom…" at bounding box center [585, 330] width 426 height 533
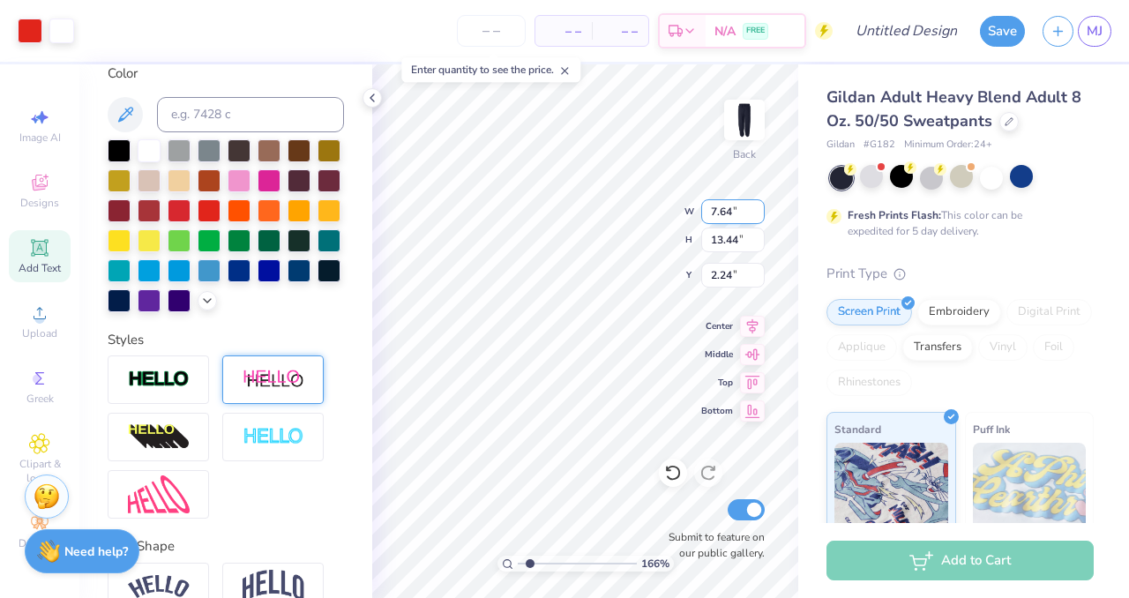
type input "1.65662968980565"
type input "2.18"
click at [728, 153] on div "166 % Back W 6.00 6.00 " H 3.24 3.24 " Y 2.18 2.18 " Center Middle Top Bottom S…" at bounding box center [585, 330] width 426 height 533
type input "1.65662968980565"
type input "4.34"
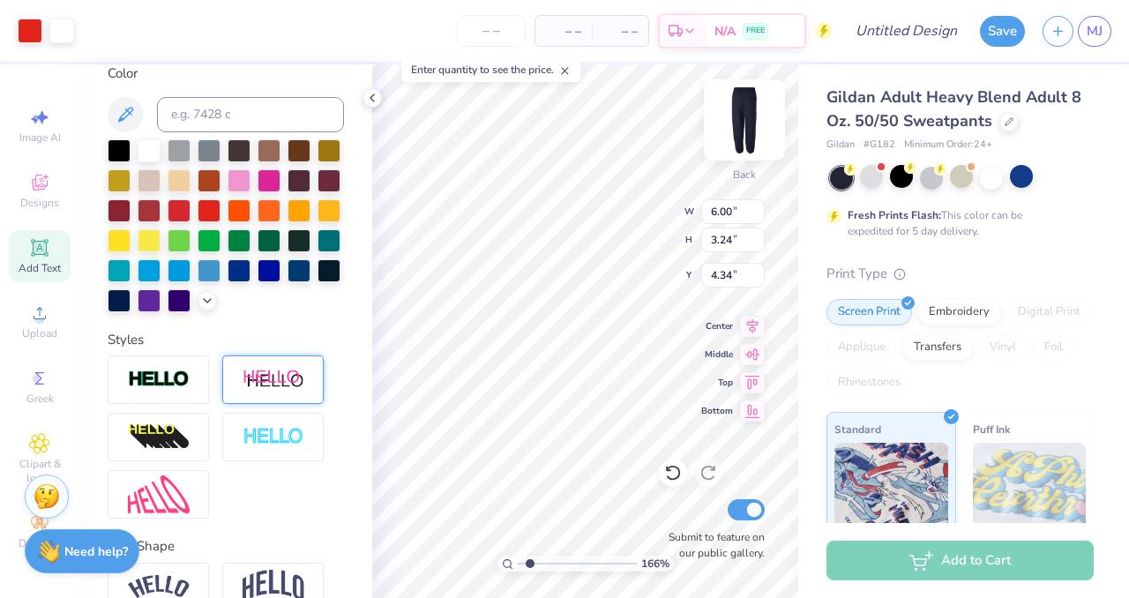
type input "1.65662968980565"
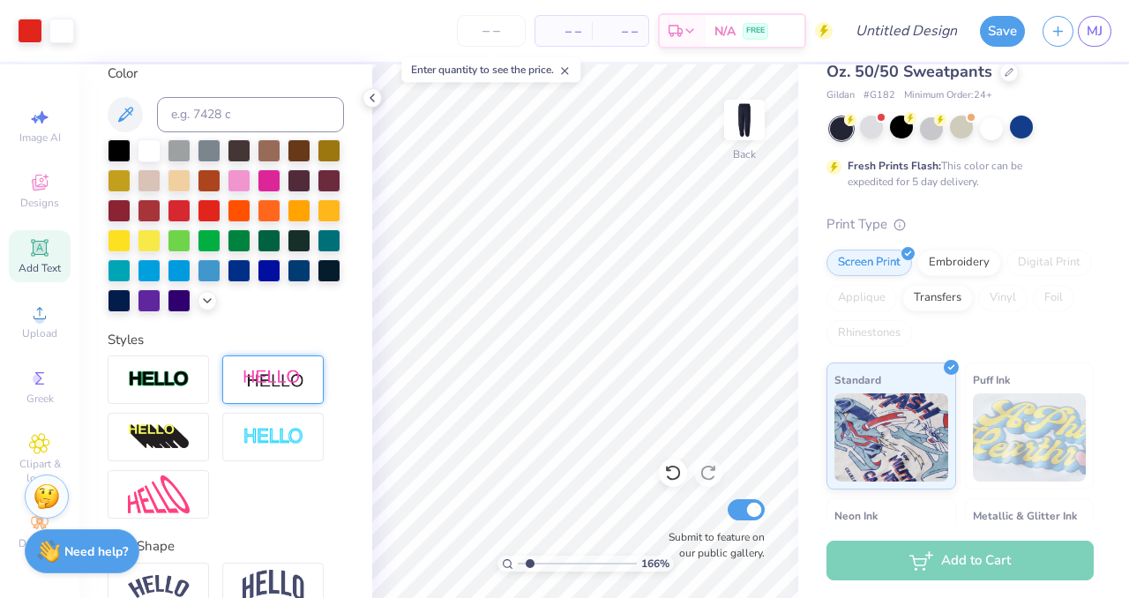
scroll to position [0, 0]
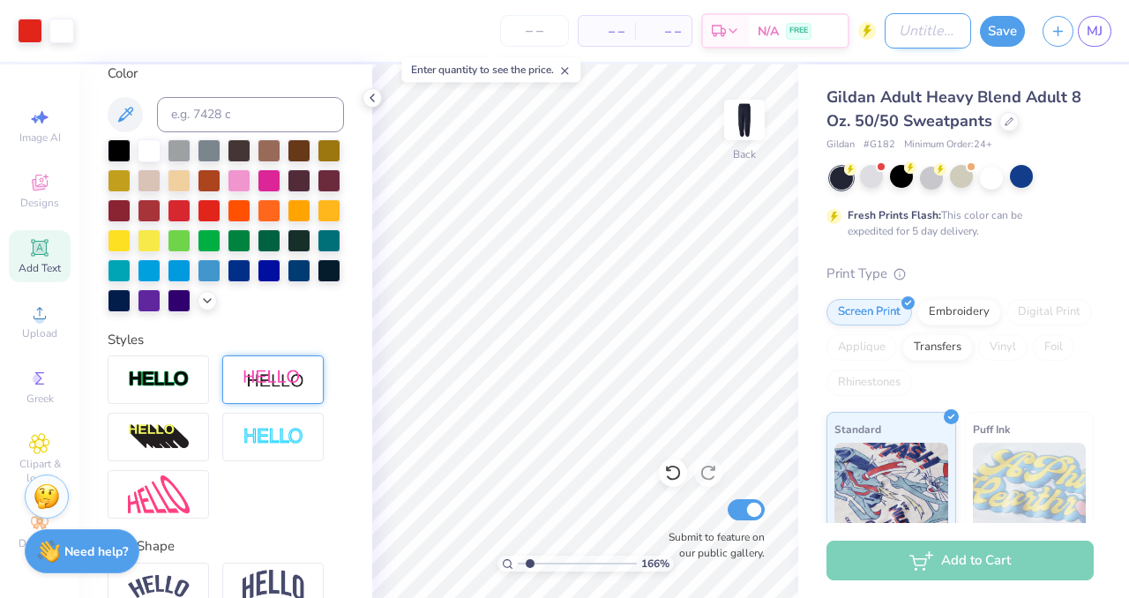
click at [891, 24] on input "Design Title" at bounding box center [927, 30] width 86 height 35
type input "M"
type input "1.65662968980565"
type input "MW"
type input "1.65662968980565"
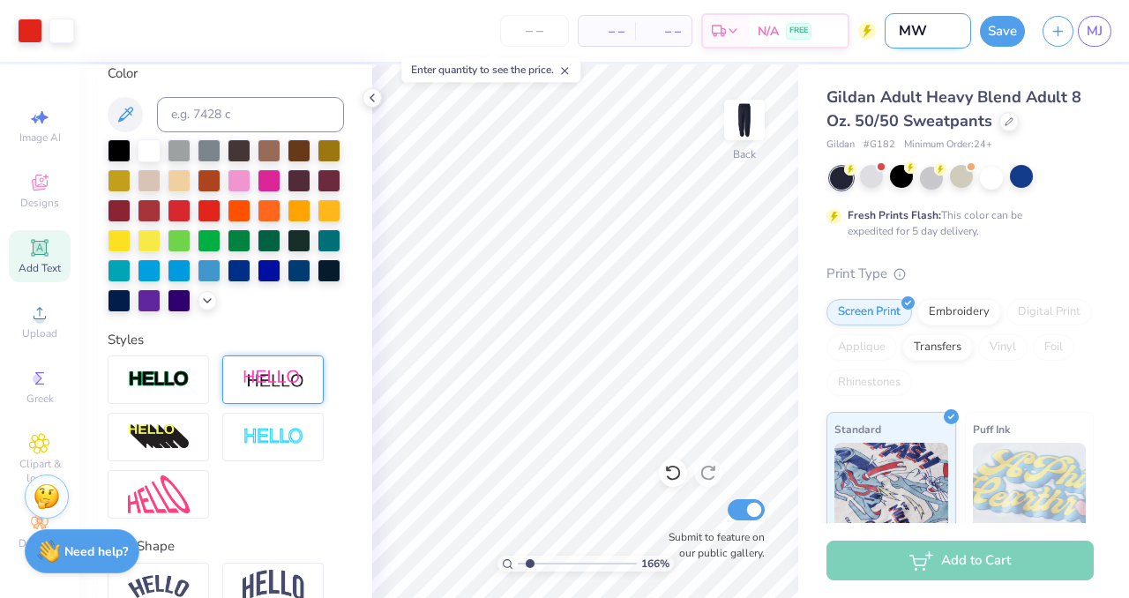
type input "MWE"
type input "1.65662968980565"
type input "MWES"
type input "1.65662968980565"
type input "MWESE"
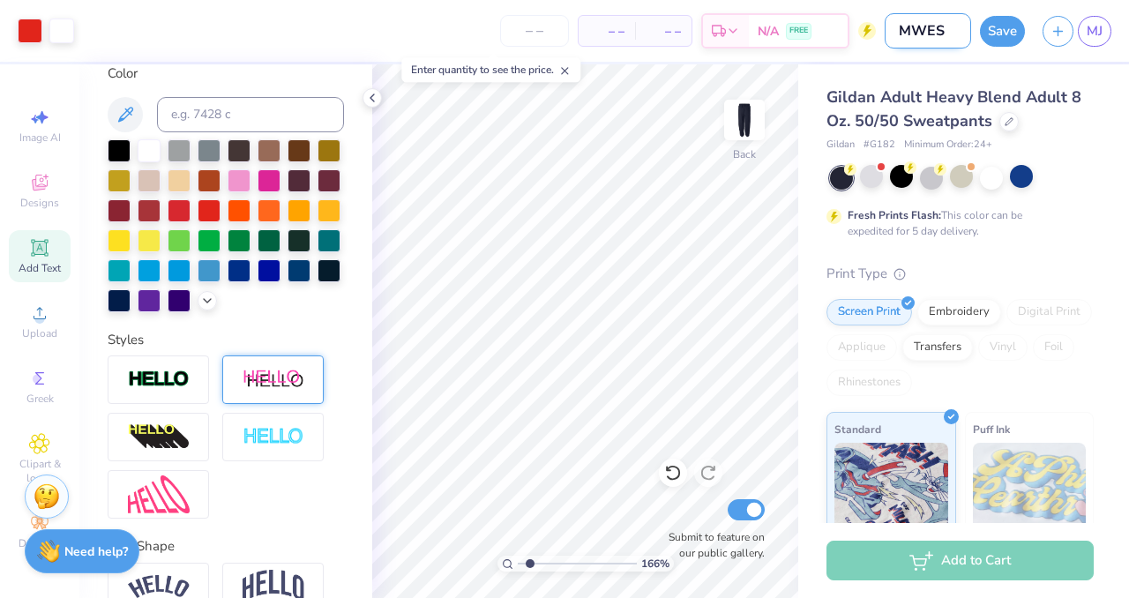
type input "1.65662968980565"
type input "MWESE"
type input "1.65662968980565"
type input "MWESE F"
type input "1.65662968980565"
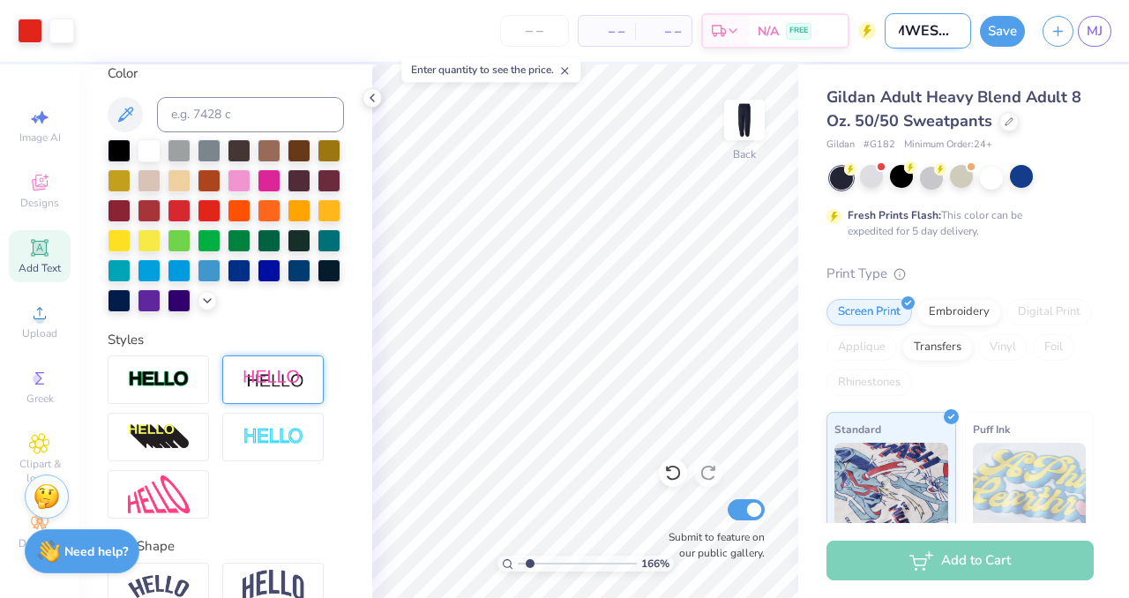
type input "MWESE Fa"
type input "1.65662968980565"
type input "MWESE Fal"
type input "1.65662968980565"
type input "MWESE Fall"
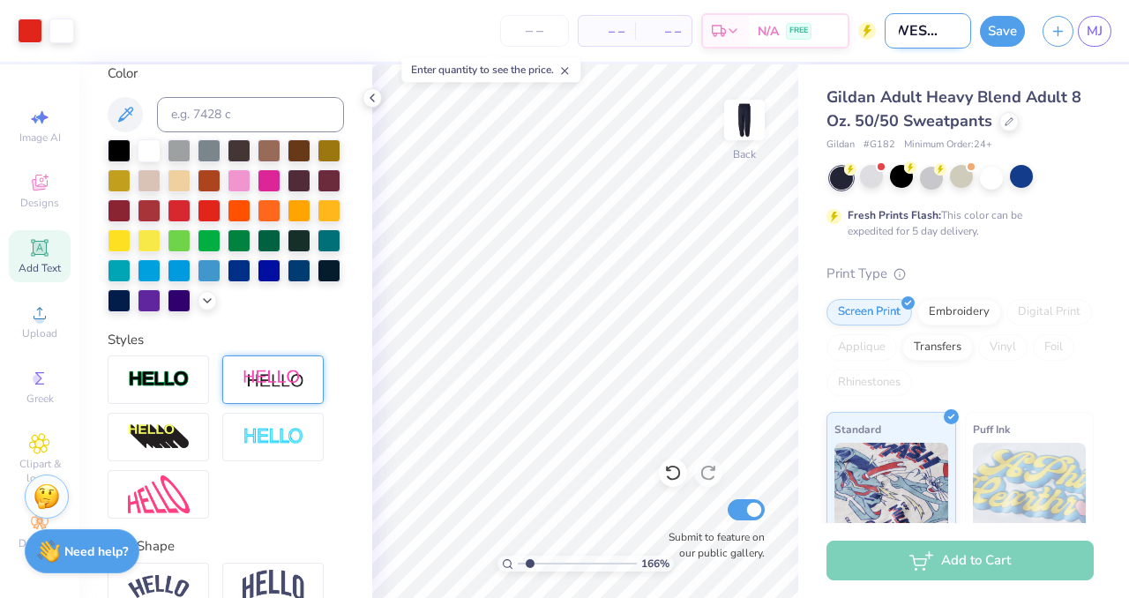
type input "1.65662968980565"
type input "MWESE Fall"
type input "1.65662968980565"
type input "MWESE Fall '"
type input "1.65662968980565"
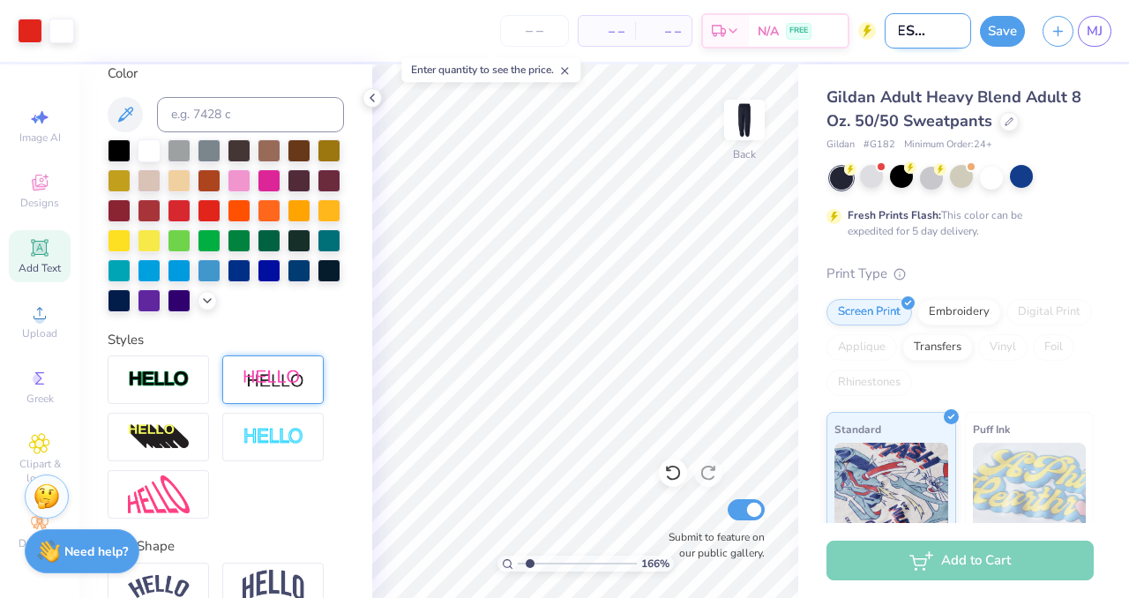
type input "MWESE Fall '2"
type input "1.65662968980565"
type input "MWESE Fall '25"
type input "1.65662968980565"
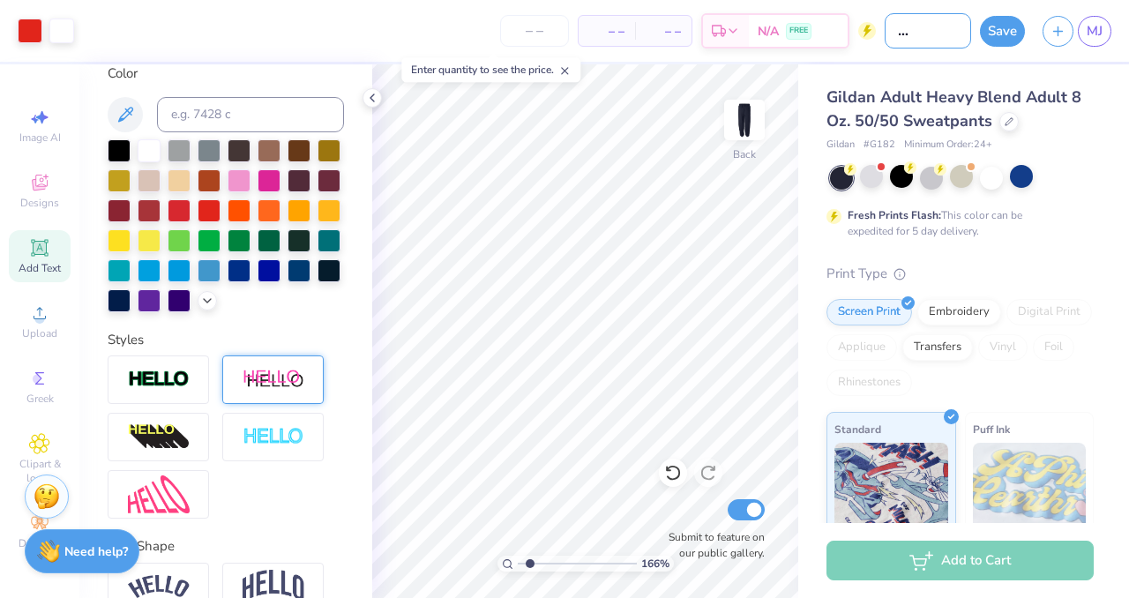
type input "MWESE Fall '25"
click at [1003, 25] on button "Save" at bounding box center [1002, 31] width 45 height 31
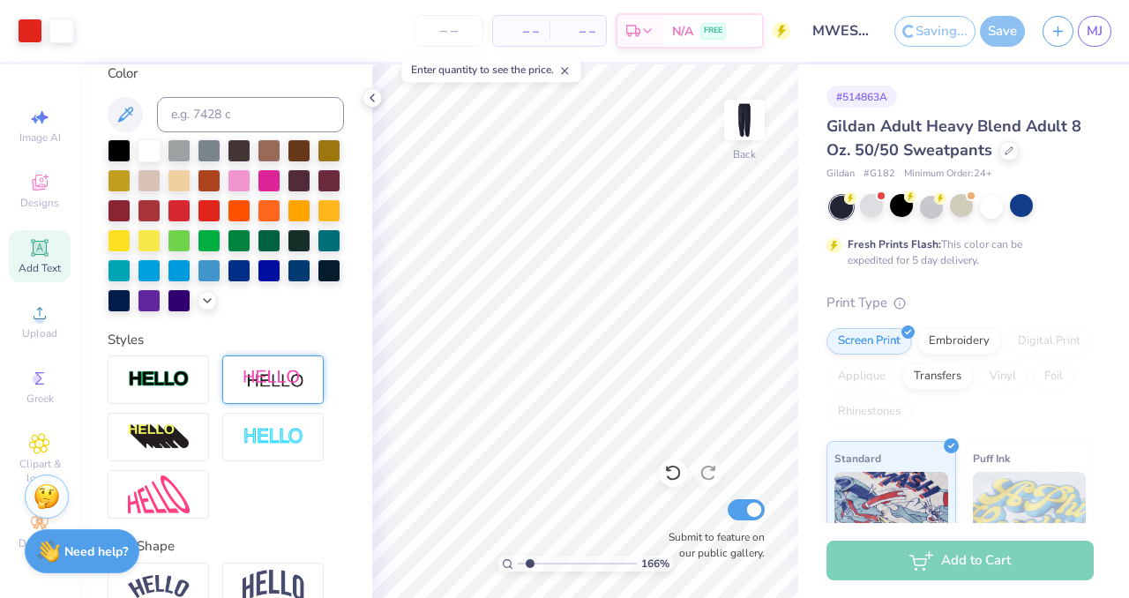
type input "1.65662968980565"
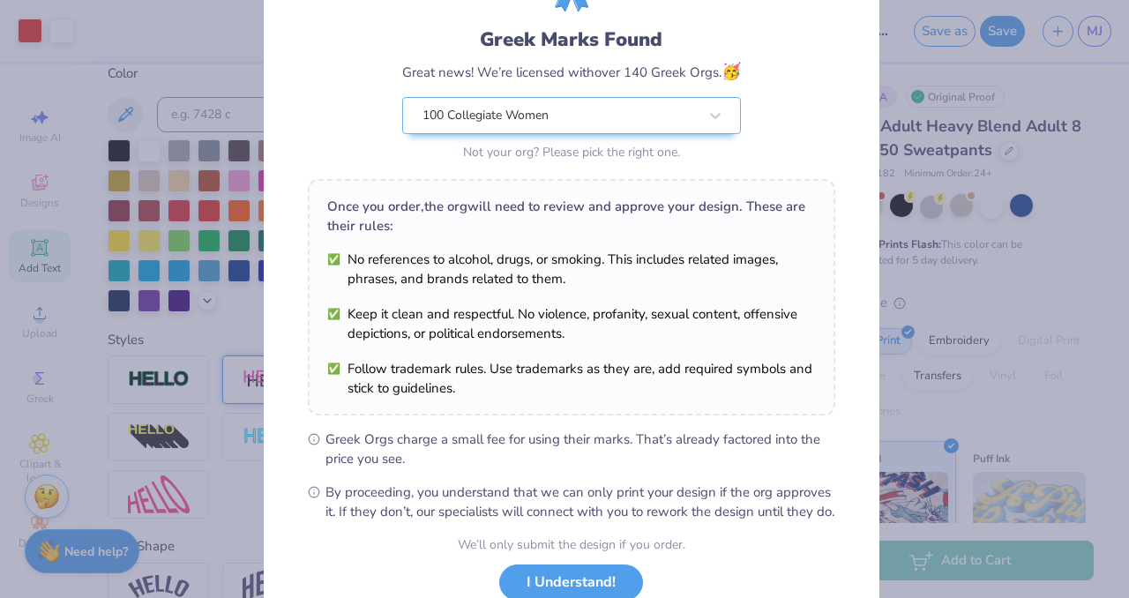
scroll to position [99, 0]
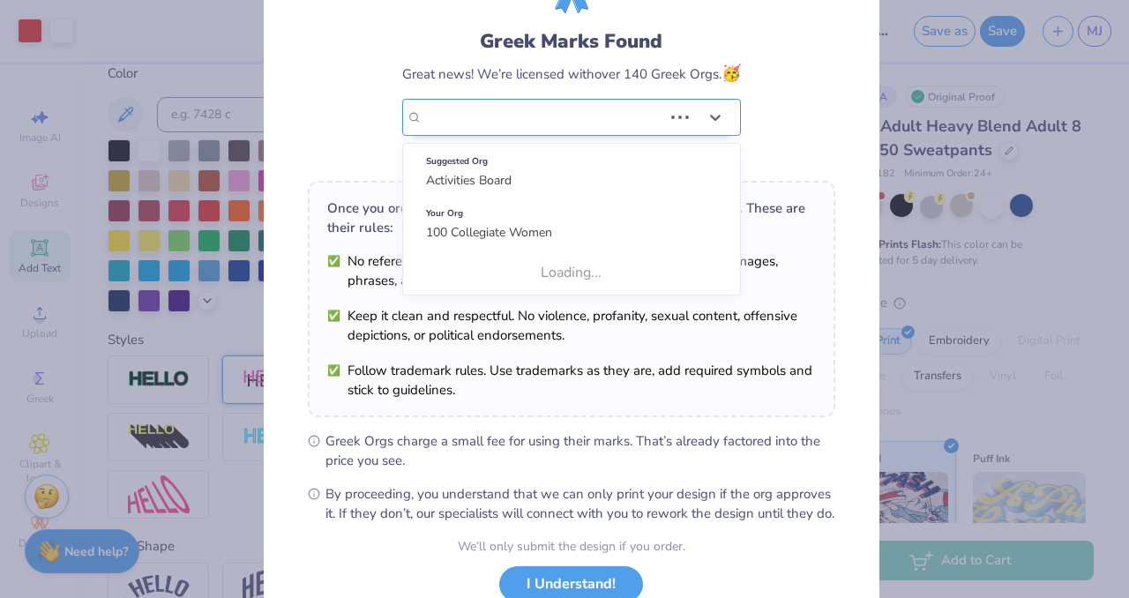
click at [589, 111] on div "100 Collegiate Women" at bounding box center [542, 117] width 243 height 35
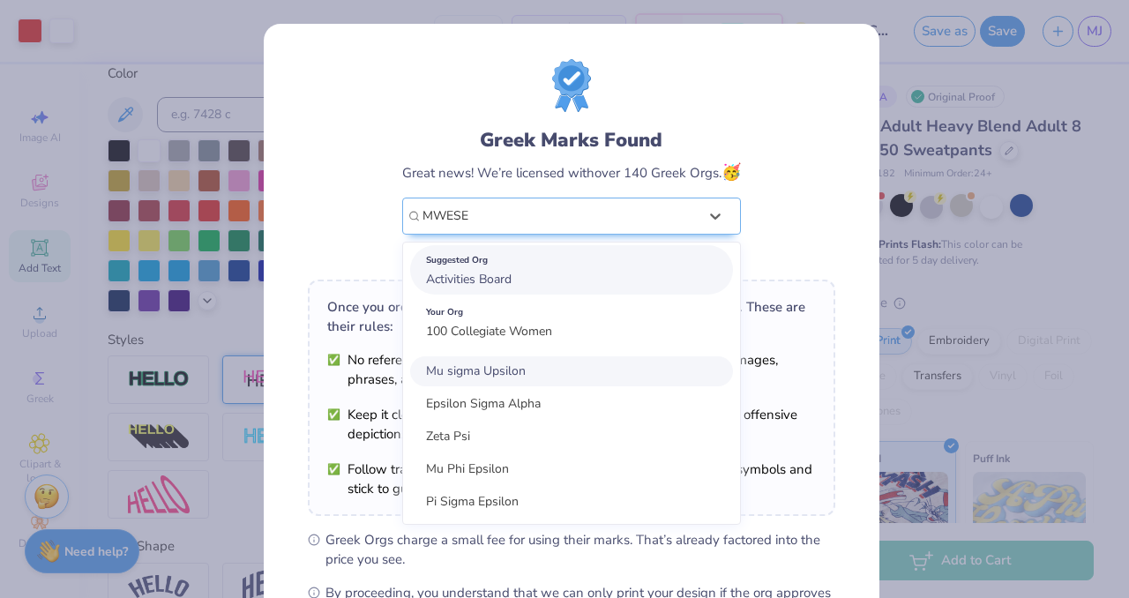
click at [473, 275] on span "Activities Board" at bounding box center [469, 279] width 86 height 17
type input "MWESE"
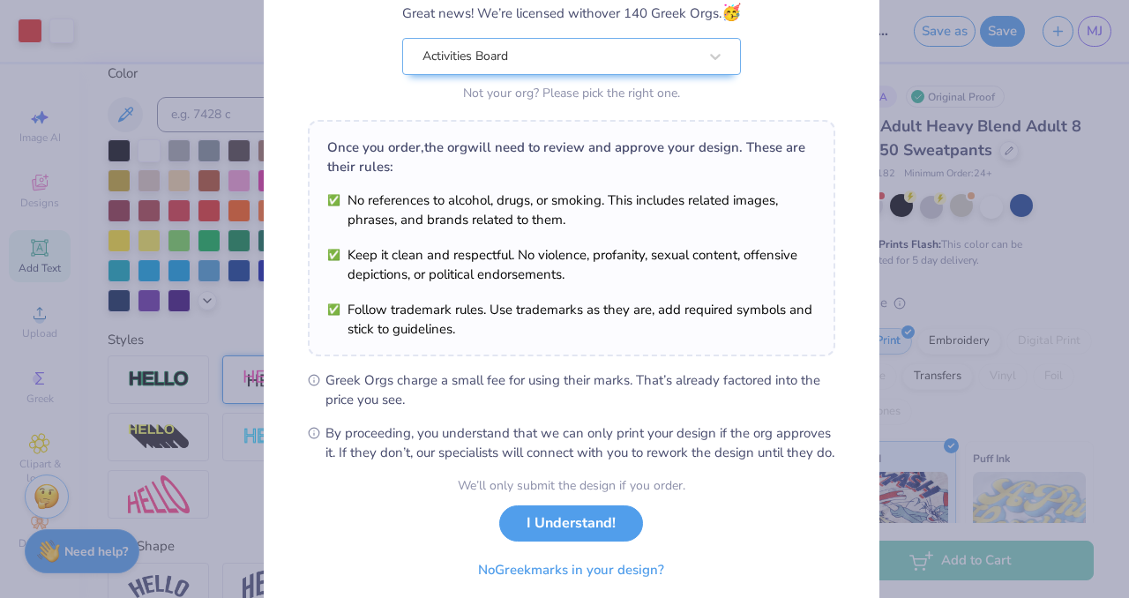
scroll to position [226, 0]
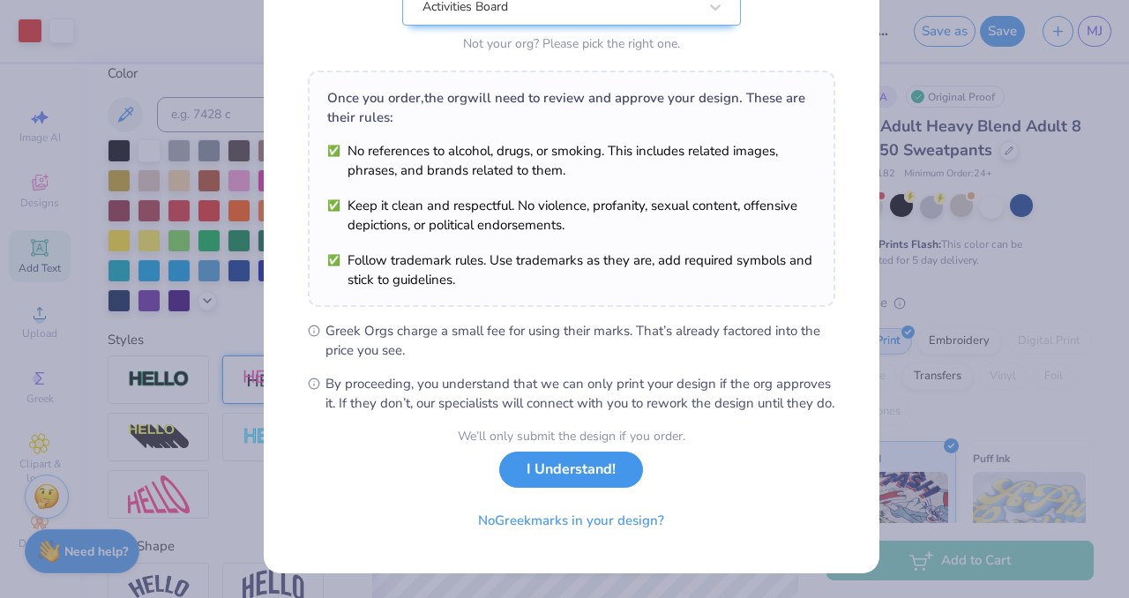
click at [569, 474] on button "I Understand!" at bounding box center [571, 469] width 144 height 36
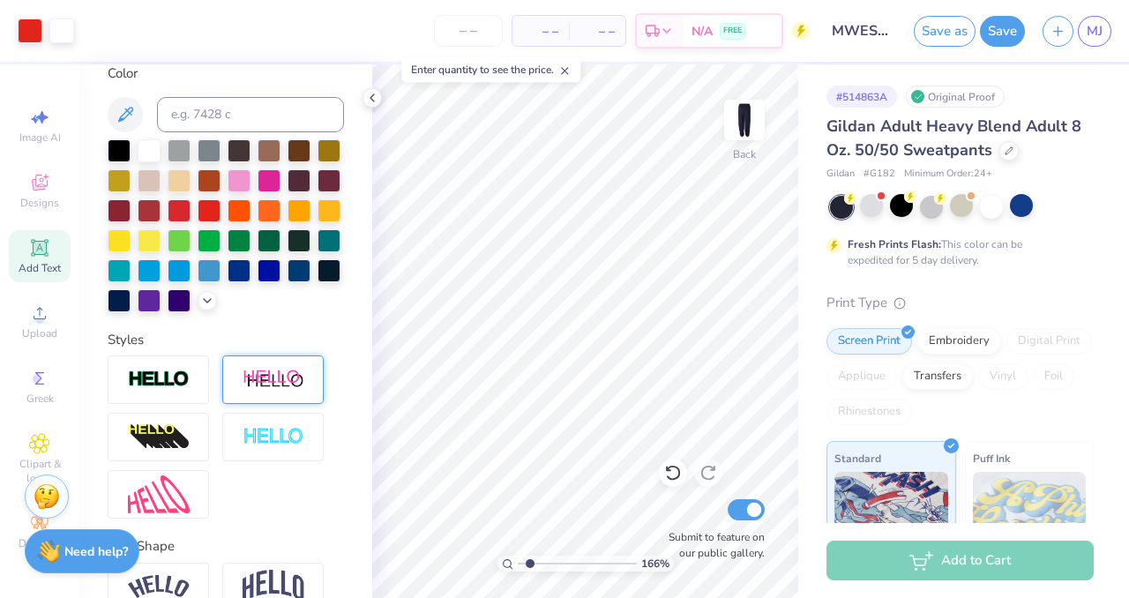
scroll to position [0, 0]
type input "1.65662968980565"
click at [480, 28] on input "number" at bounding box center [468, 31] width 69 height 32
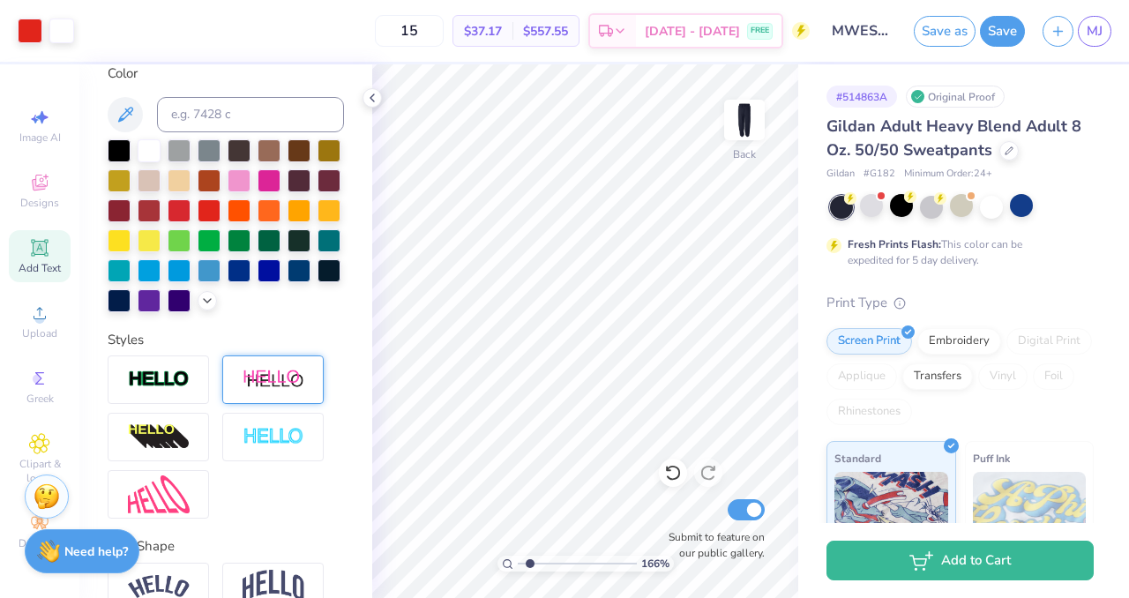
type input "15"
click at [752, 117] on img at bounding box center [744, 120] width 71 height 71
click at [32, 191] on icon at bounding box center [39, 182] width 21 height 21
type input "1.65662968980565"
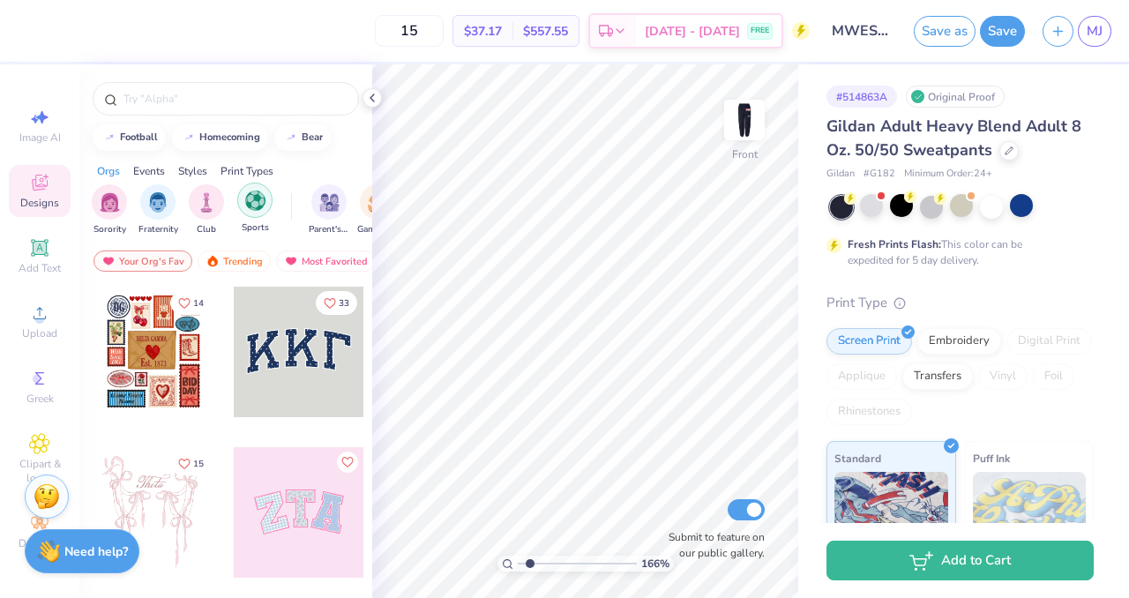
click at [248, 188] on div "filter for Sports" at bounding box center [254, 200] width 35 height 35
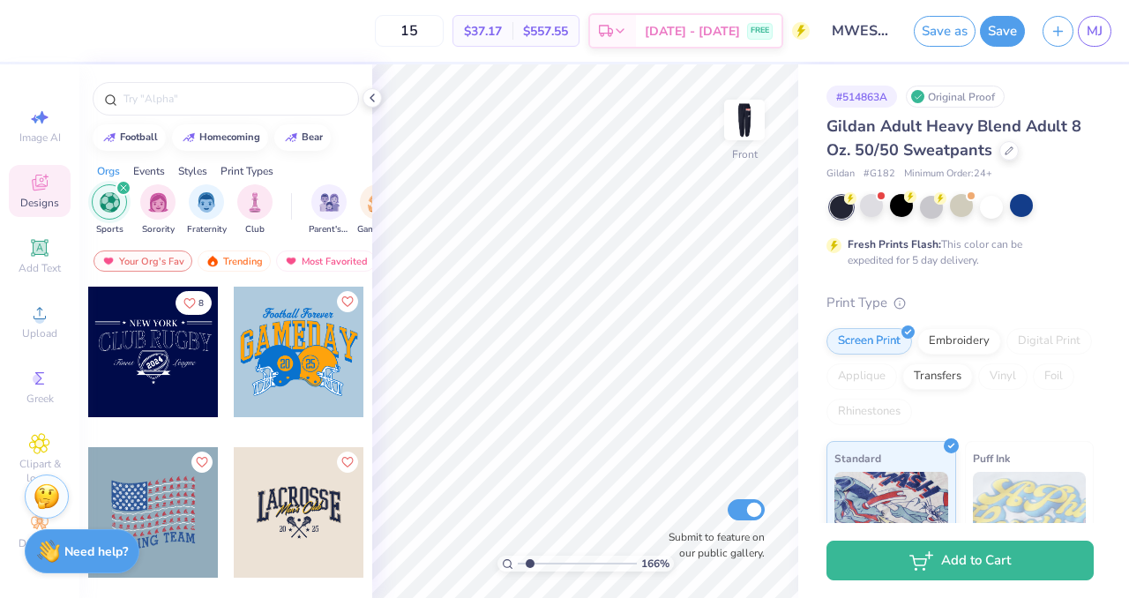
click at [120, 186] on icon "filter for Sports" at bounding box center [123, 187] width 7 height 7
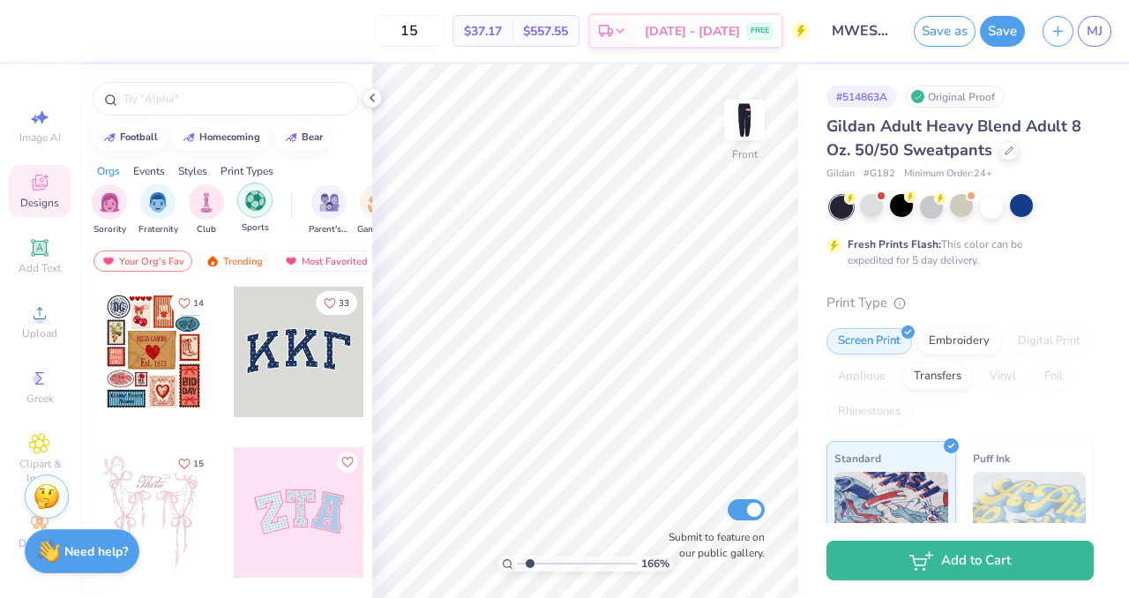
click at [253, 210] on div "filter for Sports" at bounding box center [254, 200] width 35 height 35
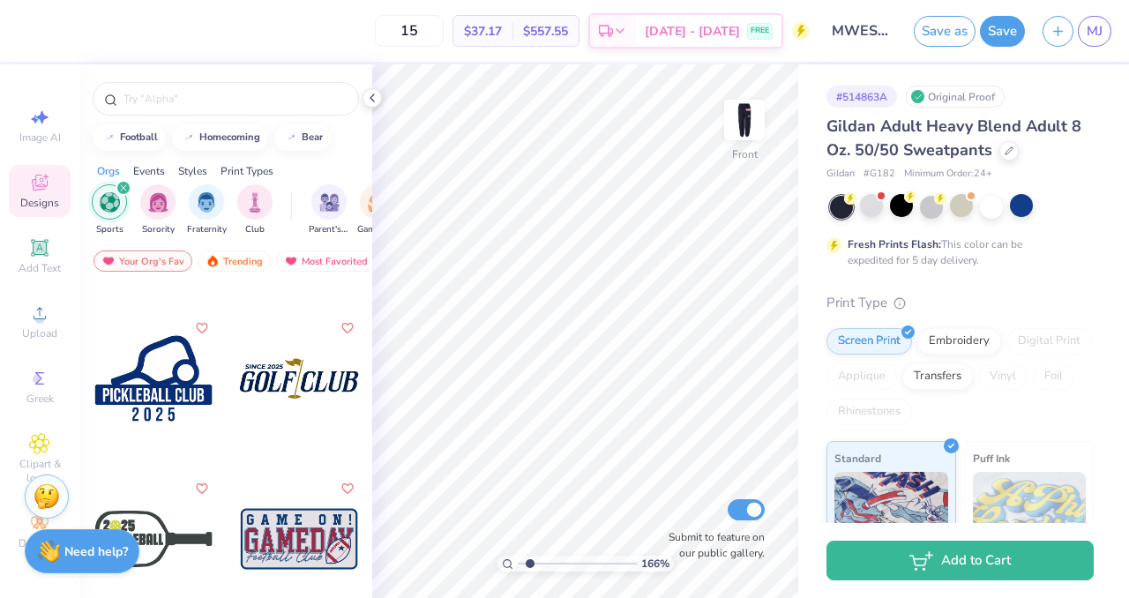
scroll to position [3077, 0]
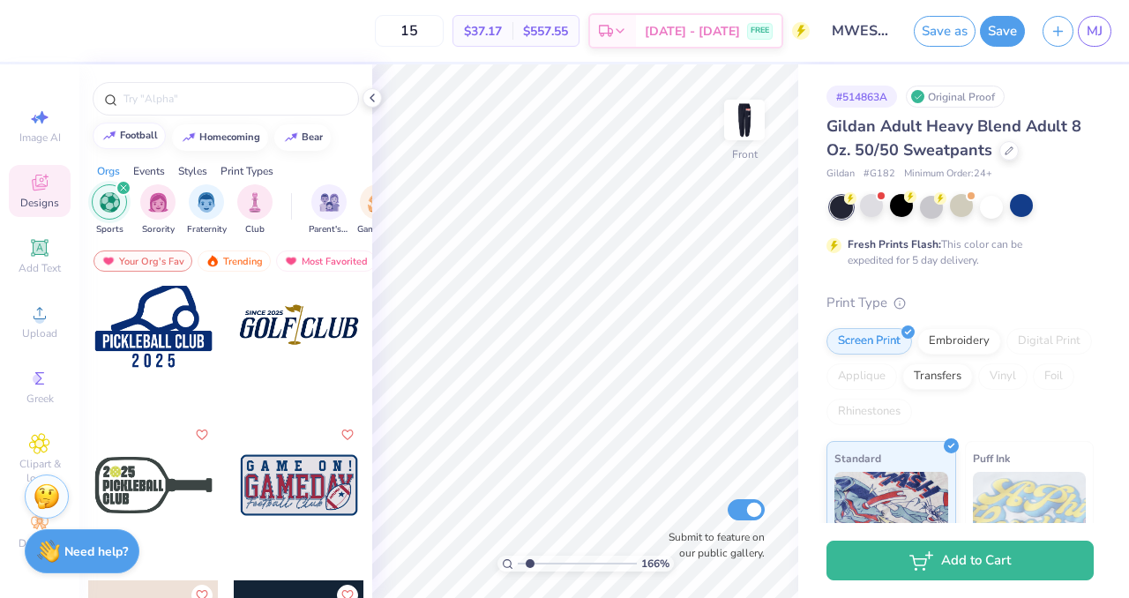
click at [135, 137] on div "football" at bounding box center [139, 136] width 38 height 10
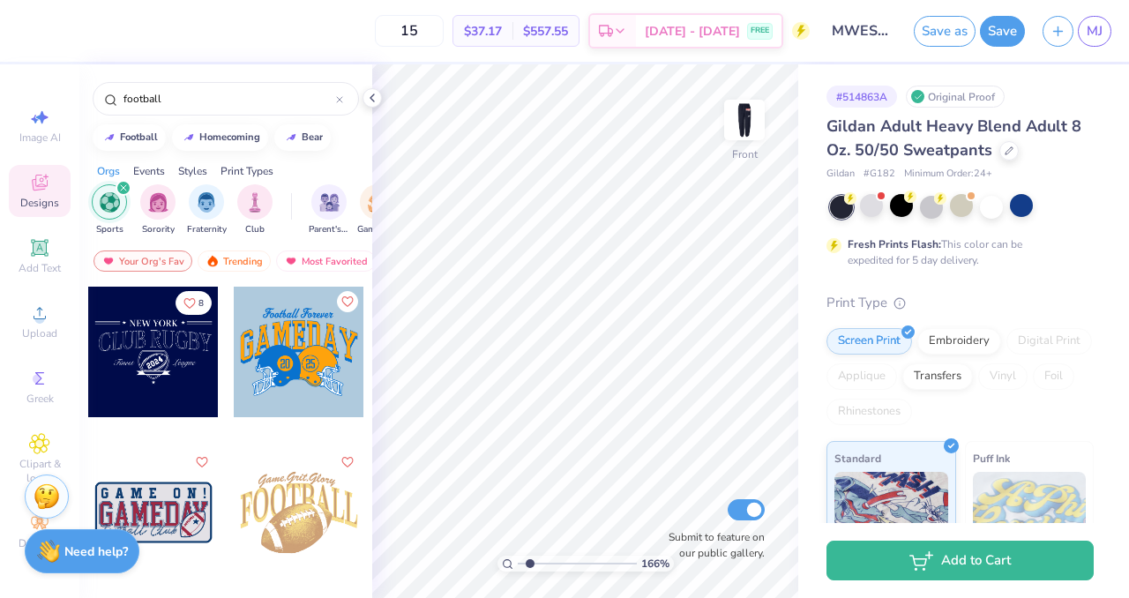
scroll to position [103, 0]
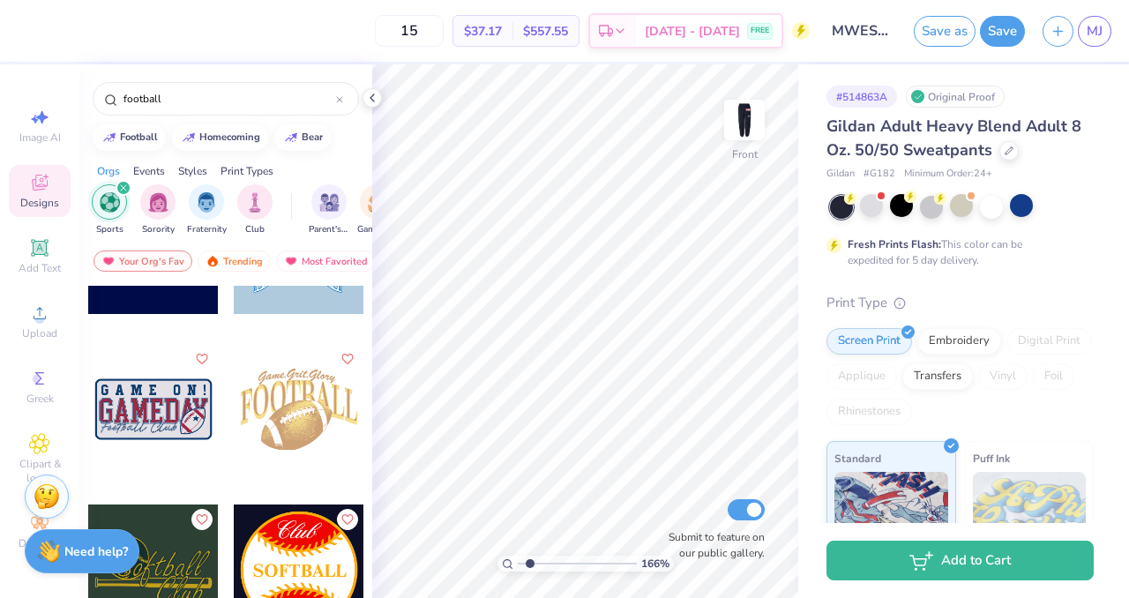
click at [124, 186] on icon "filter for Sports" at bounding box center [123, 187] width 7 height 7
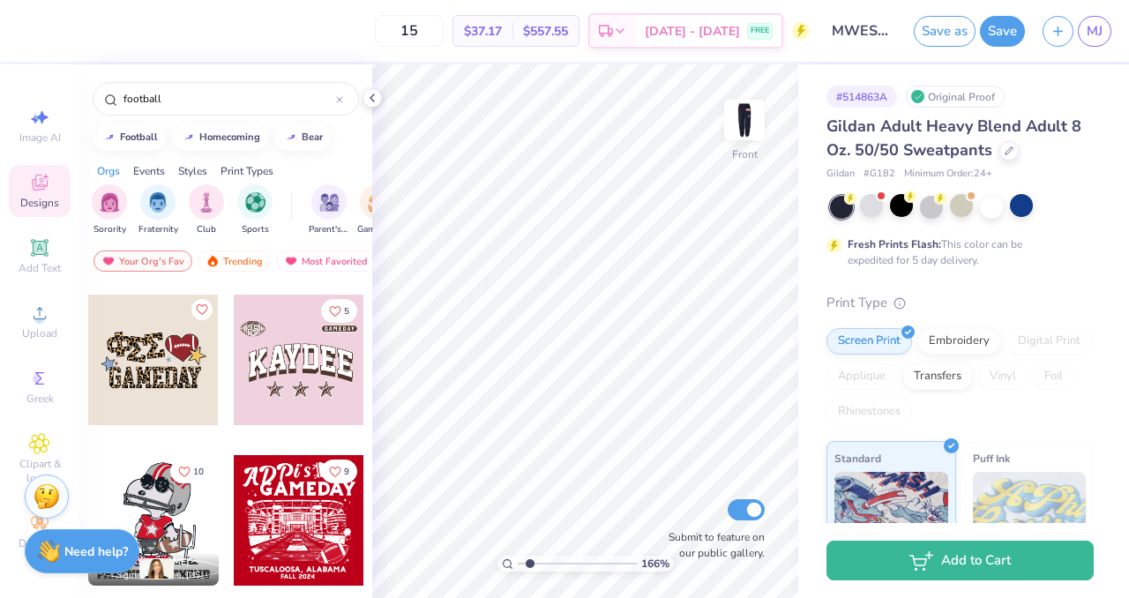
scroll to position [1186, 0]
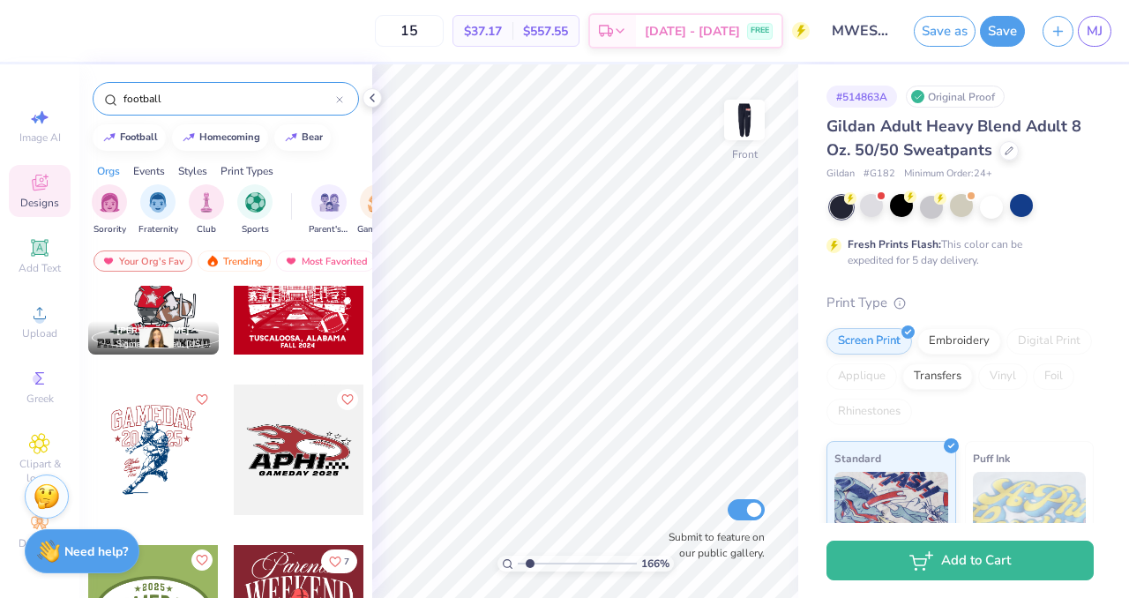
drag, startPoint x: 166, startPoint y: 101, endPoint x: 102, endPoint y: 97, distance: 63.6
click at [102, 97] on div "football" at bounding box center [226, 99] width 266 height 34
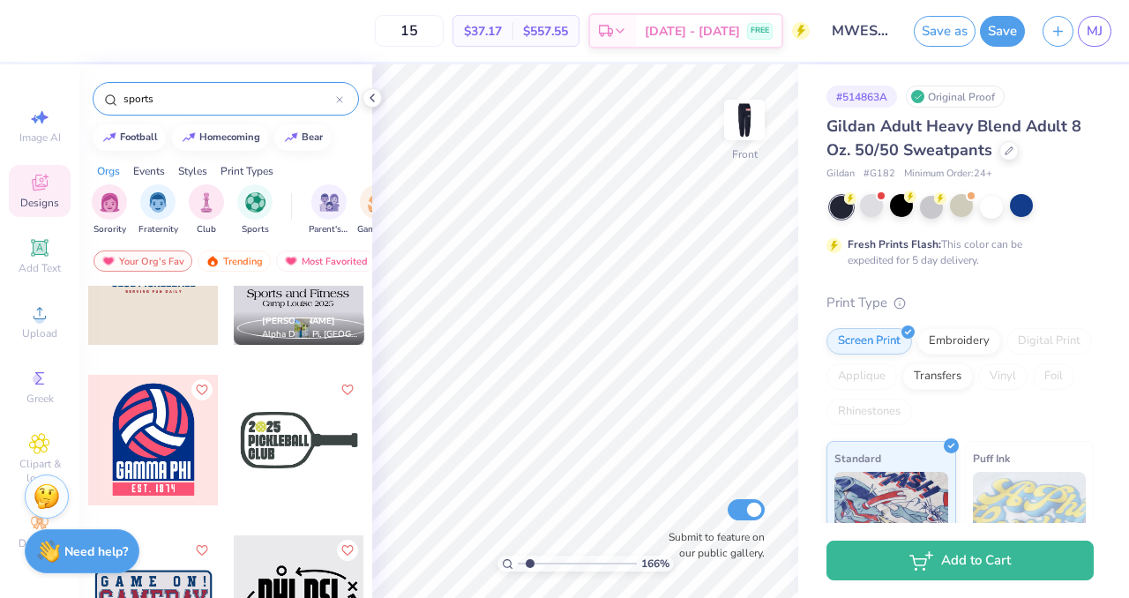
scroll to position [70, 0]
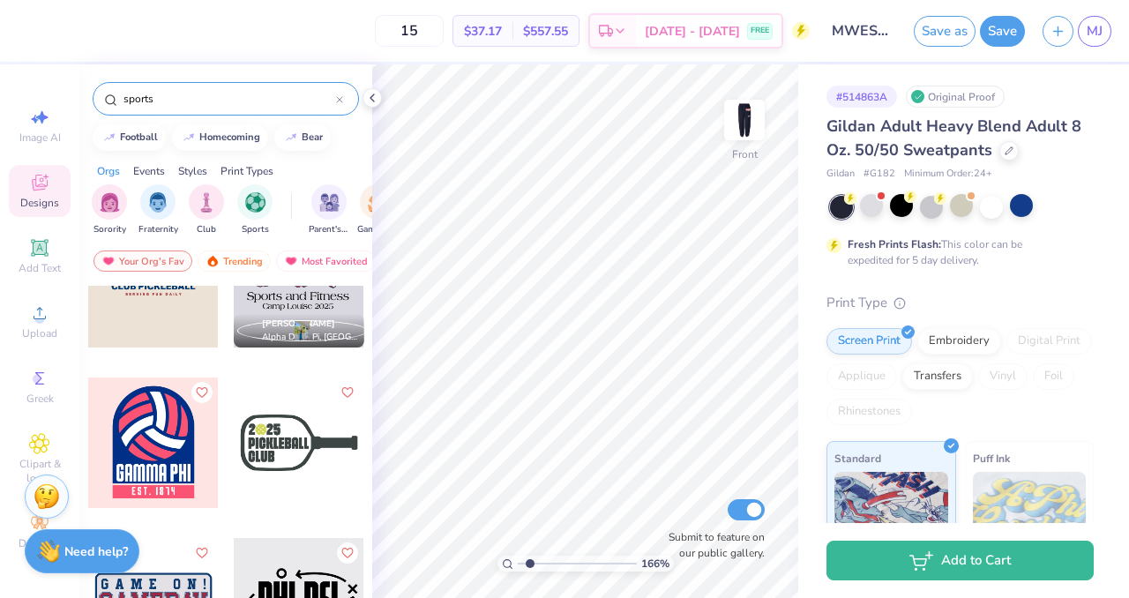
click at [282, 301] on div at bounding box center [299, 282] width 131 height 131
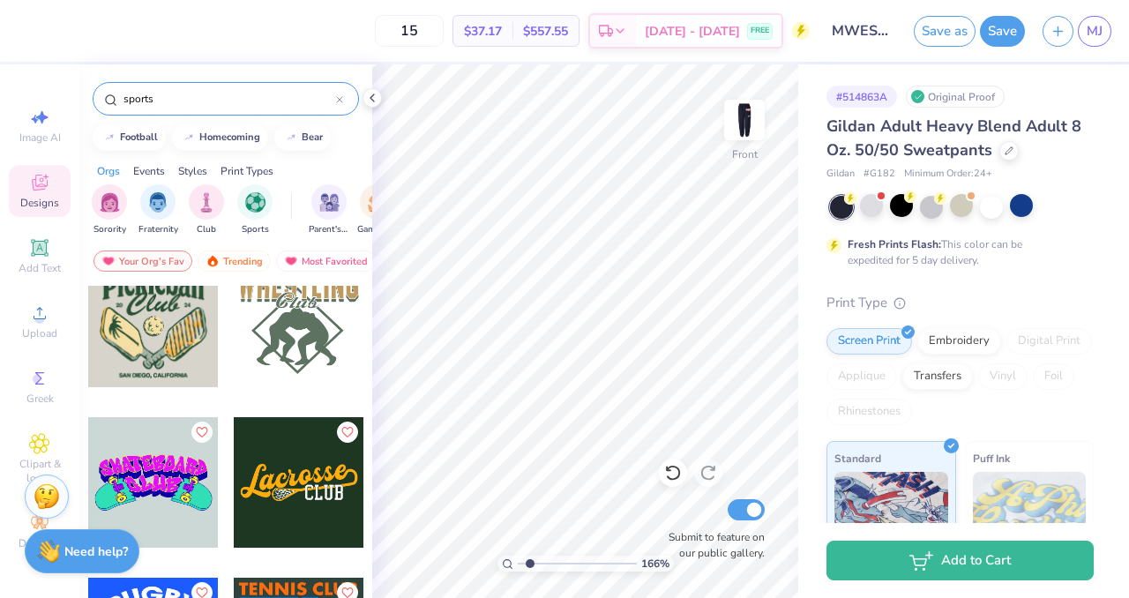
scroll to position [5989, 0]
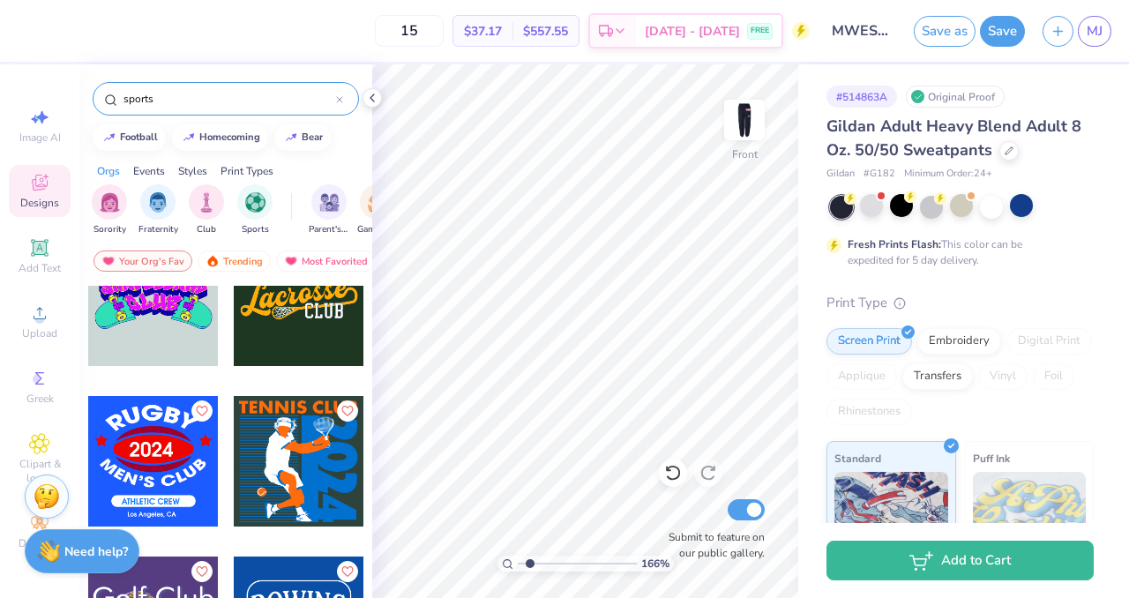
drag, startPoint x: 153, startPoint y: 101, endPoint x: 81, endPoint y: 105, distance: 71.5
click at [81, 105] on div "sports" at bounding box center [225, 94] width 293 height 60
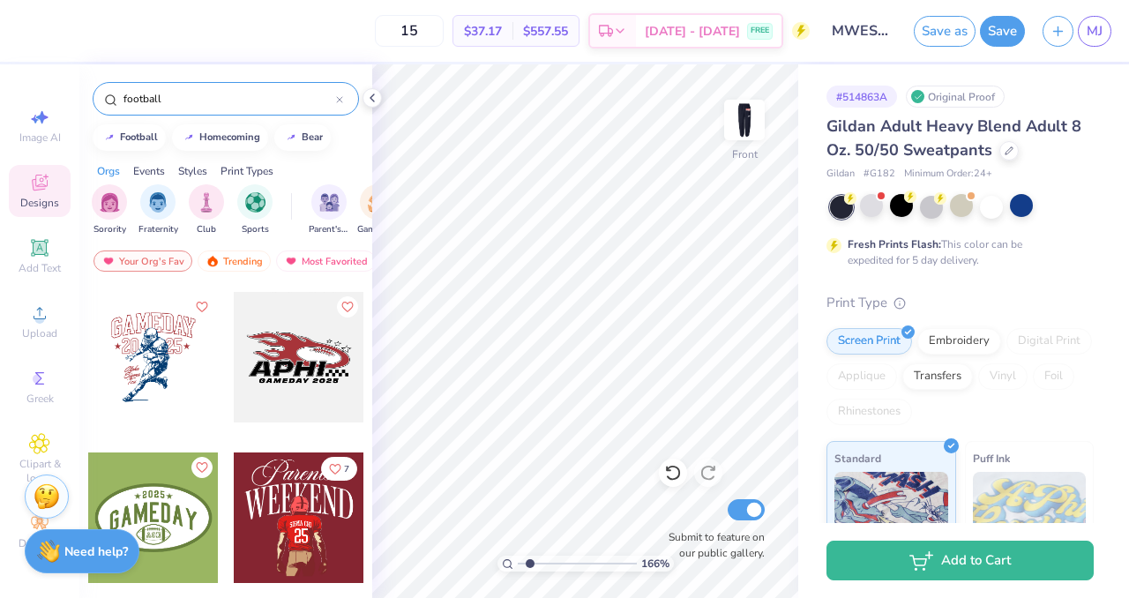
scroll to position [1279, 0]
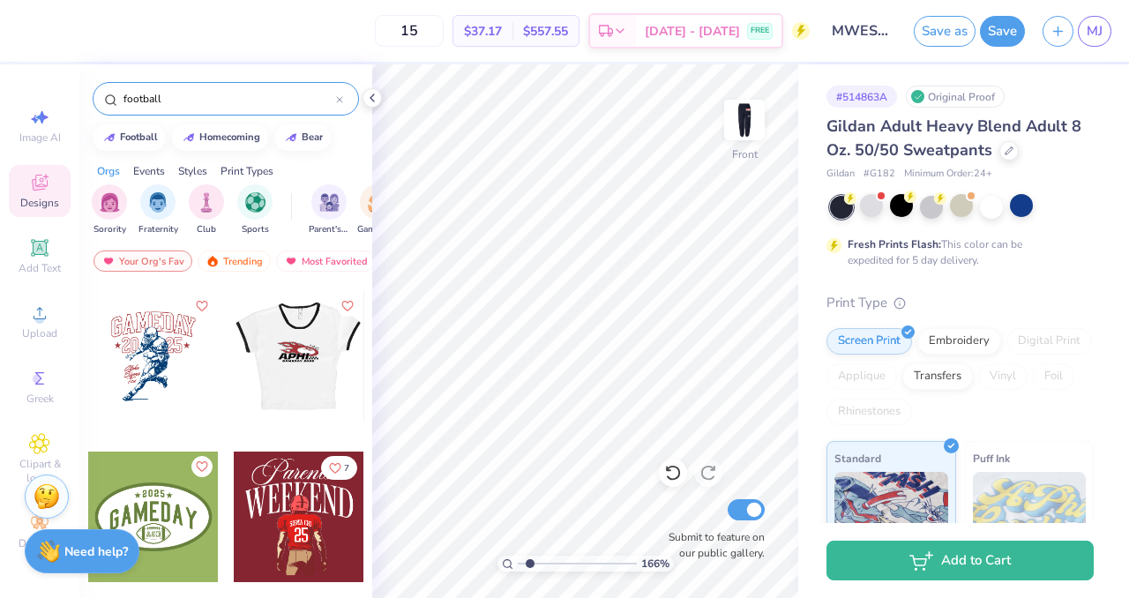
click at [286, 387] on div at bounding box center [298, 356] width 131 height 131
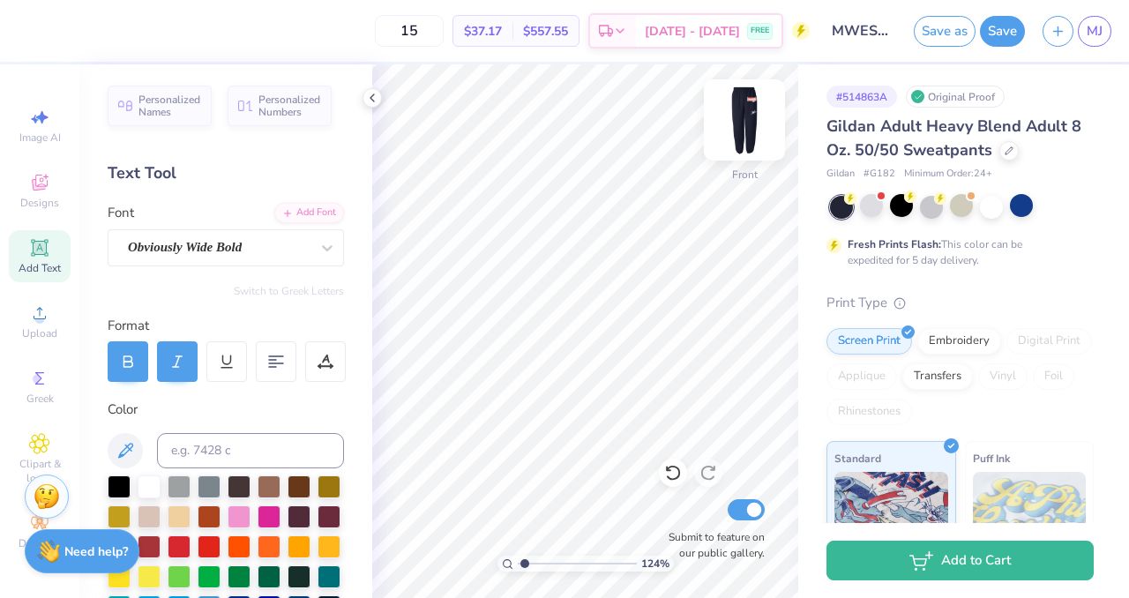
click at [748, 128] on img at bounding box center [744, 120] width 71 height 71
drag, startPoint x: 41, startPoint y: 447, endPoint x: 18, endPoint y: 455, distance: 24.3
click at [18, 455] on div "Clipart & logos" at bounding box center [40, 459] width 62 height 66
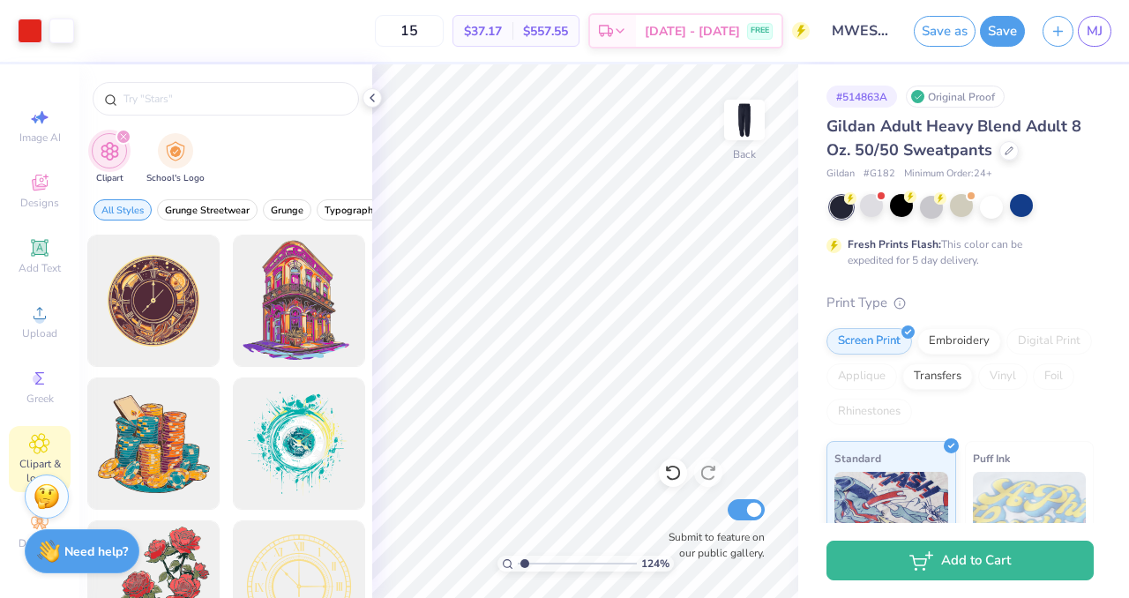
click at [124, 140] on icon "filter for Clipart" at bounding box center [123, 136] width 7 height 7
click at [121, 134] on icon "filter for Clipart" at bounding box center [123, 136] width 5 height 5
click at [147, 103] on input "text" at bounding box center [235, 99] width 226 height 18
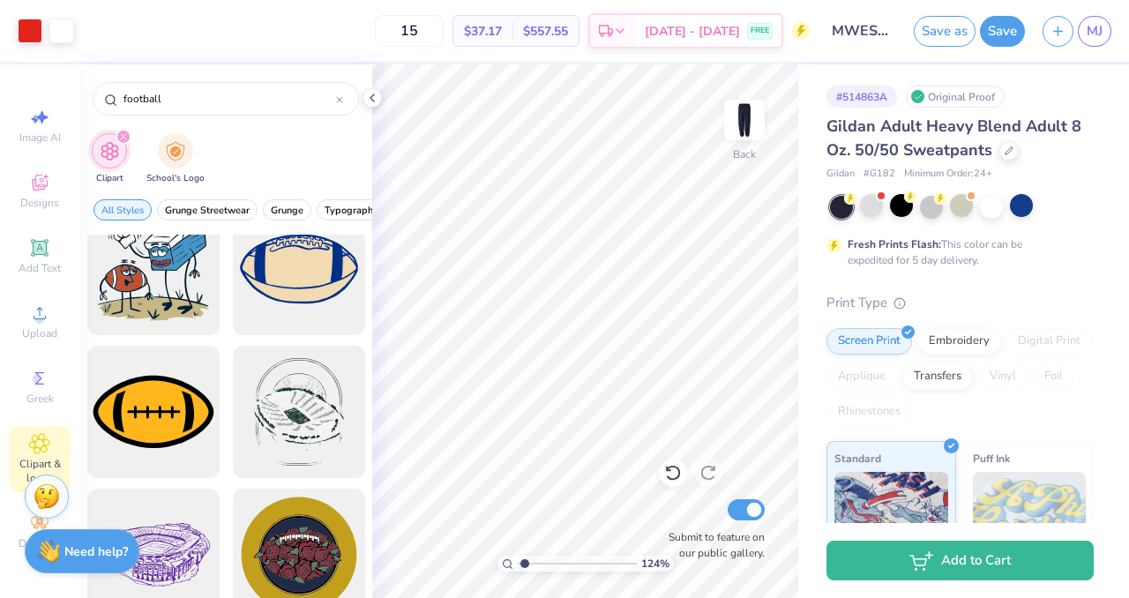
scroll to position [2038, 0]
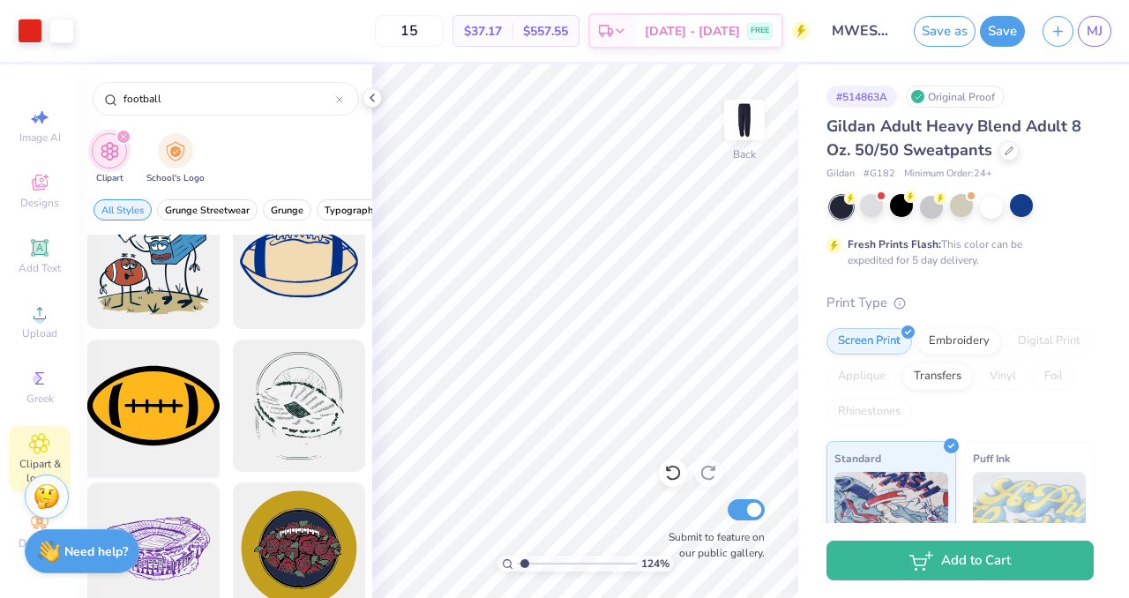
click at [132, 396] on div at bounding box center [152, 405] width 145 height 145
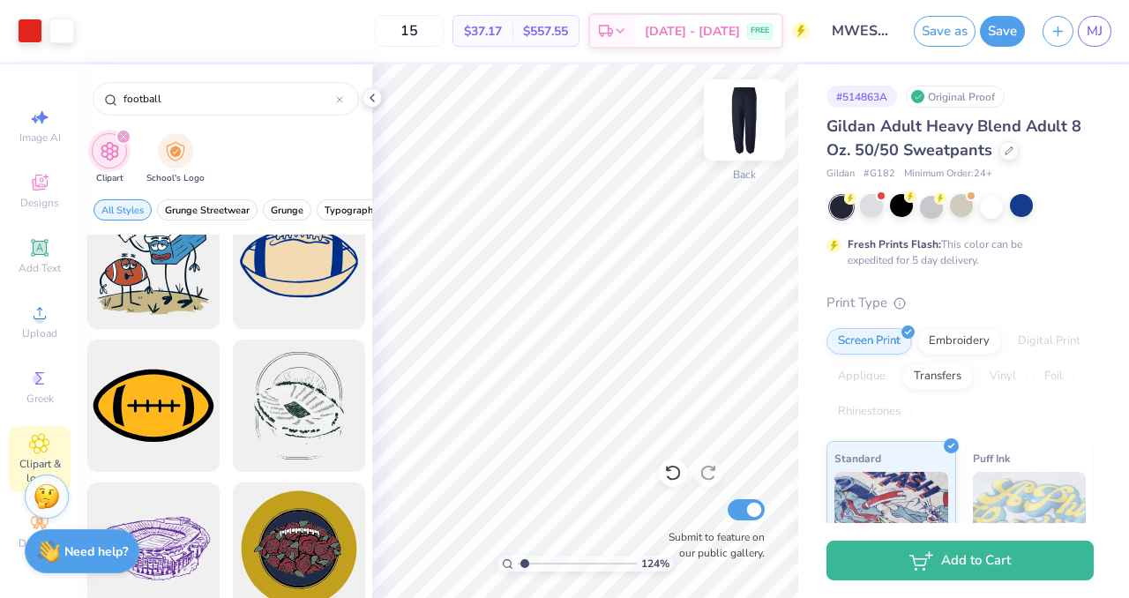
click at [751, 116] on img at bounding box center [744, 120] width 71 height 71
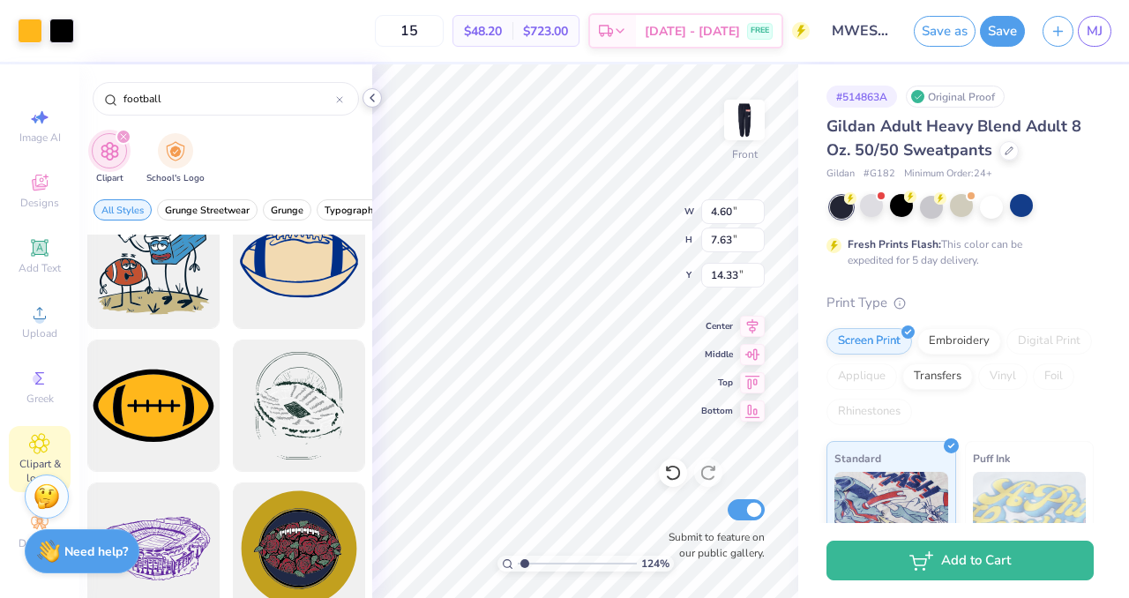
click at [372, 105] on div at bounding box center [371, 97] width 19 height 19
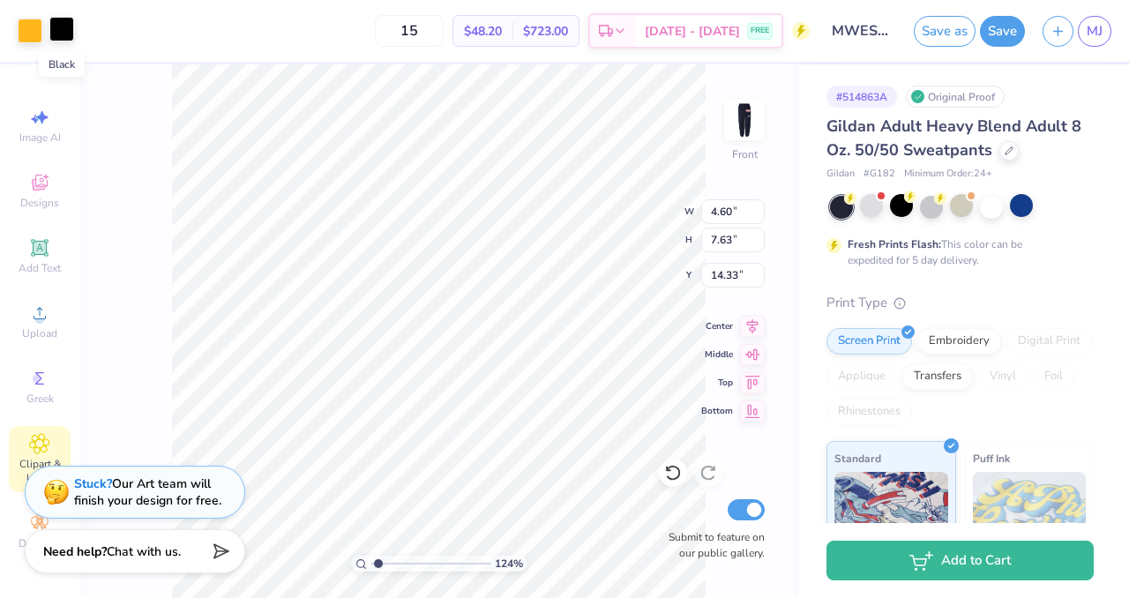
click at [58, 32] on div at bounding box center [61, 29] width 25 height 25
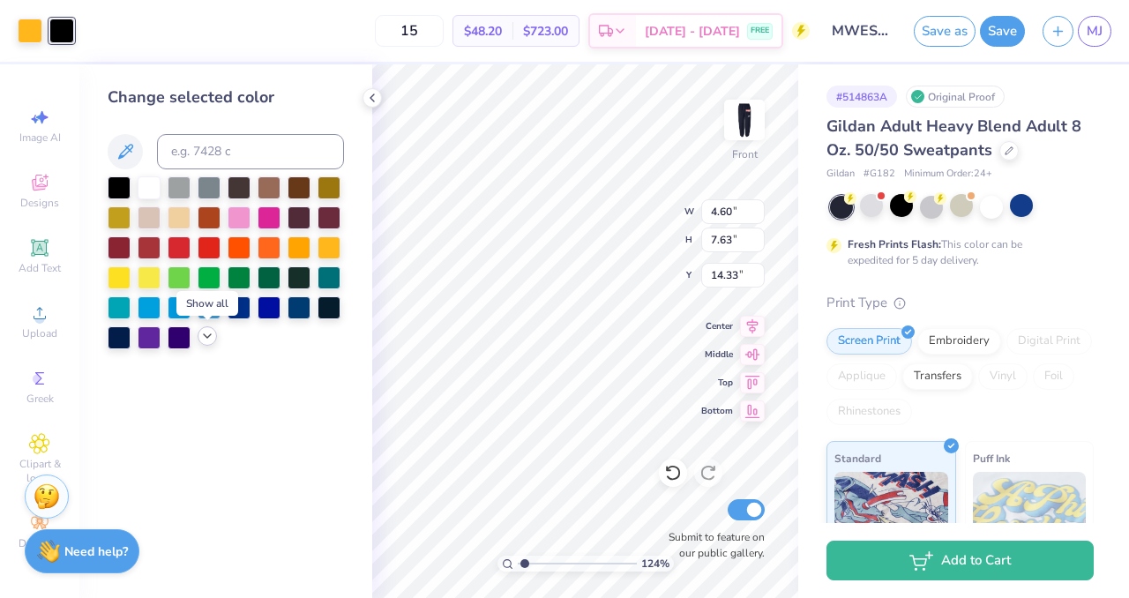
click at [206, 338] on icon at bounding box center [207, 336] width 14 height 14
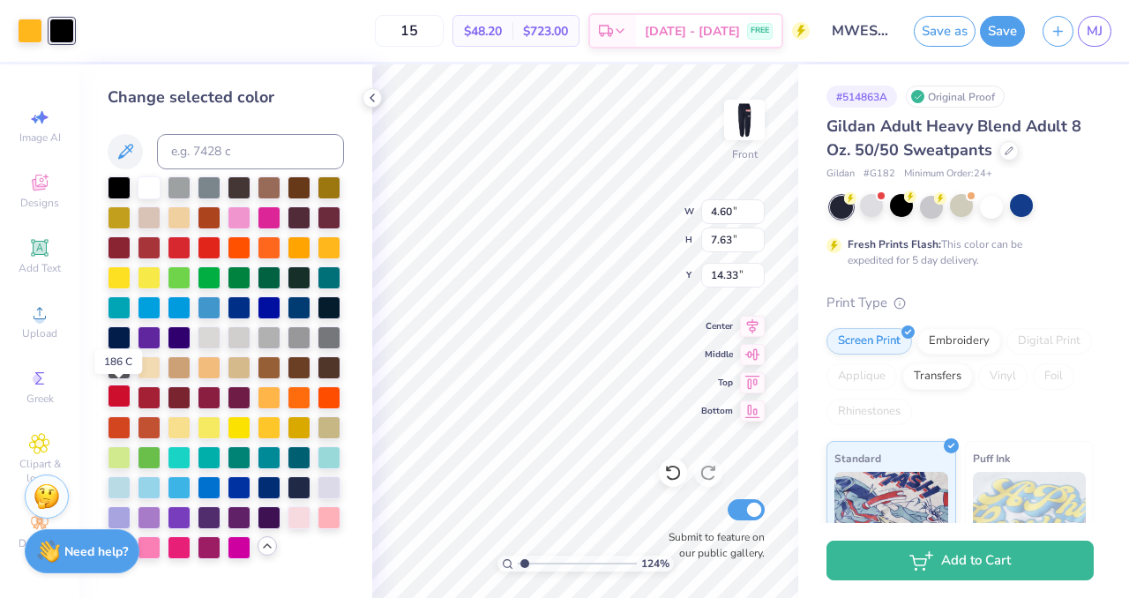
click at [118, 395] on div at bounding box center [119, 395] width 23 height 23
click at [152, 189] on div at bounding box center [149, 186] width 23 height 23
click at [26, 31] on div at bounding box center [30, 29] width 25 height 25
click at [122, 424] on div at bounding box center [119, 425] width 23 height 23
click at [370, 96] on icon at bounding box center [372, 98] width 14 height 14
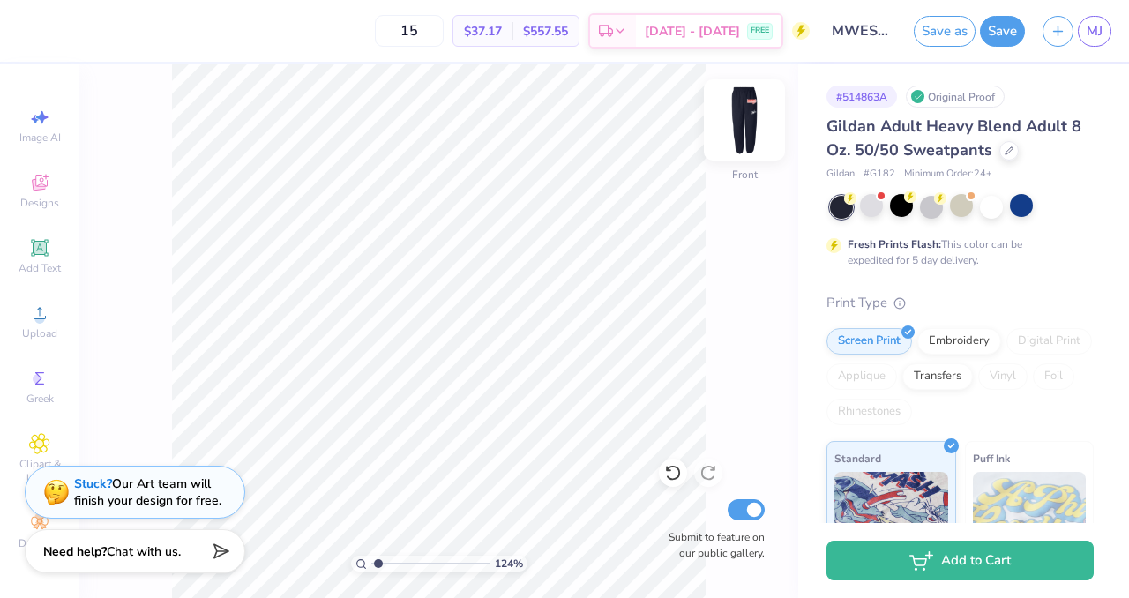
click at [742, 130] on img at bounding box center [744, 120] width 71 height 71
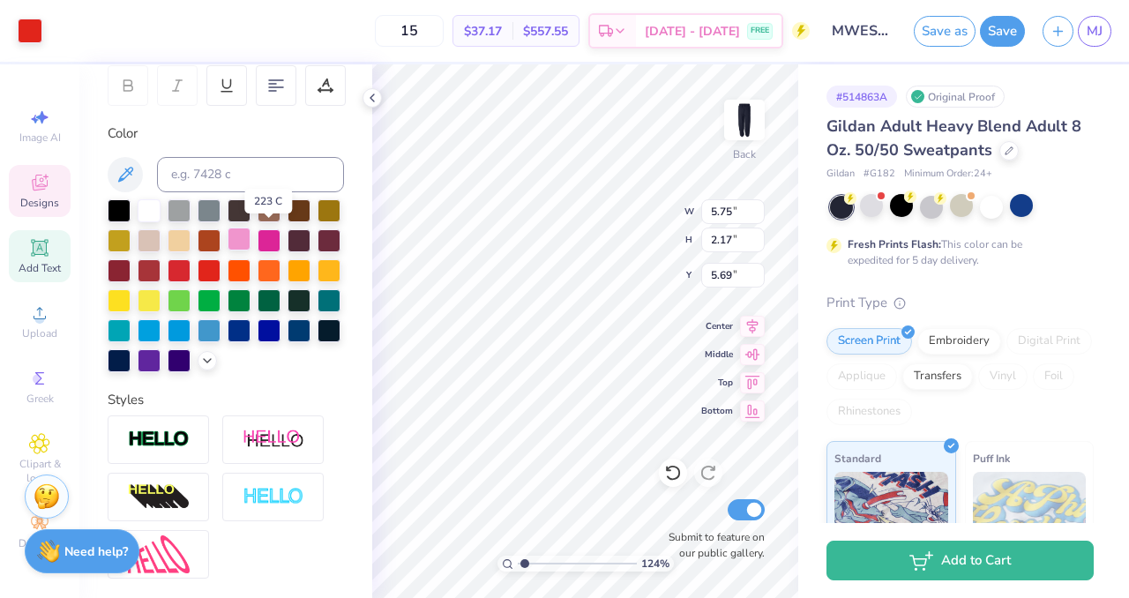
scroll to position [279, 0]
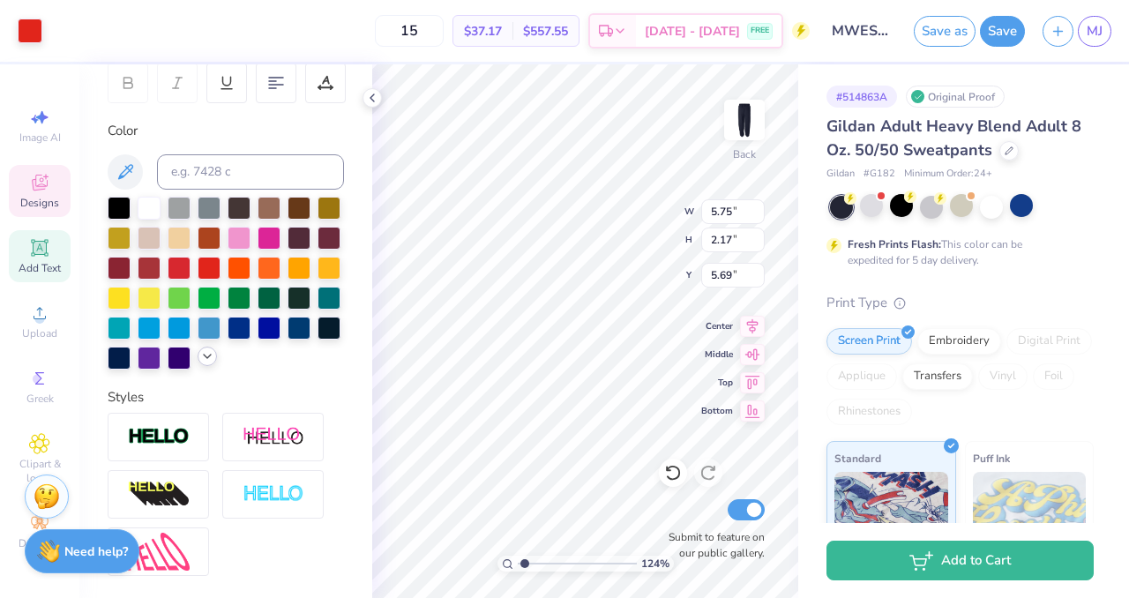
click at [200, 363] on icon at bounding box center [207, 356] width 14 height 14
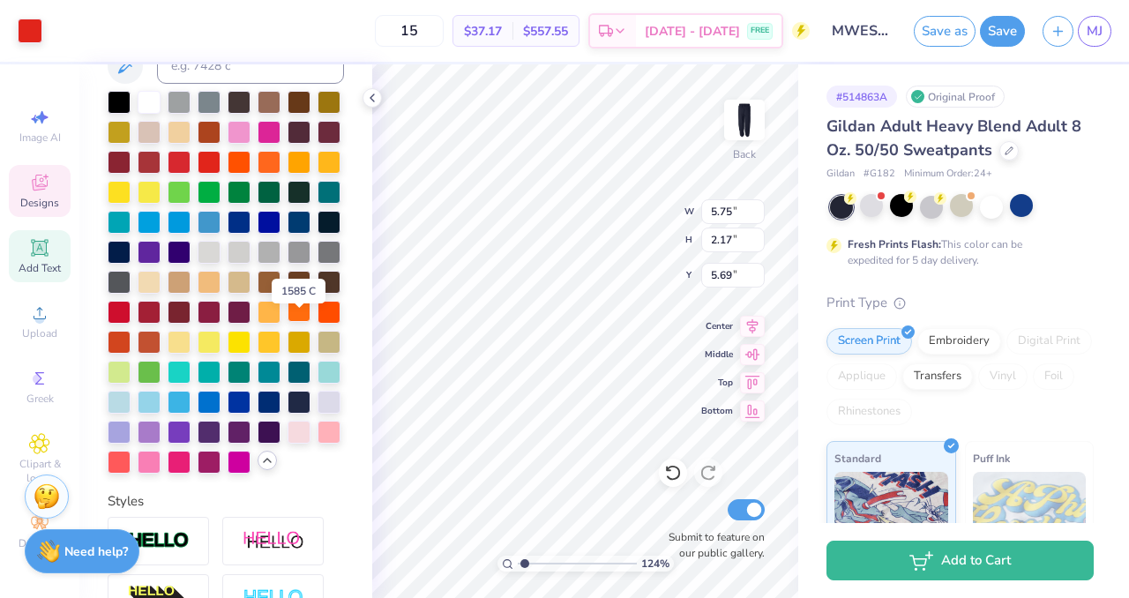
scroll to position [399, 0]
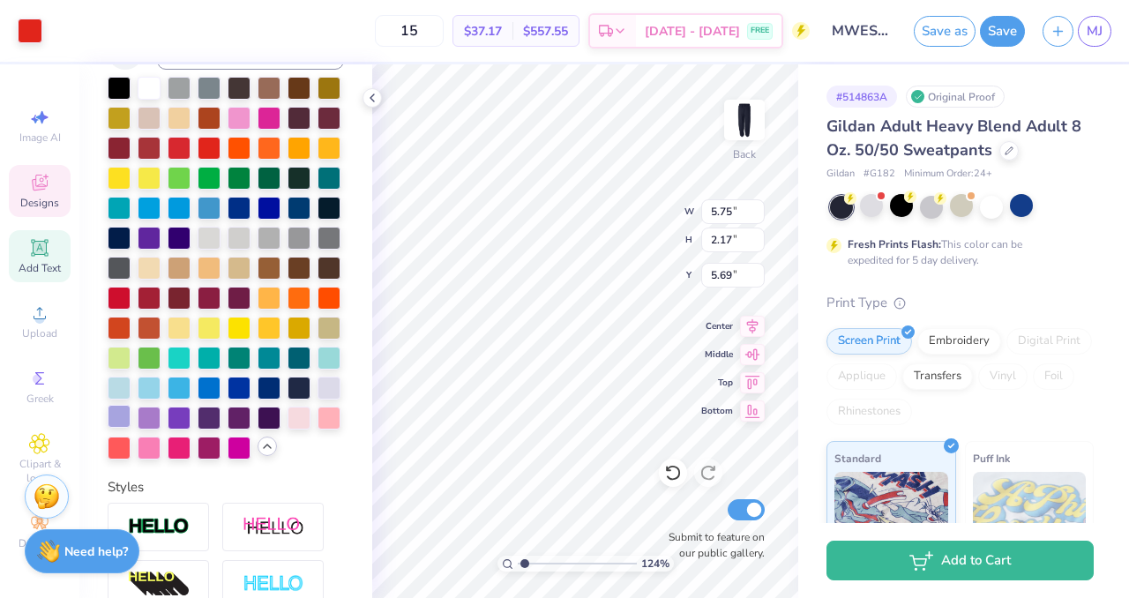
click at [131, 428] on div at bounding box center [119, 416] width 23 height 23
click at [151, 86] on div at bounding box center [149, 88] width 23 height 23
click at [868, 210] on div at bounding box center [871, 205] width 23 height 23
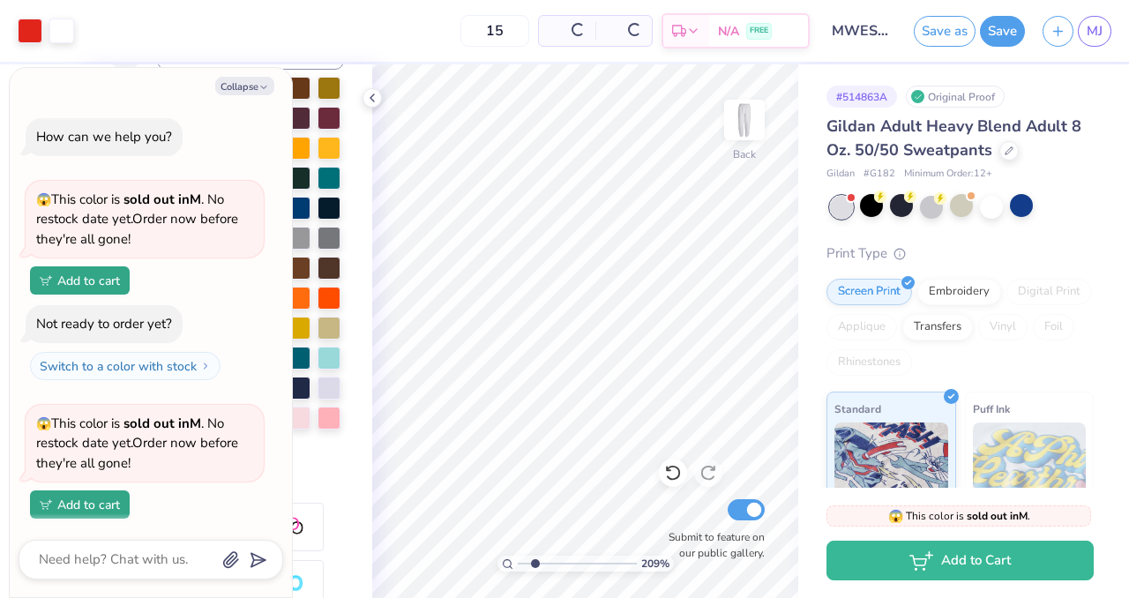
scroll to position [709, 0]
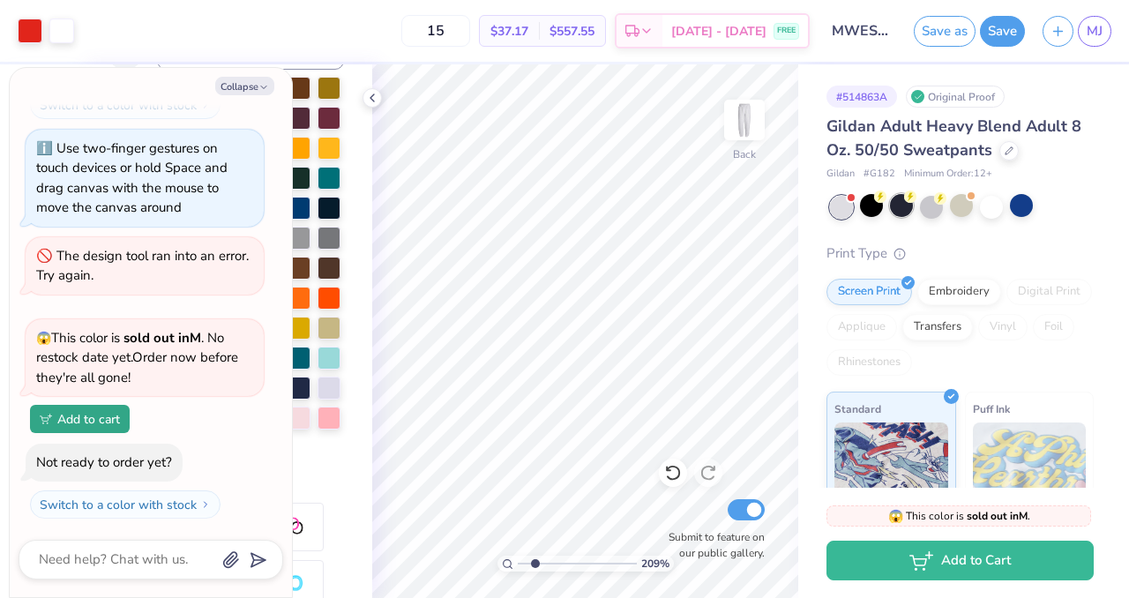
click at [903, 210] on div at bounding box center [901, 205] width 23 height 23
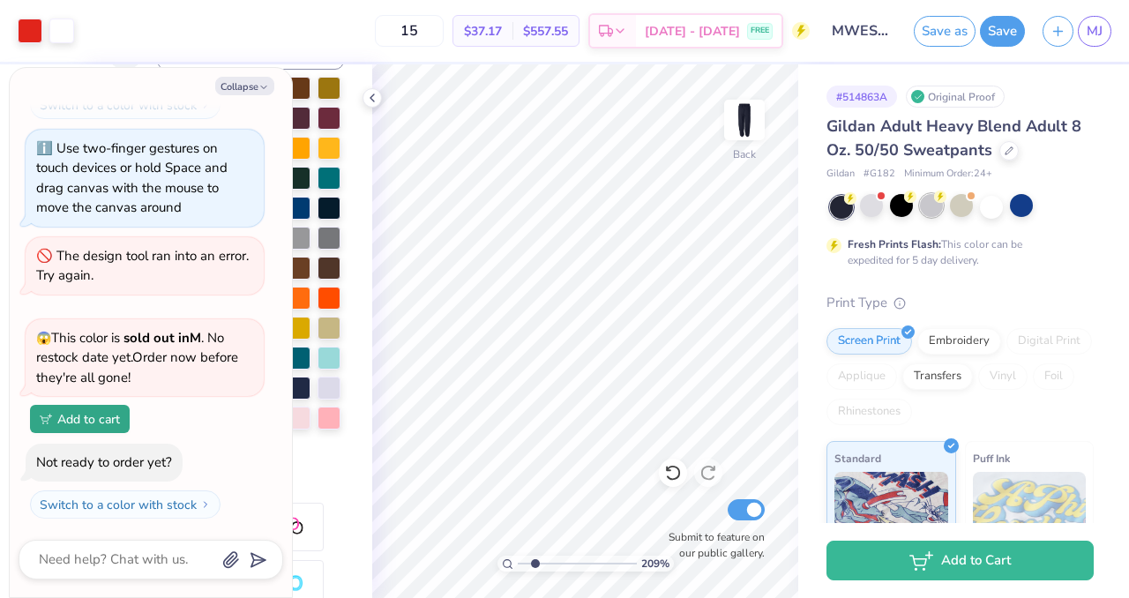
click at [930, 210] on div at bounding box center [931, 205] width 23 height 23
click at [965, 216] on div at bounding box center [961, 205] width 23 height 23
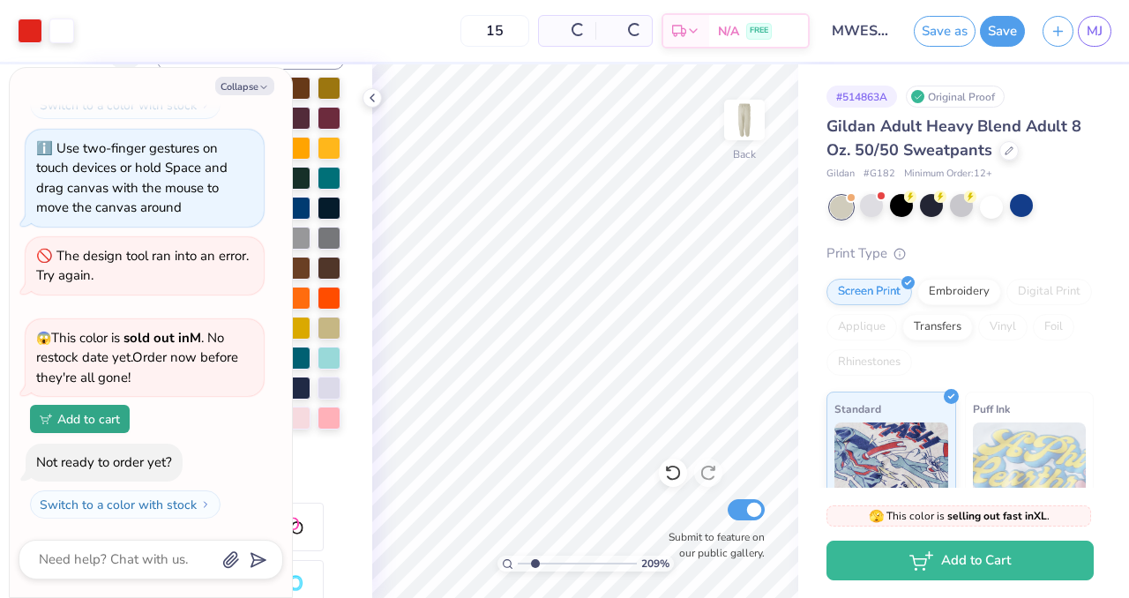
scroll to position [947, 0]
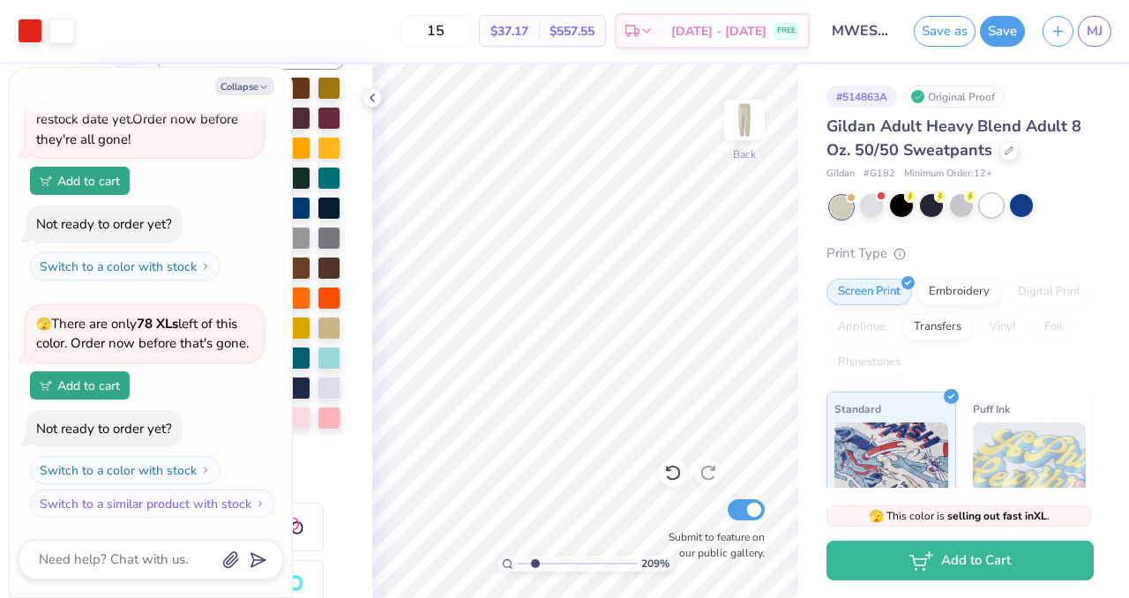
click at [991, 213] on div at bounding box center [991, 205] width 23 height 23
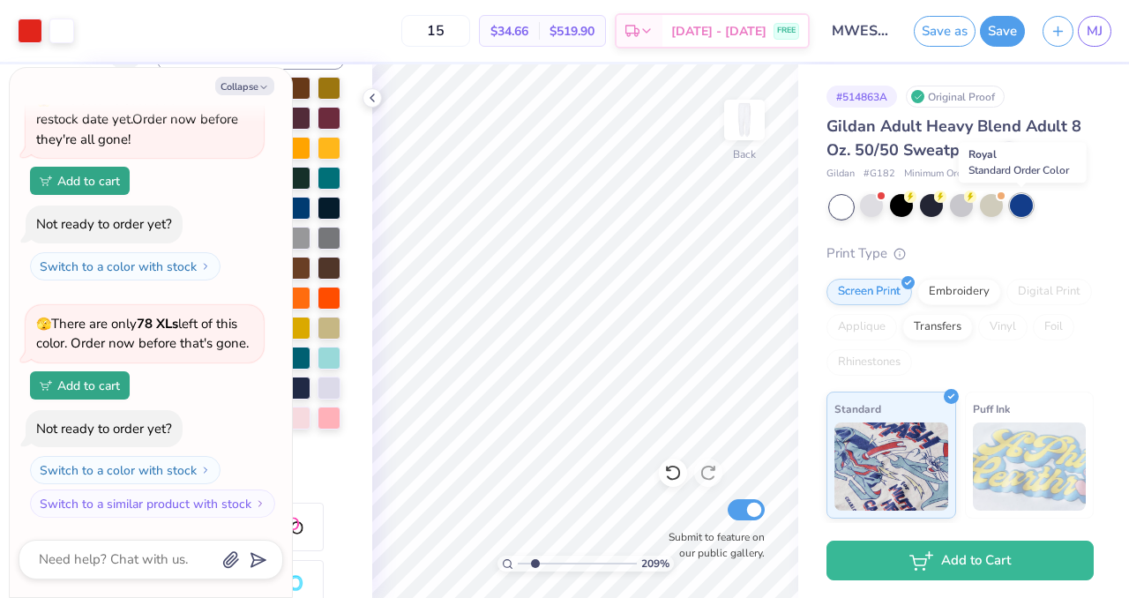
click at [1027, 210] on div at bounding box center [1021, 205] width 23 height 23
